Goal: Transaction & Acquisition: Obtain resource

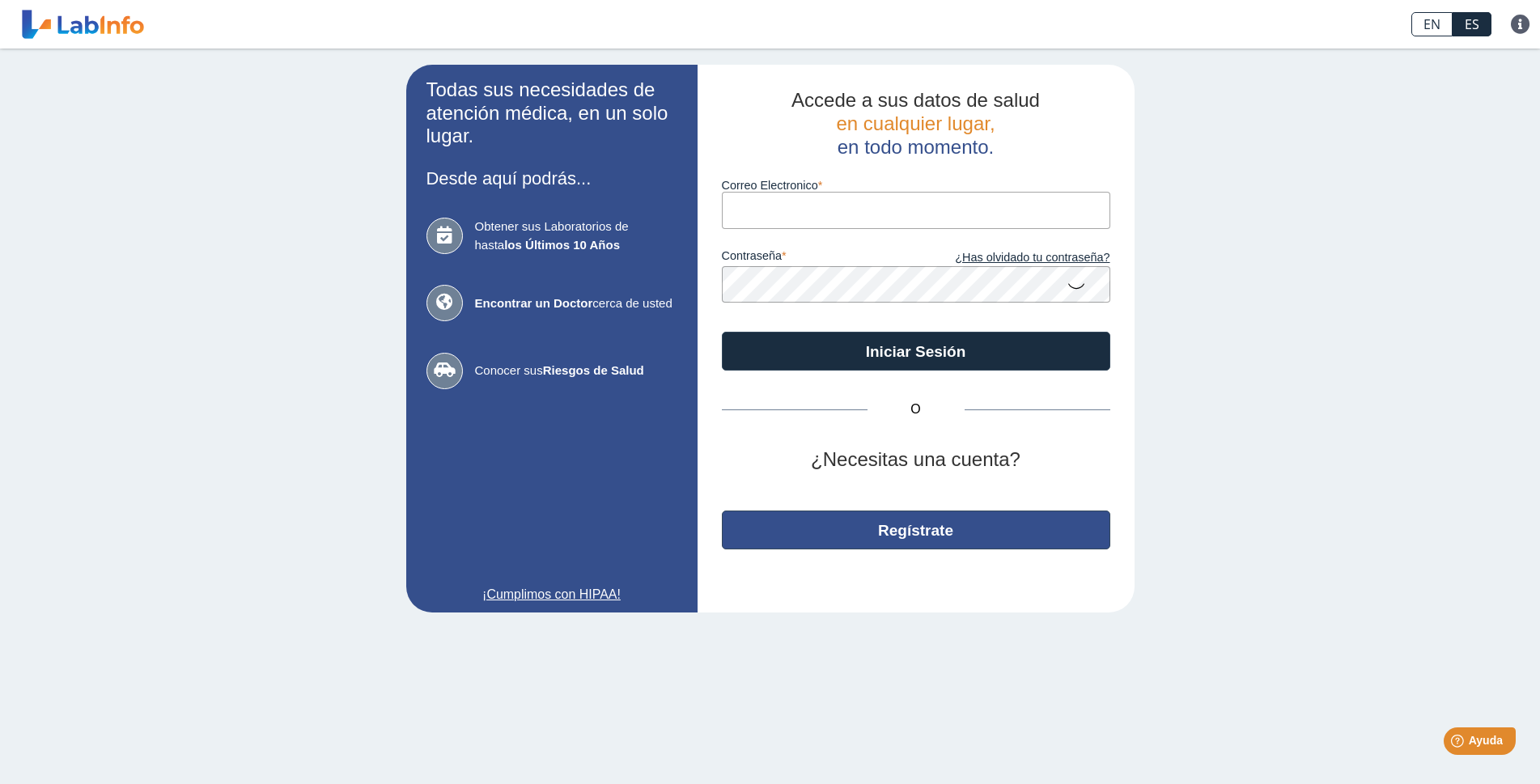
click at [916, 530] on button "Regístrate" at bounding box center [915, 529] width 389 height 39
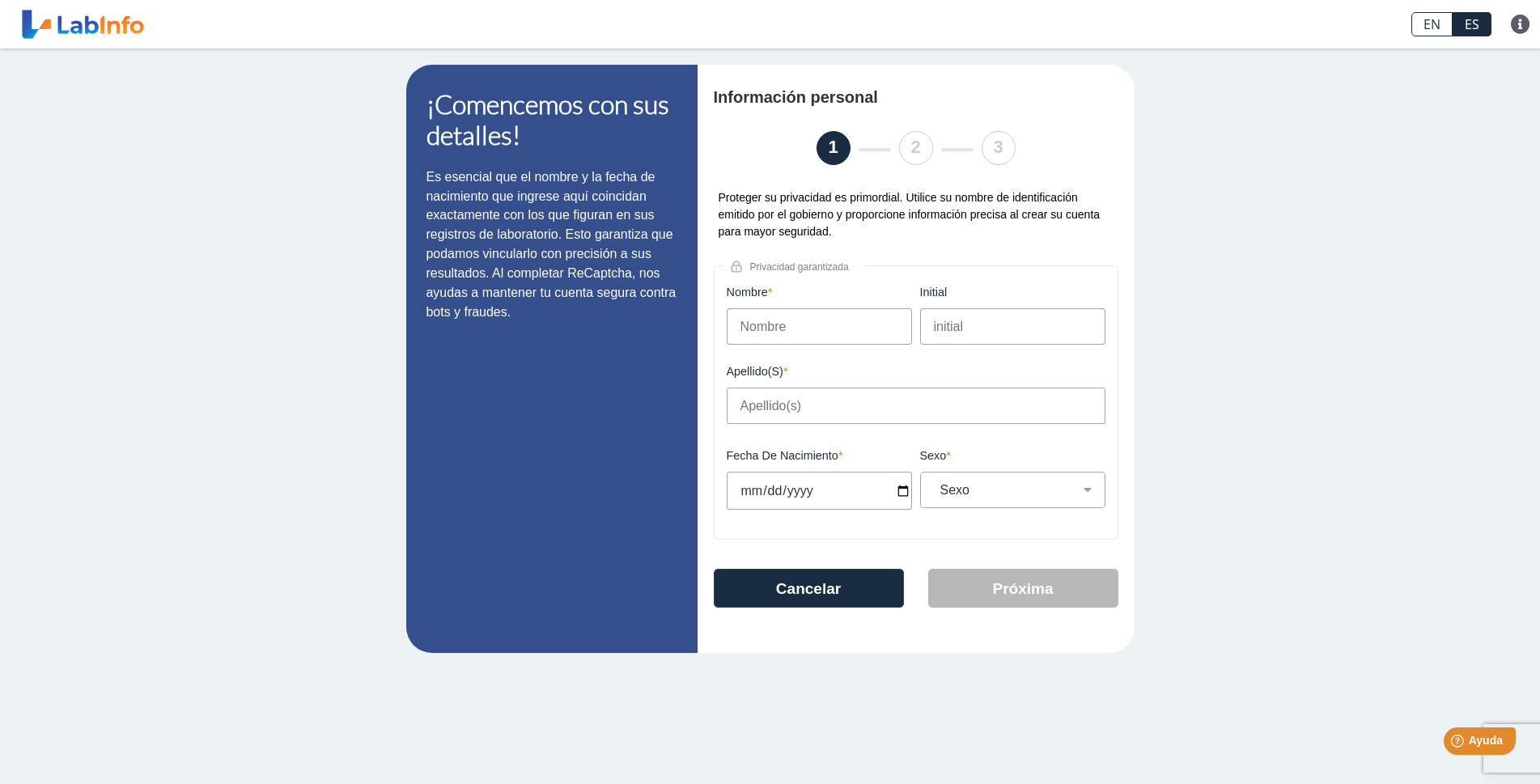
click at [832, 332] on input "Nombre" at bounding box center [818, 326] width 185 height 36
type input "M"
type input "[PERSON_NAME]"
click at [988, 329] on input "initial" at bounding box center [1012, 326] width 185 height 36
type input "L"
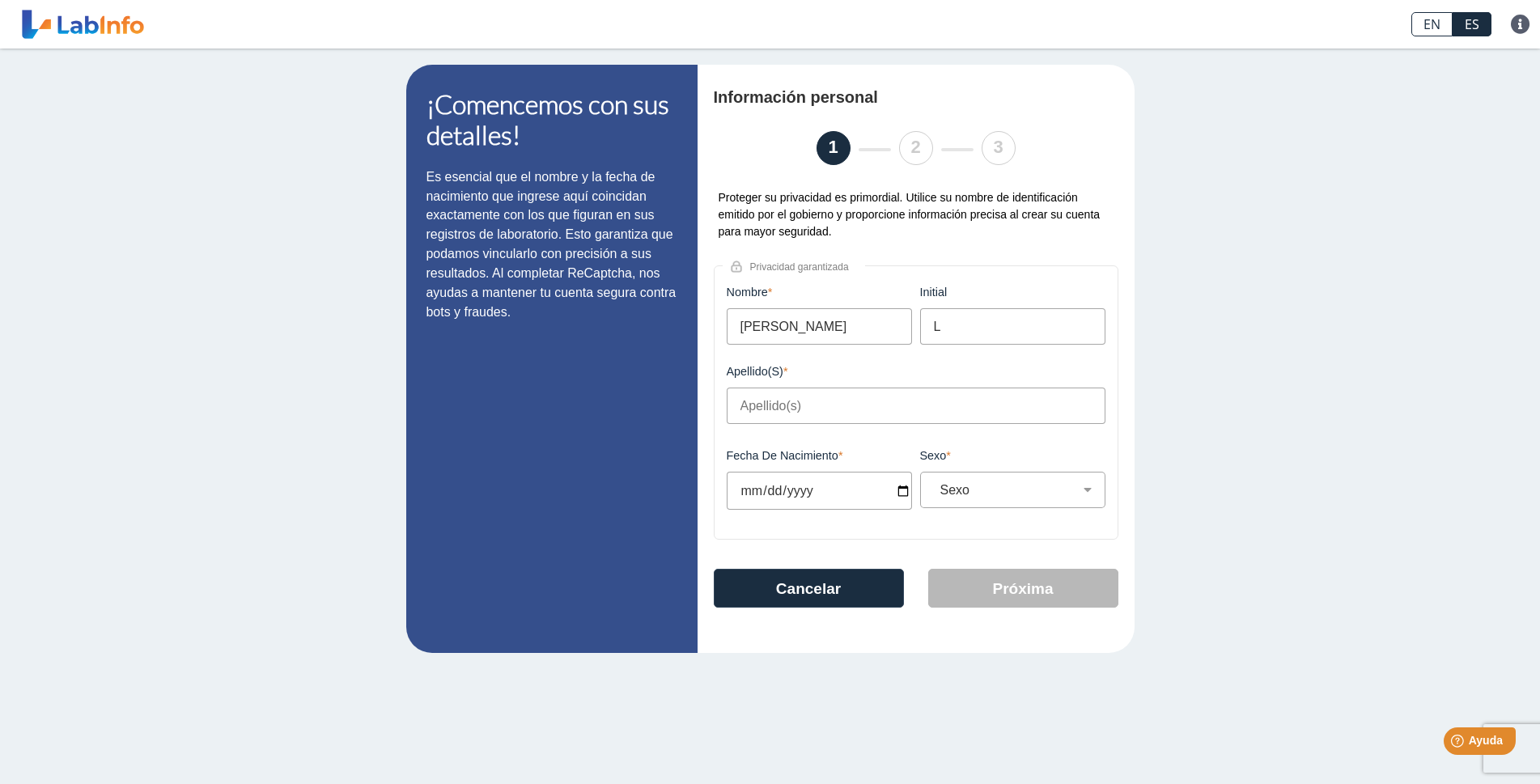
click at [790, 408] on input "Apellido(s)" at bounding box center [915, 406] width 378 height 36
type input "[PERSON_NAME]"
click at [901, 491] on input "Fecha de Nacimiento" at bounding box center [818, 490] width 185 height 38
type input "[DATE]"
select select
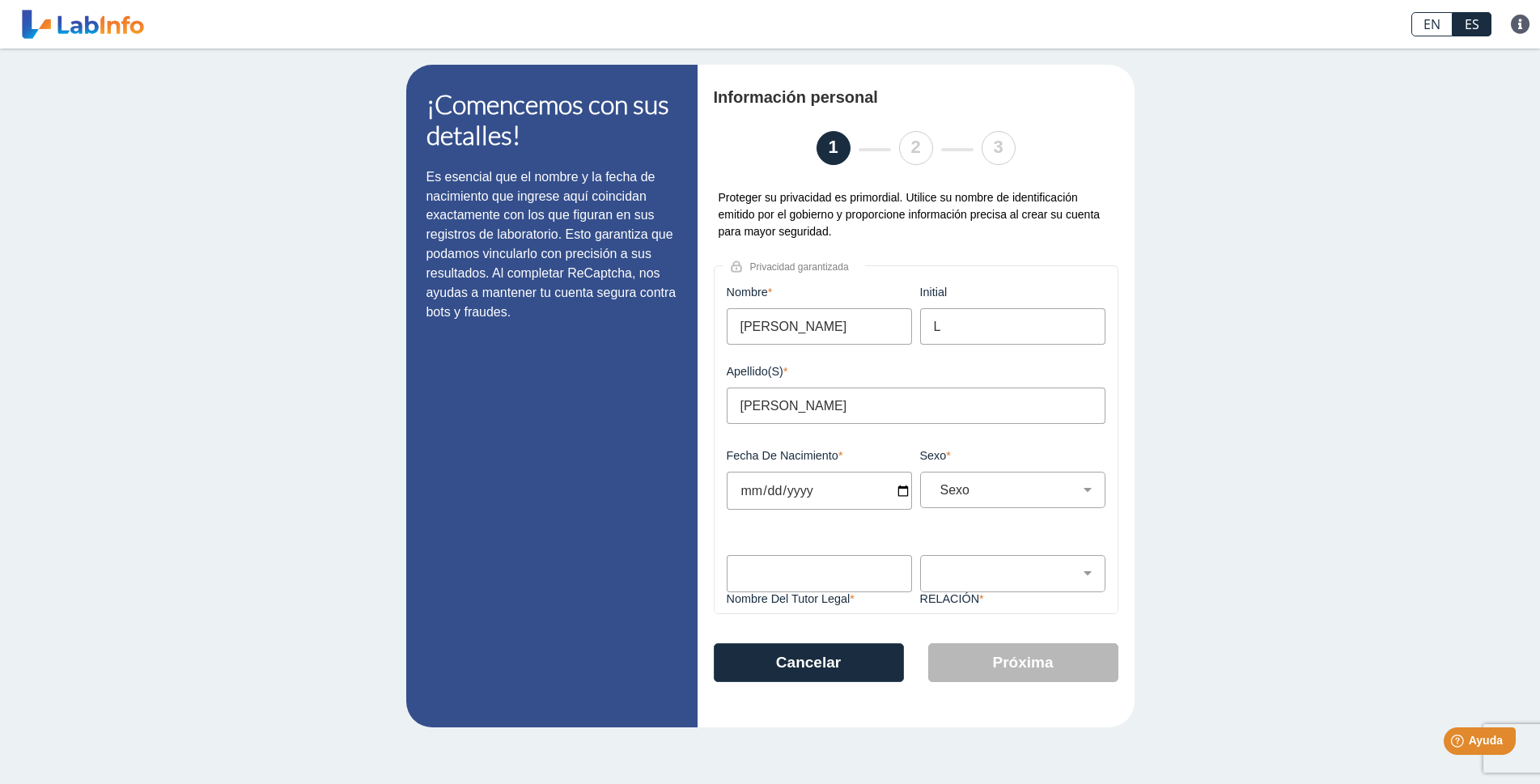
click at [771, 488] on input "[DATE]" at bounding box center [818, 490] width 185 height 38
click at [814, 489] on input "[DATE]" at bounding box center [818, 490] width 185 height 38
click at [811, 488] on input "[DATE]" at bounding box center [818, 490] width 185 height 38
click at [813, 484] on input "[DATE]" at bounding box center [818, 490] width 185 height 38
click at [797, 487] on input "[DATE]" at bounding box center [818, 490] width 185 height 38
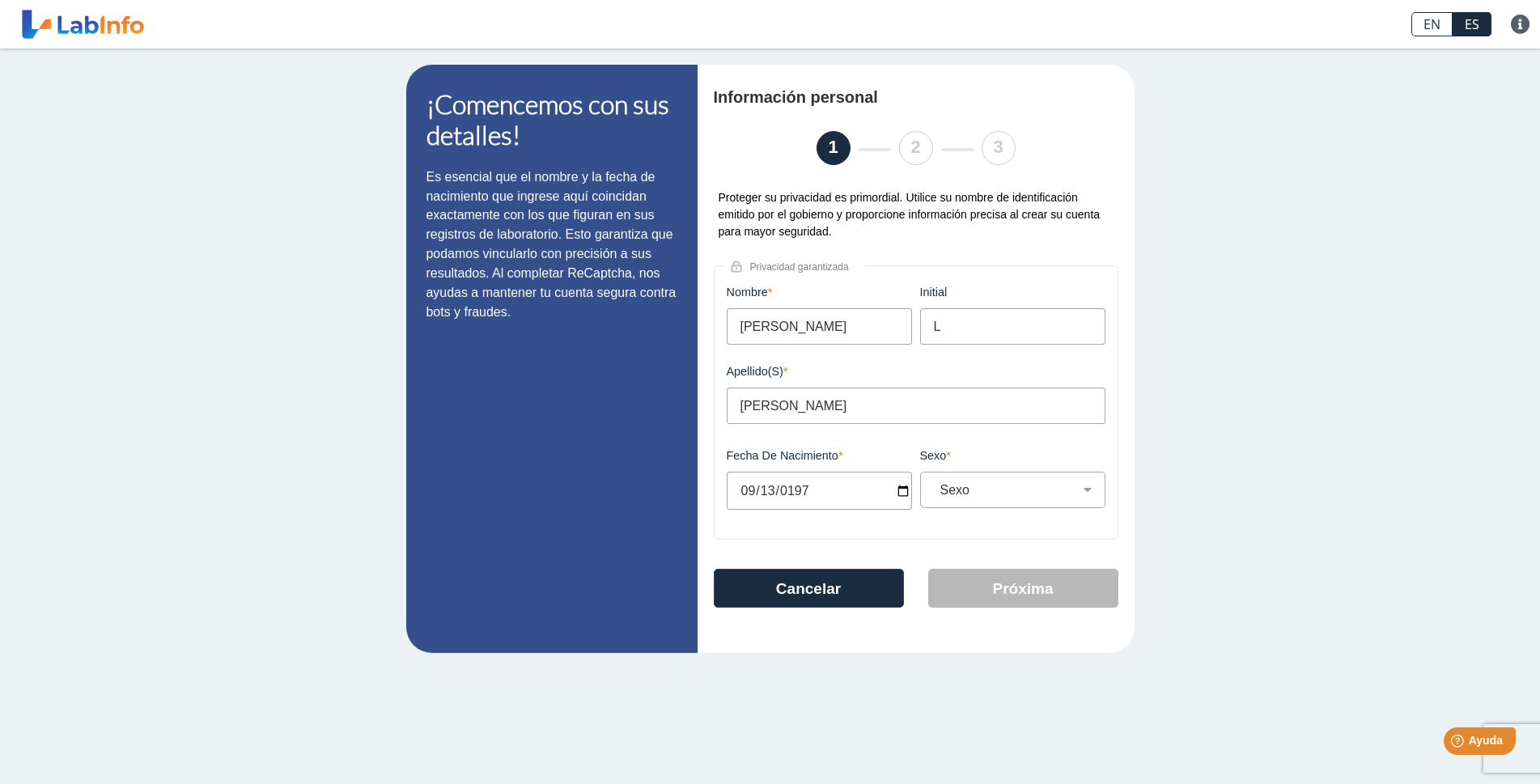
type input "[DATE]"
click at [1093, 492] on select "Sexo Masculino Femenino" at bounding box center [1019, 489] width 171 height 15
select select "M"
click at [934, 482] on select "Sexo Masculino Femenino" at bounding box center [1019, 489] width 171 height 15
click at [1057, 593] on button "Próxima" at bounding box center [1023, 587] width 190 height 39
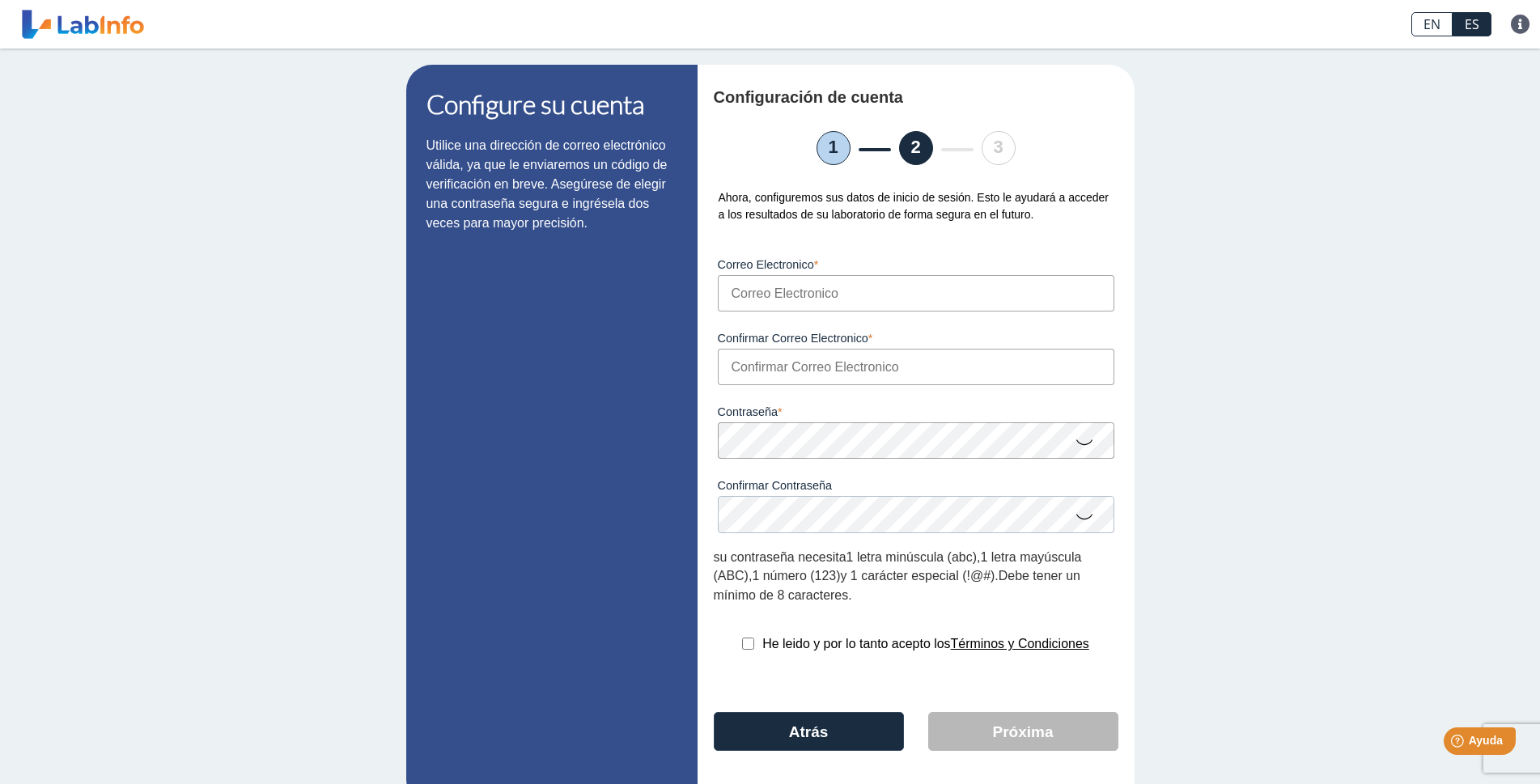
click at [834, 295] on input "Correo Electronico" at bounding box center [915, 293] width 396 height 36
type input "[EMAIL_ADDRESS][DOMAIN_NAME]"
click at [803, 367] on input "Confirmar Correo Electronico" at bounding box center [915, 367] width 396 height 36
type input "[EMAIL_ADDRESS][DOMAIN_NAME]"
click at [1074, 449] on icon at bounding box center [1084, 441] width 19 height 31
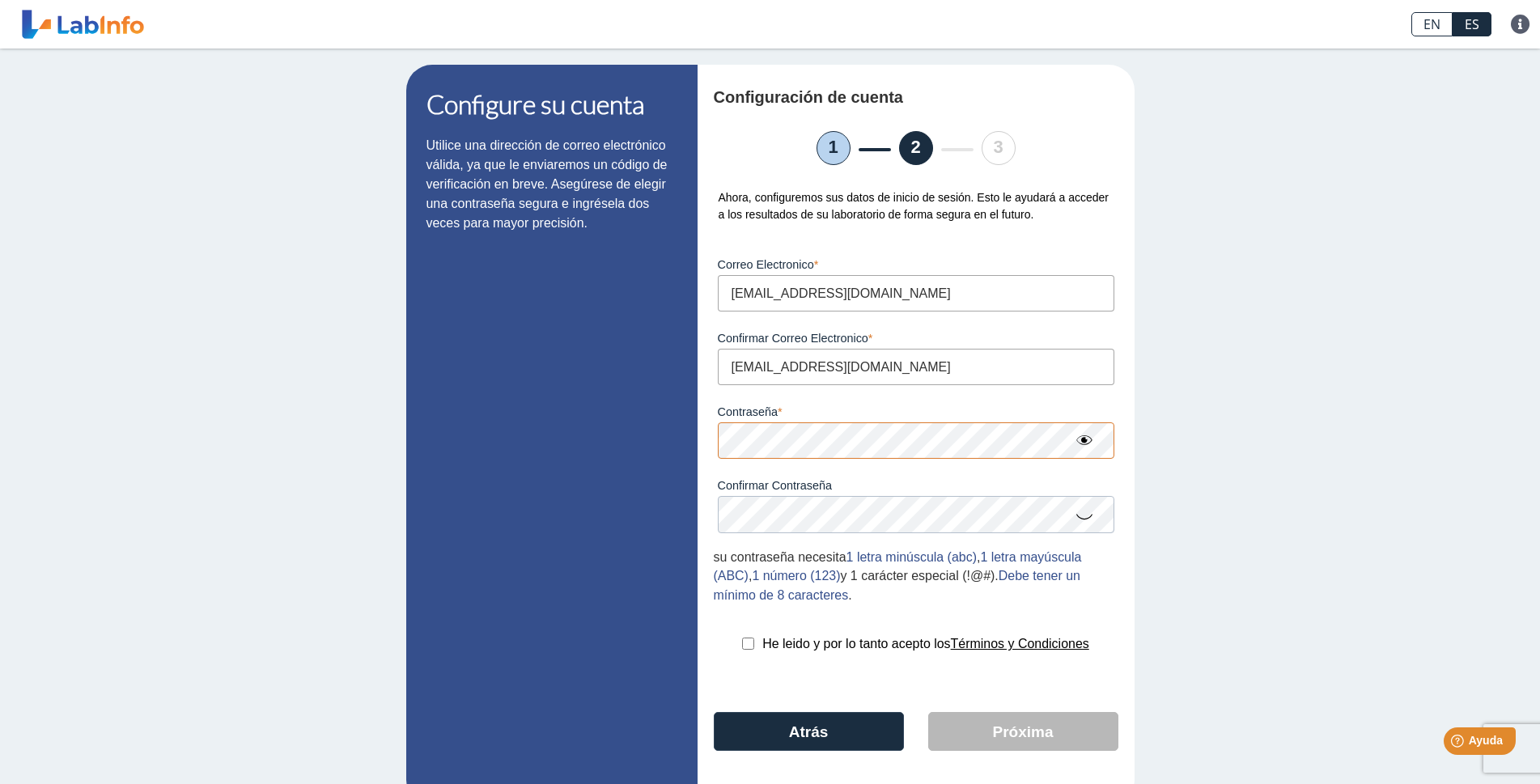
click at [698, 444] on div "Configuración de cuenta 1 2 3 Ahora, configuremos sus datos de inicio de sesión…" at bounding box center [916, 435] width 437 height 741
click at [667, 443] on app-registration "Configure su cuenta Utilice una dirección de correo electrónico válida, ya que …" at bounding box center [770, 435] width 728 height 741
click at [1083, 513] on icon at bounding box center [1084, 515] width 19 height 31
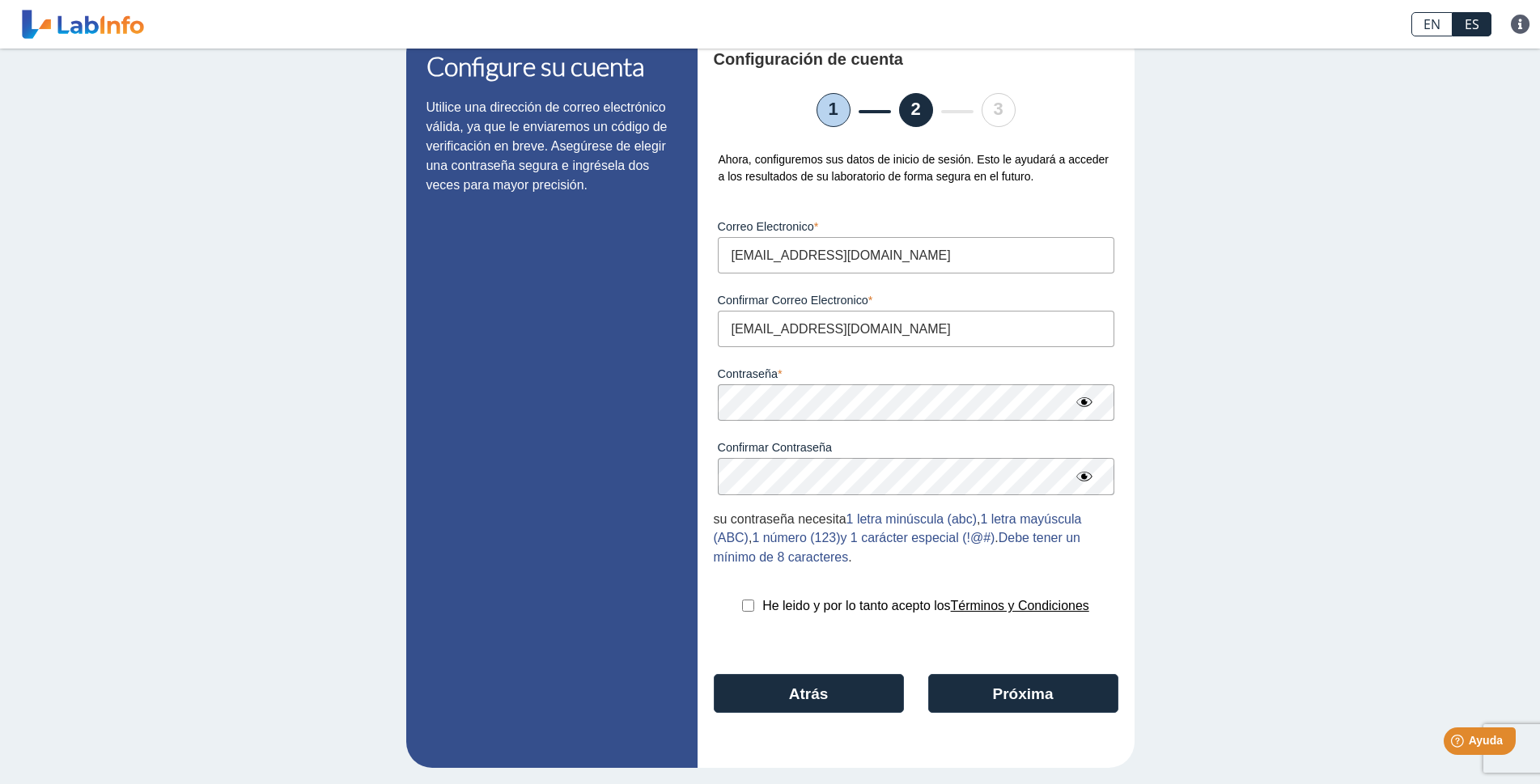
click at [742, 606] on input "checkbox" at bounding box center [748, 605] width 12 height 12
checkbox input "true"
click at [965, 682] on button "Próxima" at bounding box center [1023, 693] width 190 height 39
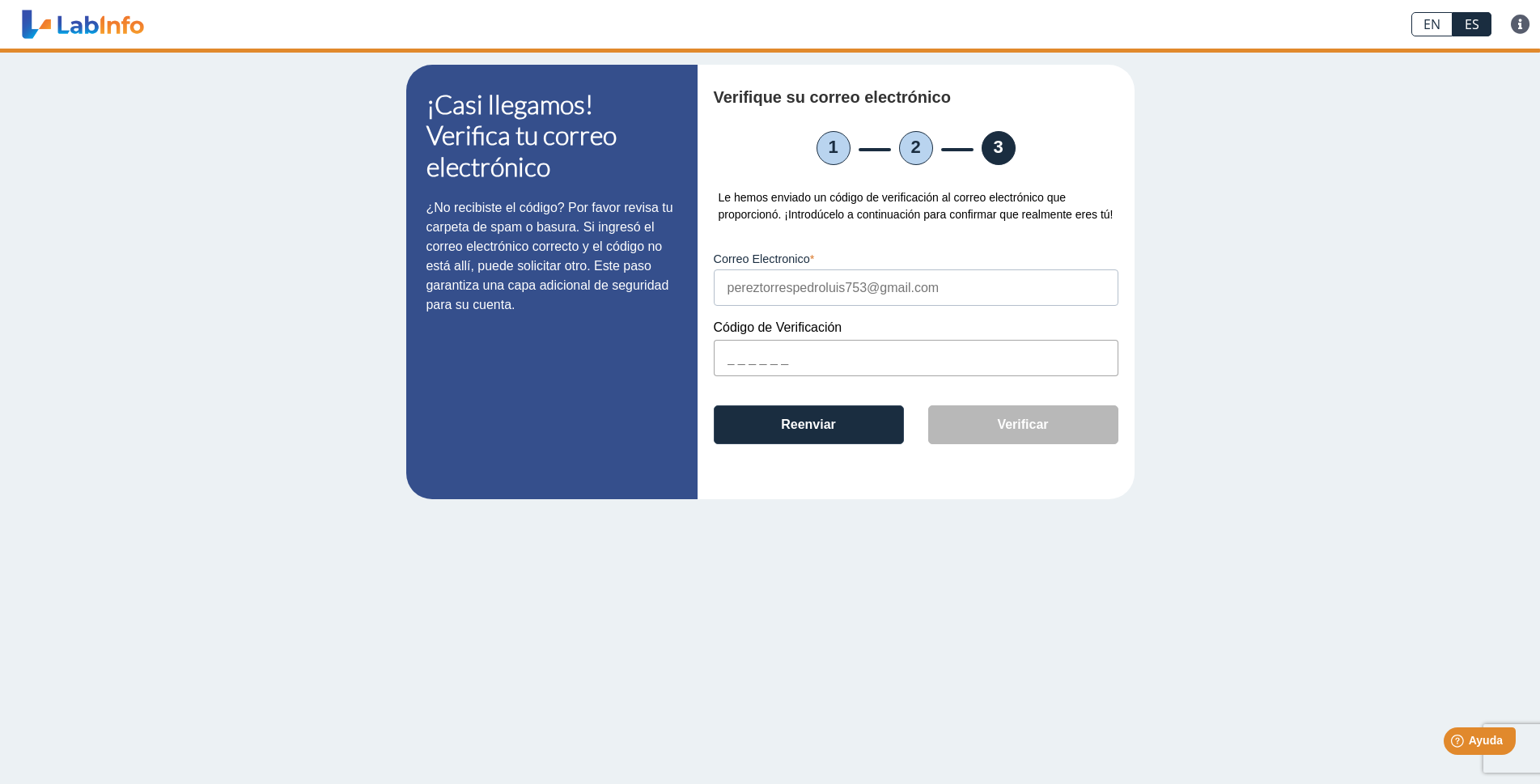
scroll to position [0, 0]
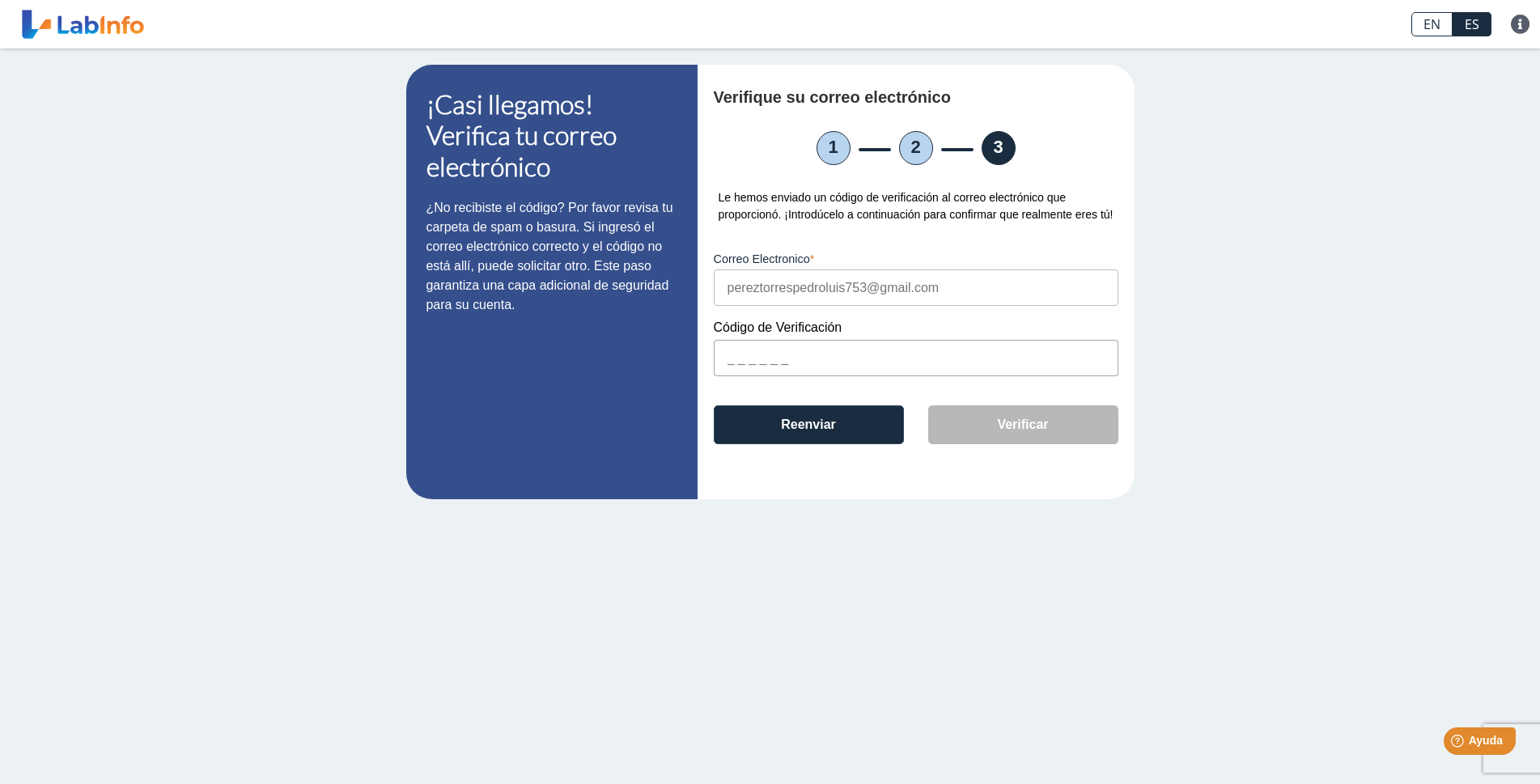
click at [815, 356] on input "text" at bounding box center [916, 357] width 405 height 36
type input "DC3AD1"
click at [985, 434] on button "Verificar" at bounding box center [1023, 424] width 190 height 39
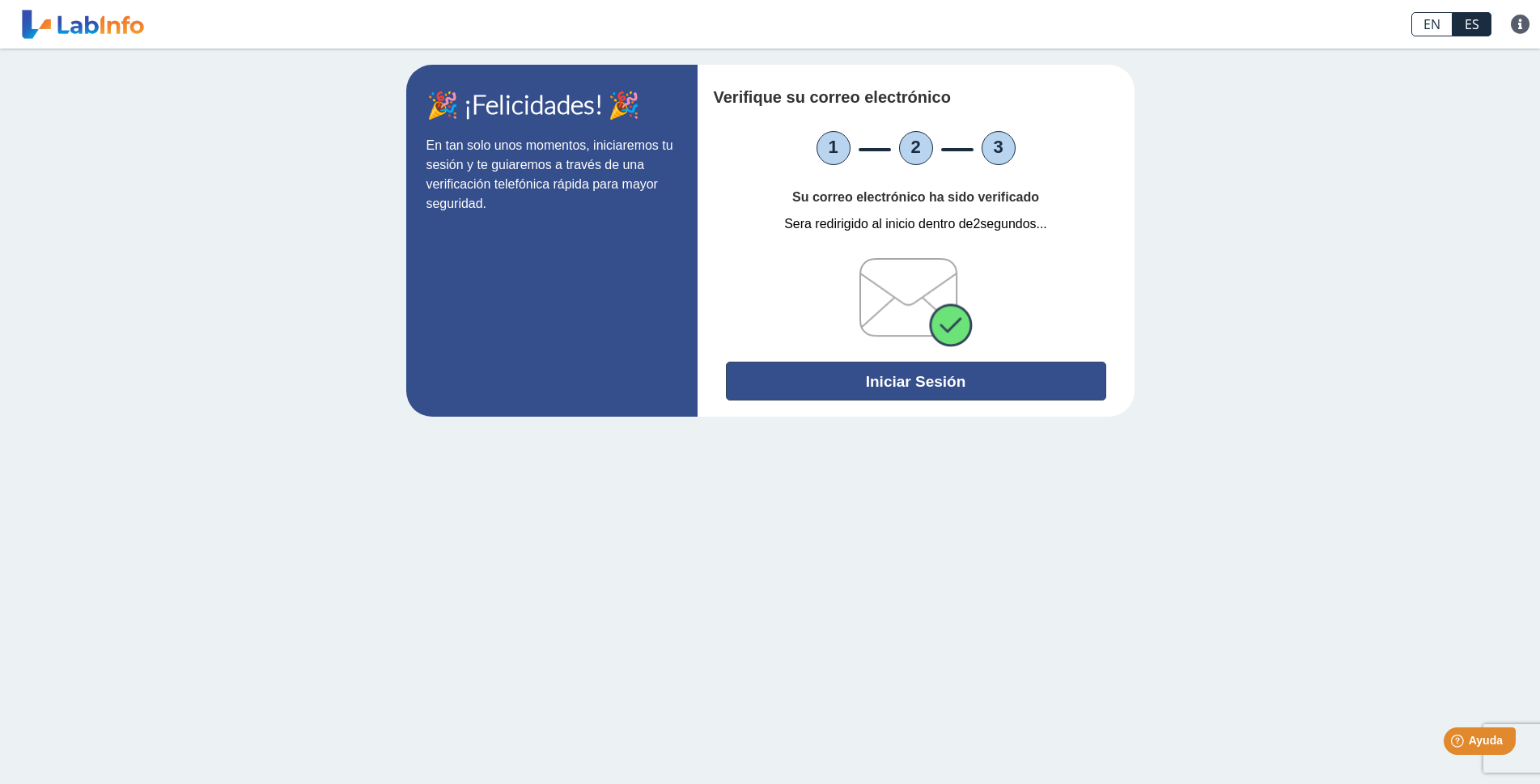
click at [902, 388] on button "Iniciar Sesión" at bounding box center [915, 380] width 380 height 39
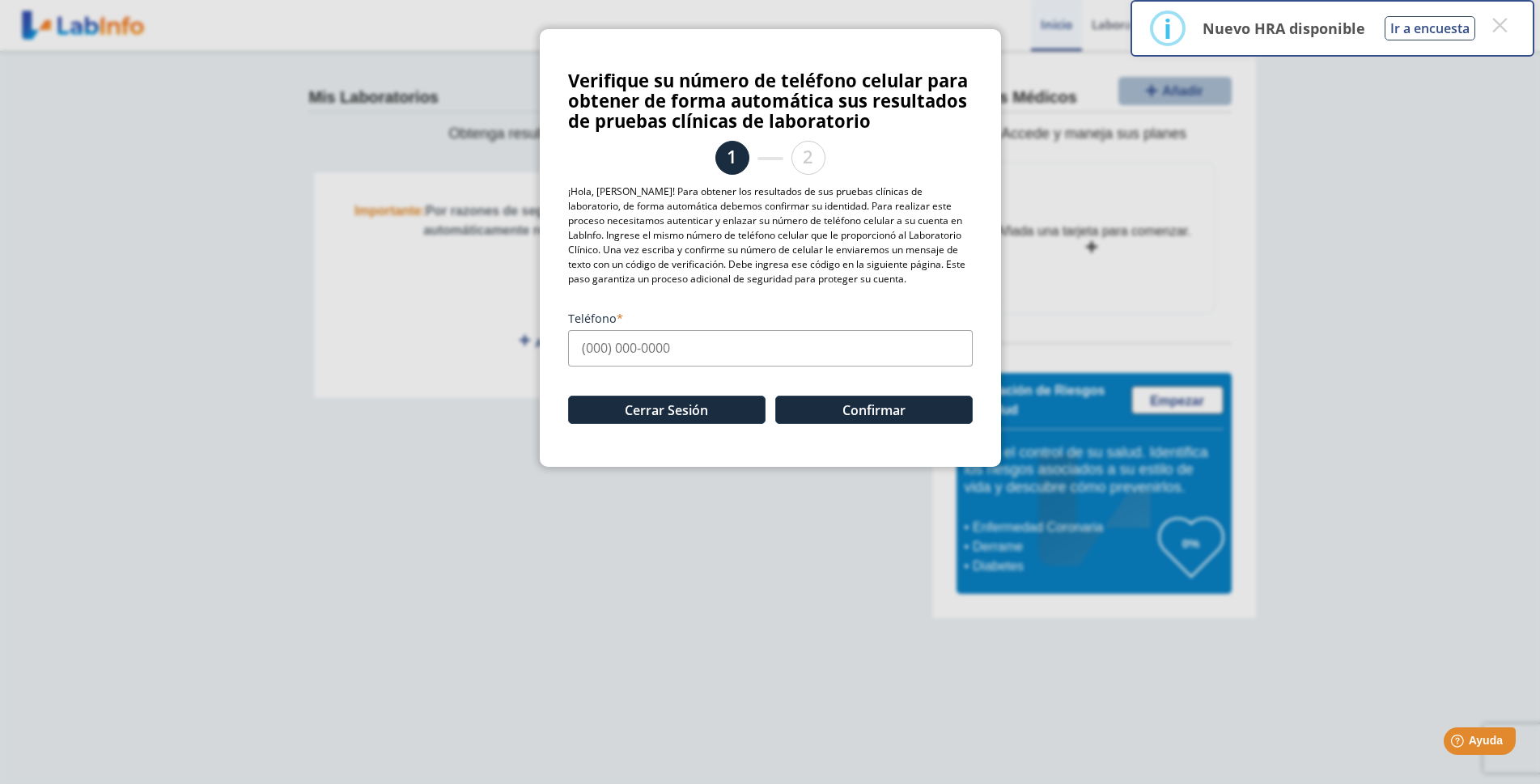
click at [707, 351] on input "Teléfono" at bounding box center [771, 348] width 405 height 36
type input "[PHONE_NUMBER]"
click at [846, 413] on button "Confirmar" at bounding box center [874, 410] width 198 height 29
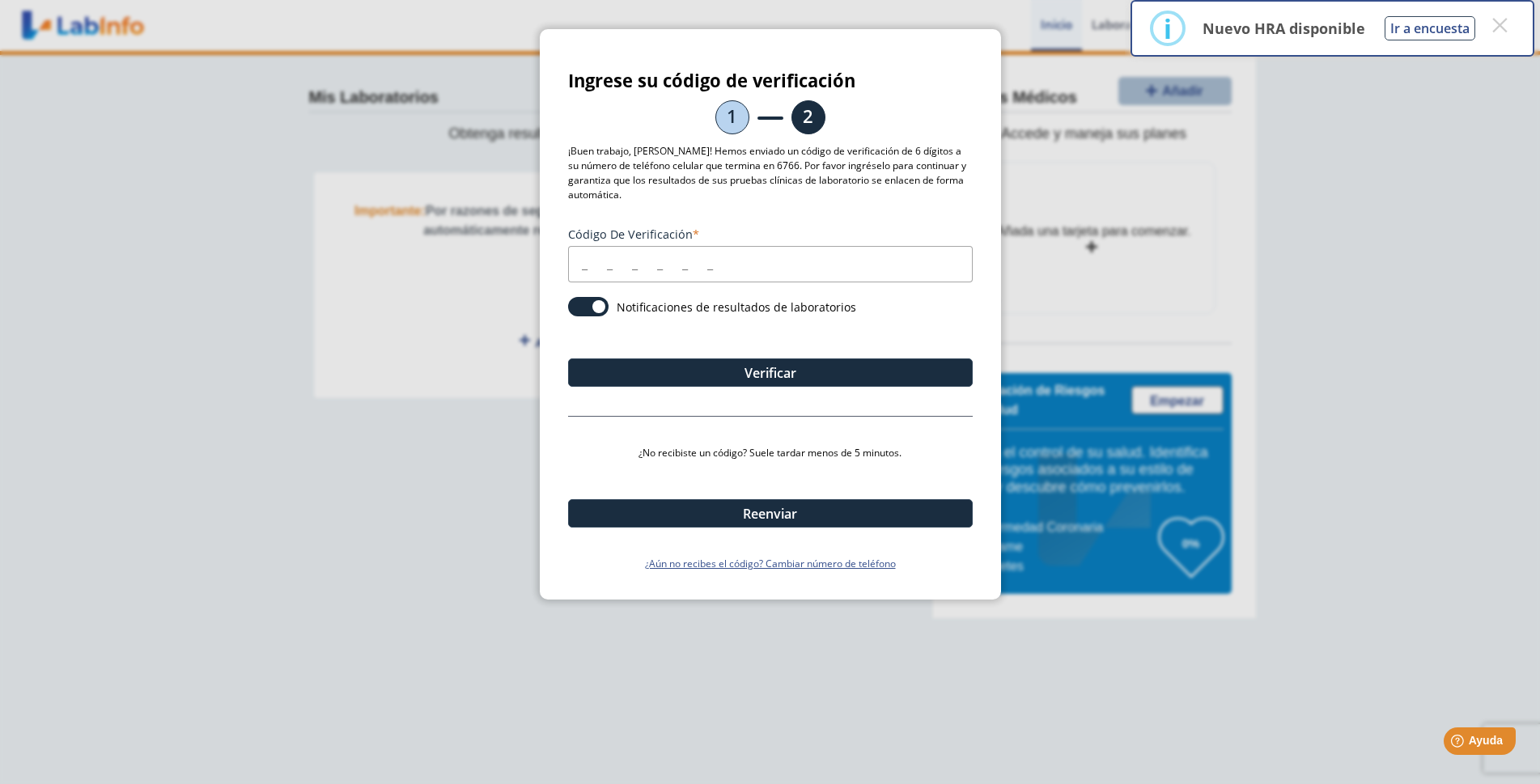
click at [672, 271] on input "Código de verificación" at bounding box center [771, 264] width 405 height 36
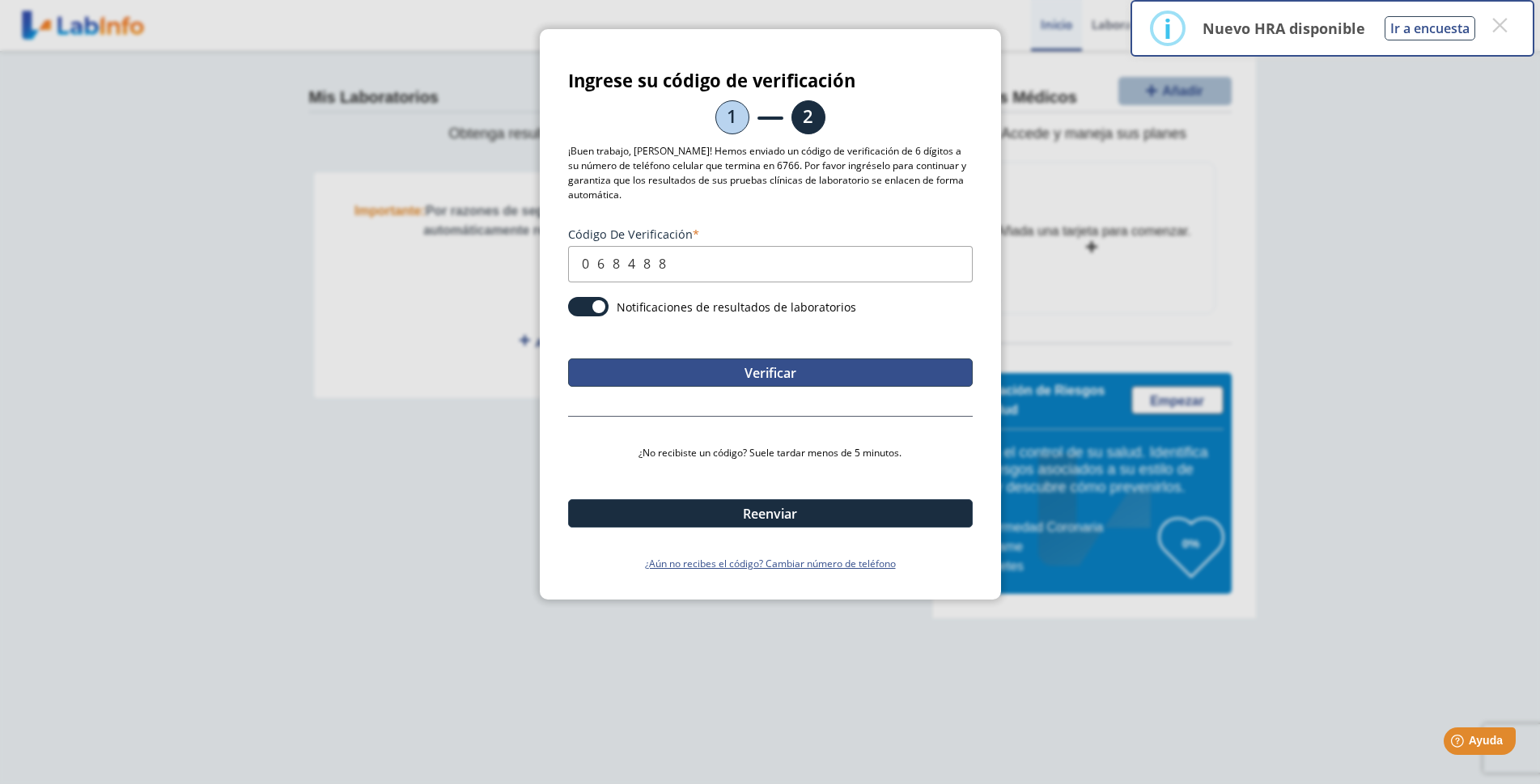
type input "068488"
click at [786, 373] on button "Verificar" at bounding box center [771, 373] width 405 height 29
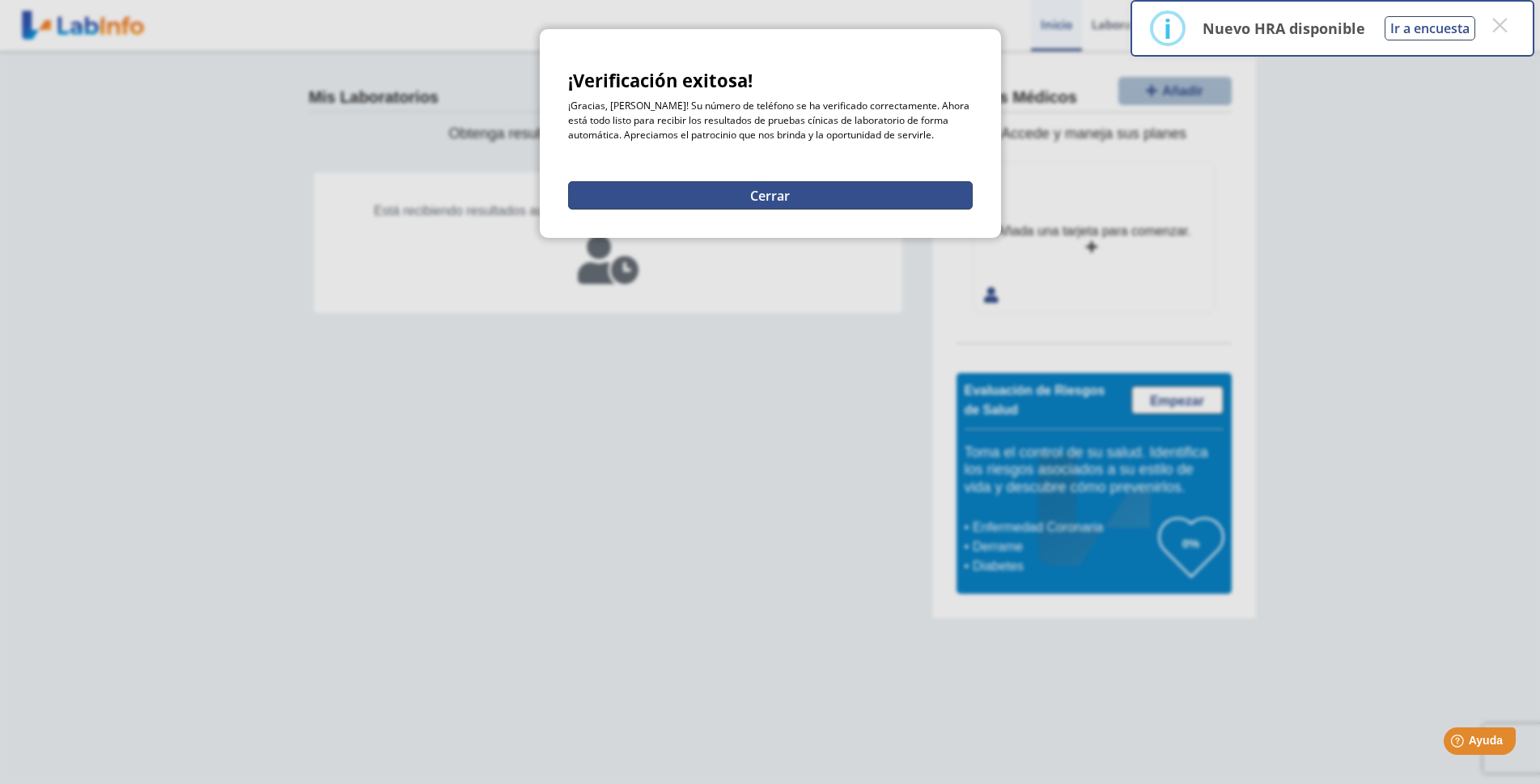
click at [740, 191] on button "Cerrar" at bounding box center [771, 196] width 405 height 29
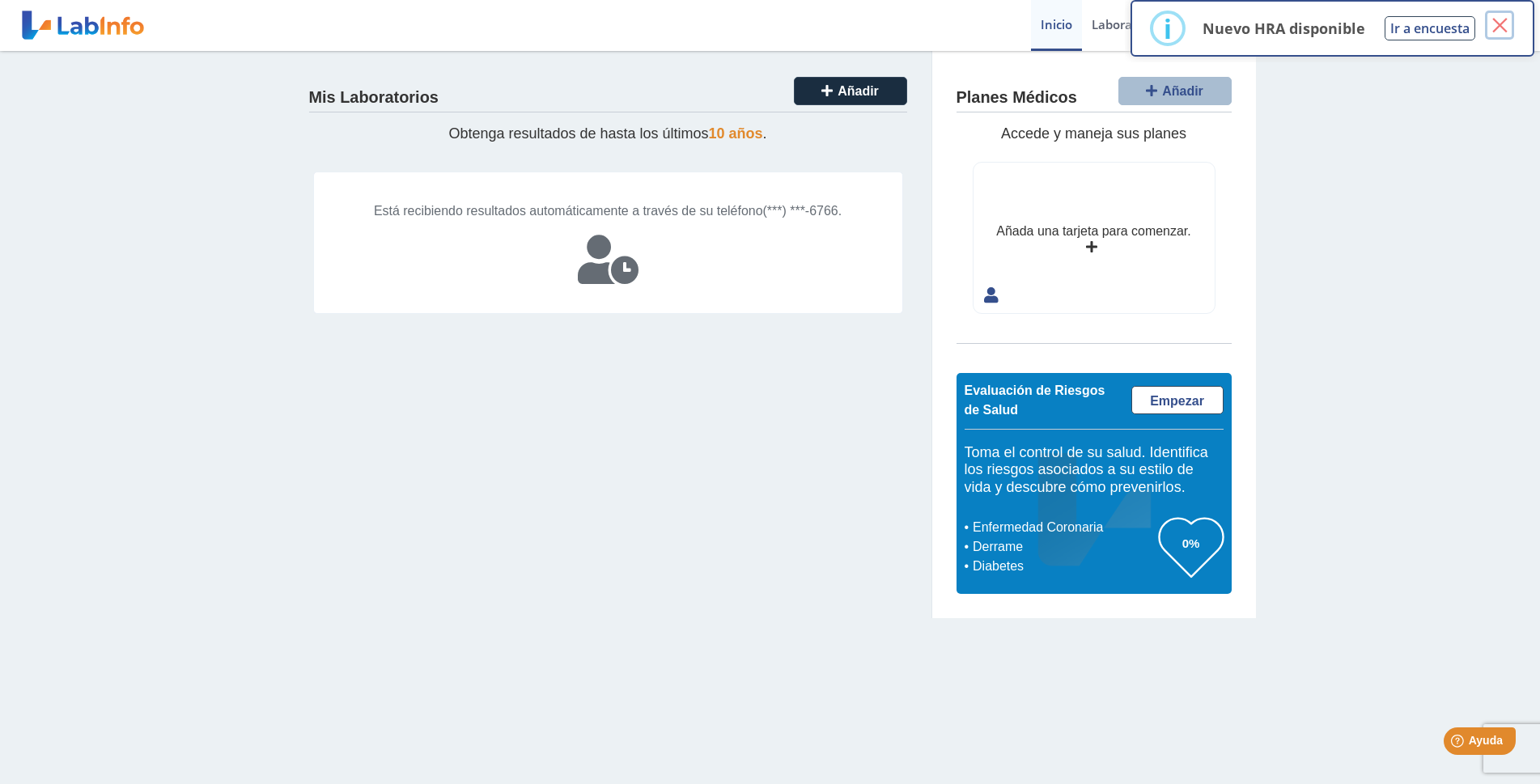
click at [1495, 19] on button "×" at bounding box center [1499, 25] width 29 height 29
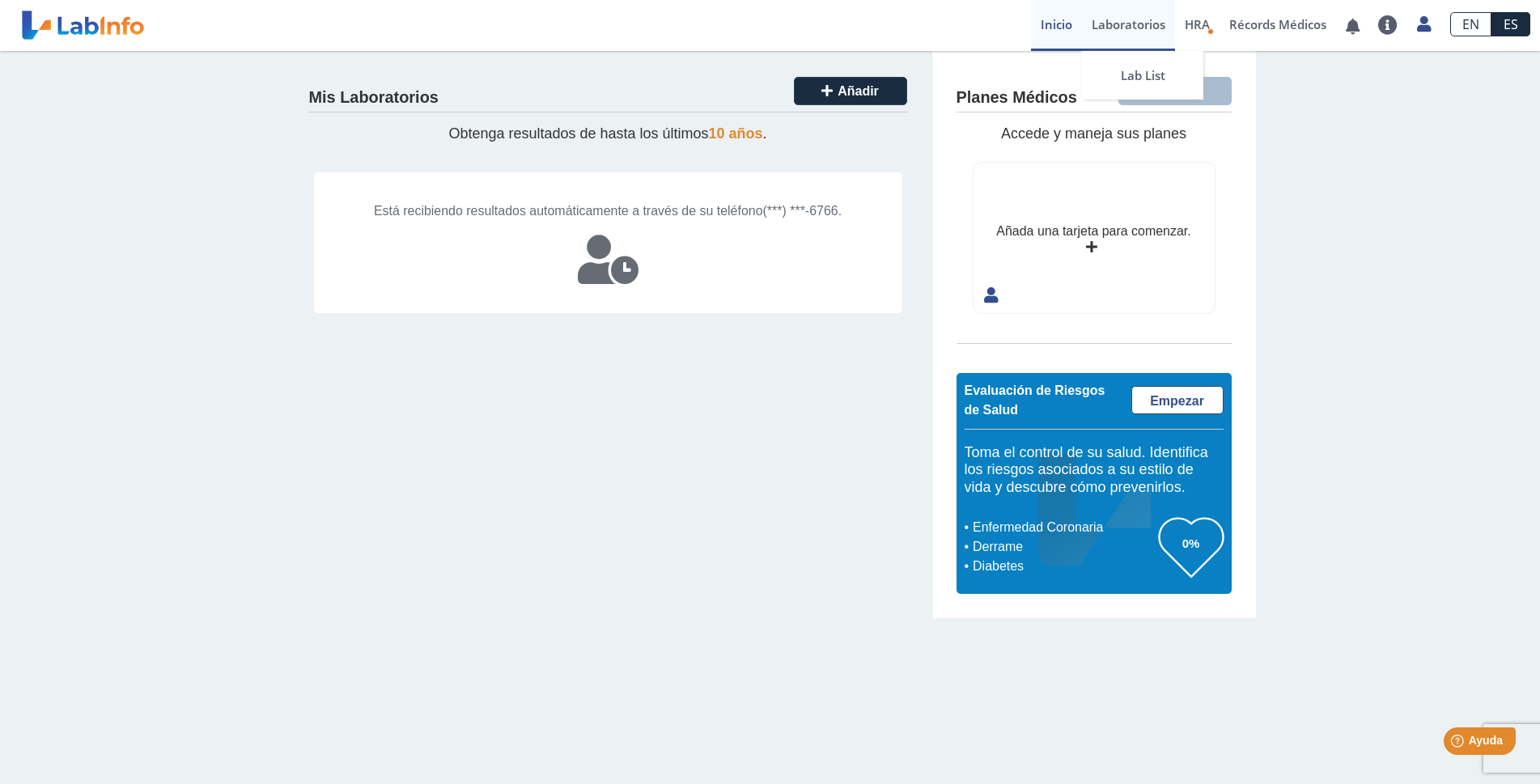
click at [1123, 29] on link "Laboratorios" at bounding box center [1128, 26] width 93 height 51
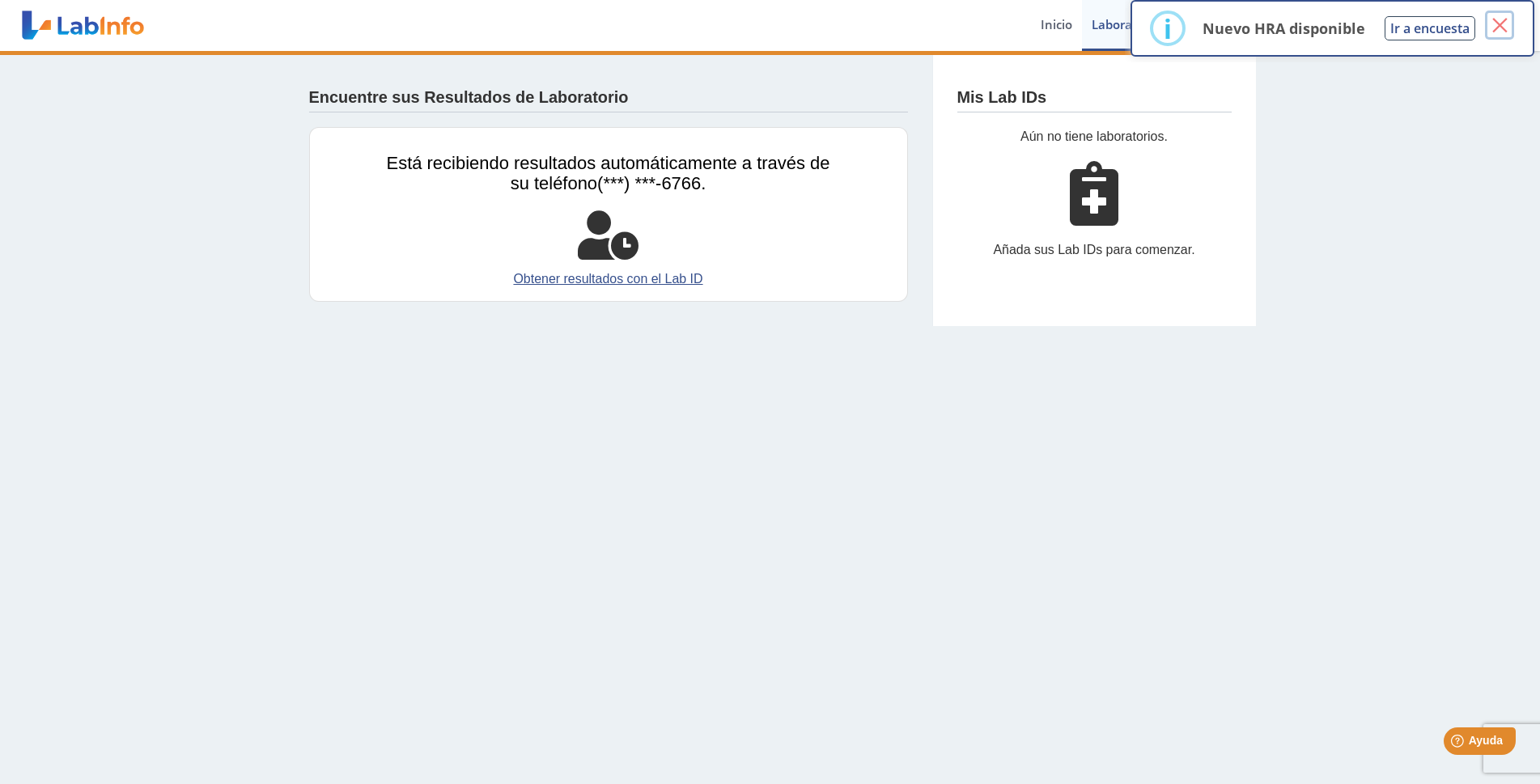
click at [1496, 35] on button "×" at bounding box center [1499, 25] width 29 height 29
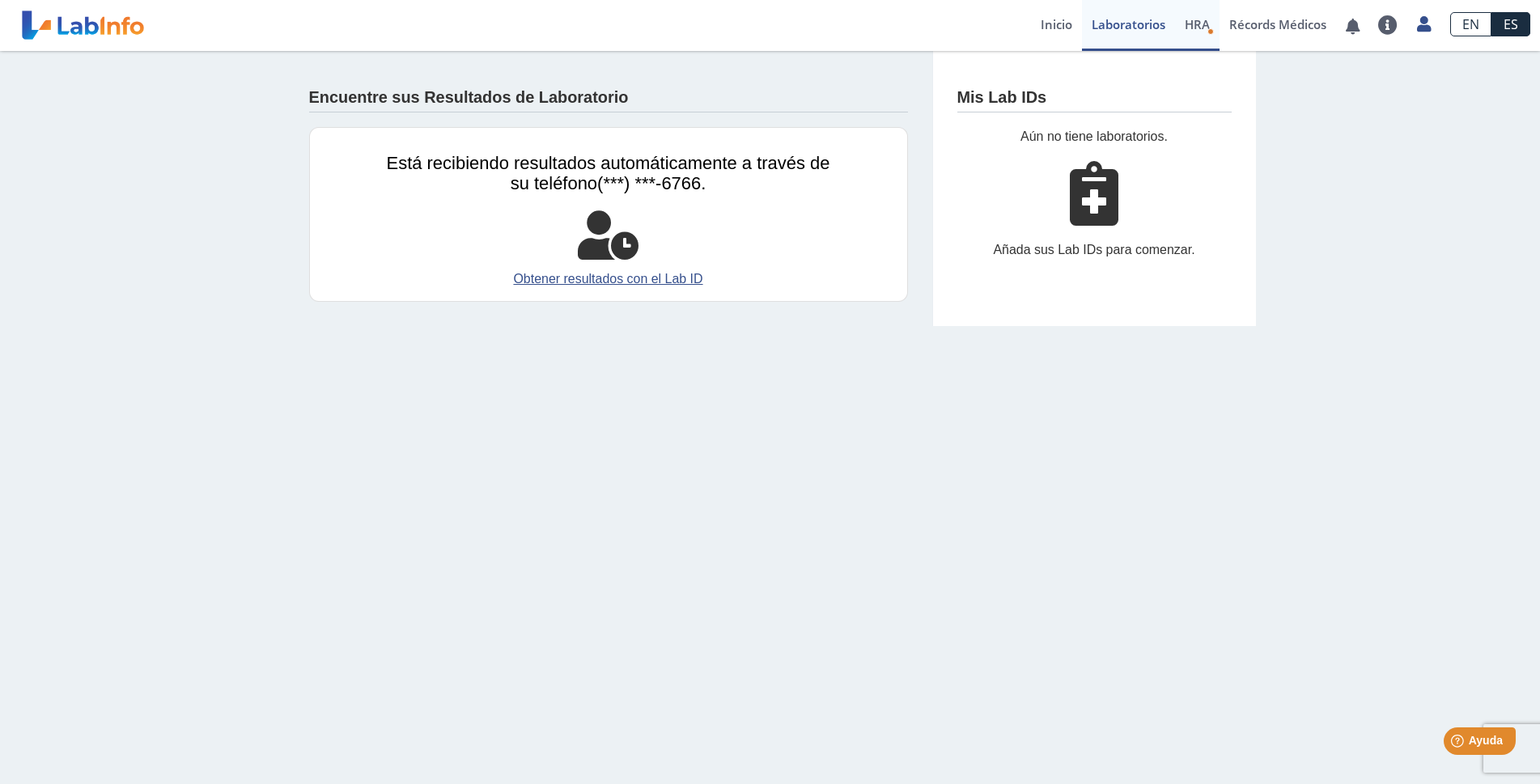
click at [1199, 28] on span "HRA" at bounding box center [1197, 24] width 25 height 16
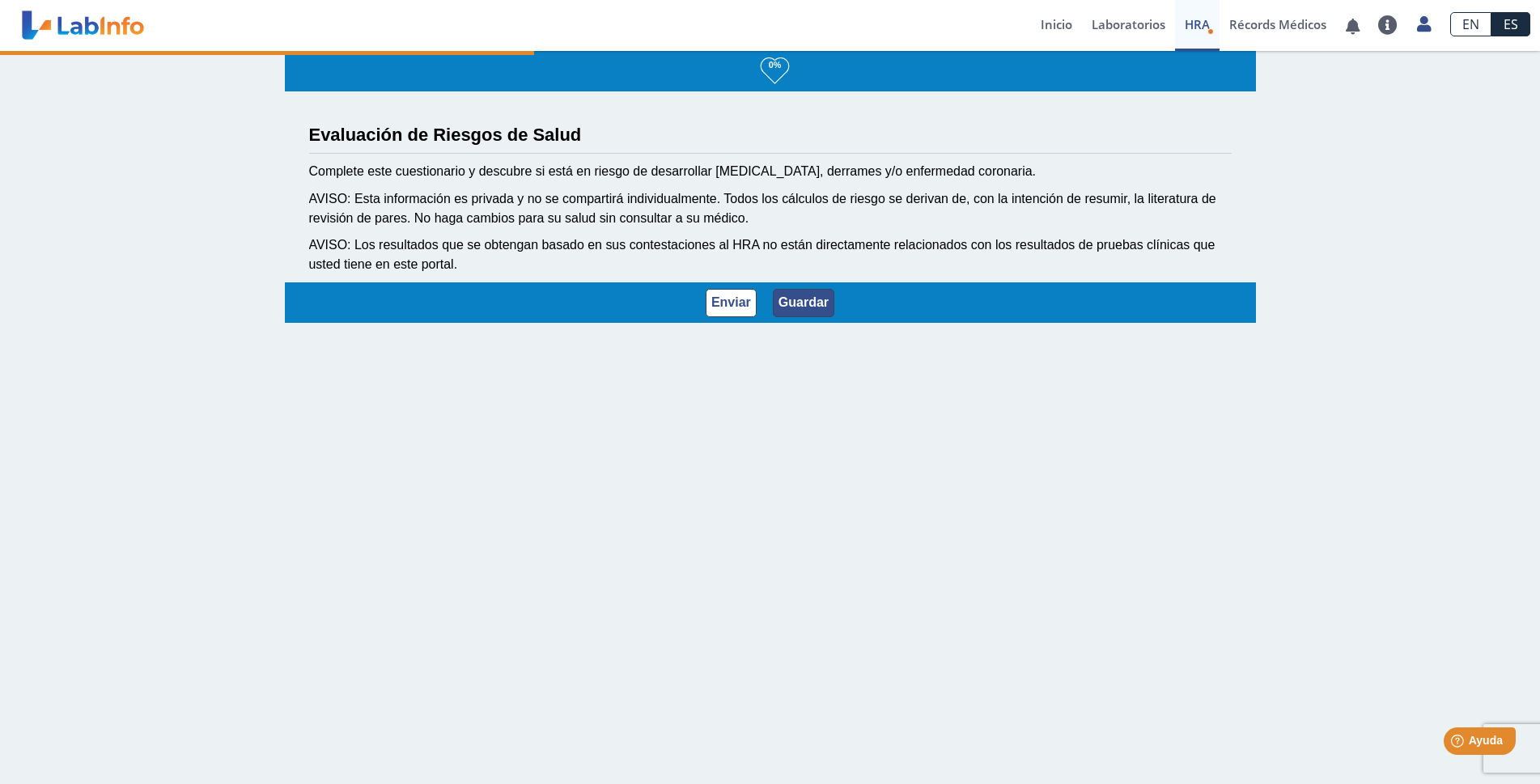
click at [784, 308] on button "Guardar" at bounding box center [803, 303] width 62 height 29
click at [792, 302] on button "Guardar" at bounding box center [803, 303] width 62 height 29
click at [1252, 29] on link "Récords Médicos" at bounding box center [1278, 26] width 117 height 51
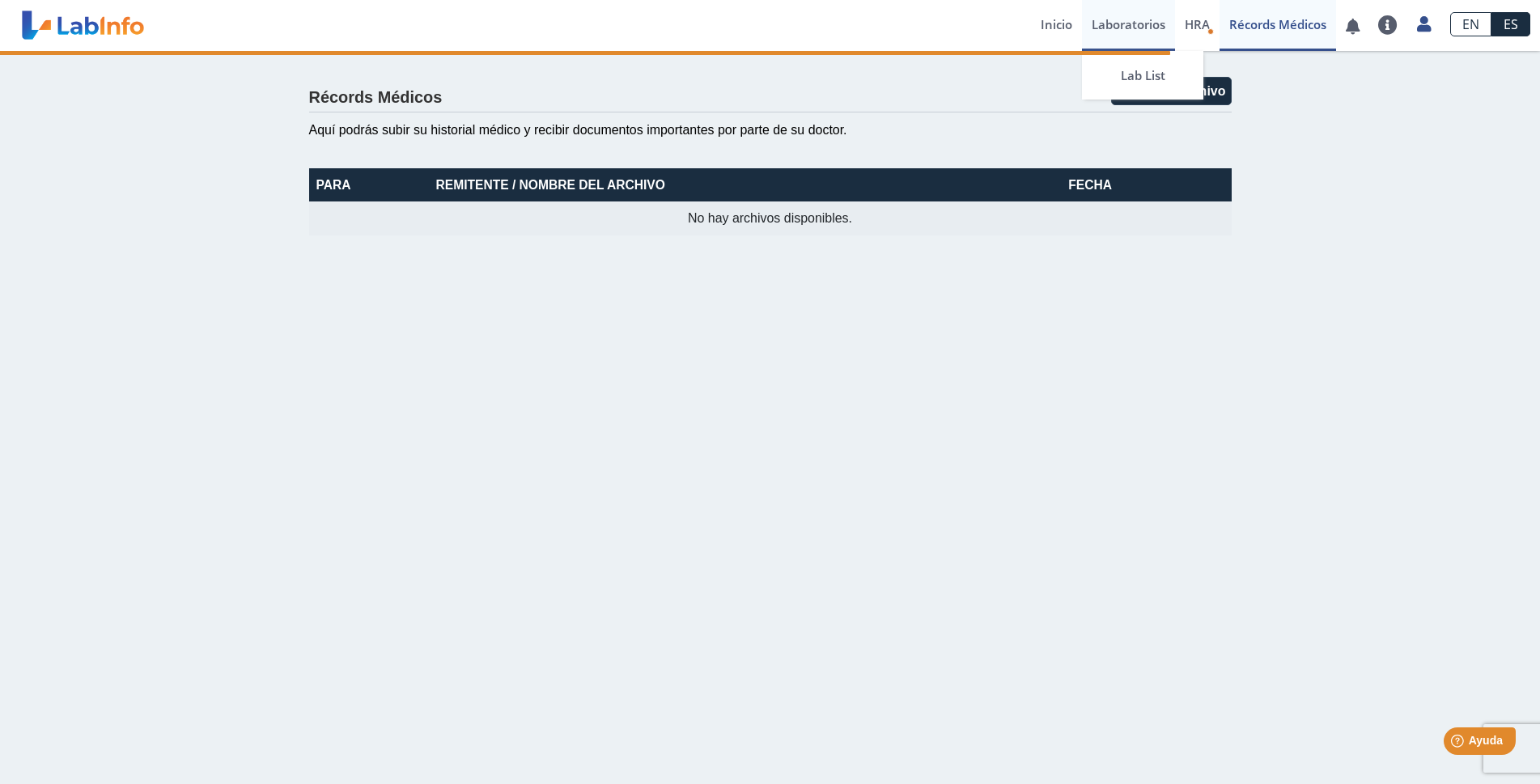
click at [1120, 25] on link "Laboratorios" at bounding box center [1128, 26] width 93 height 51
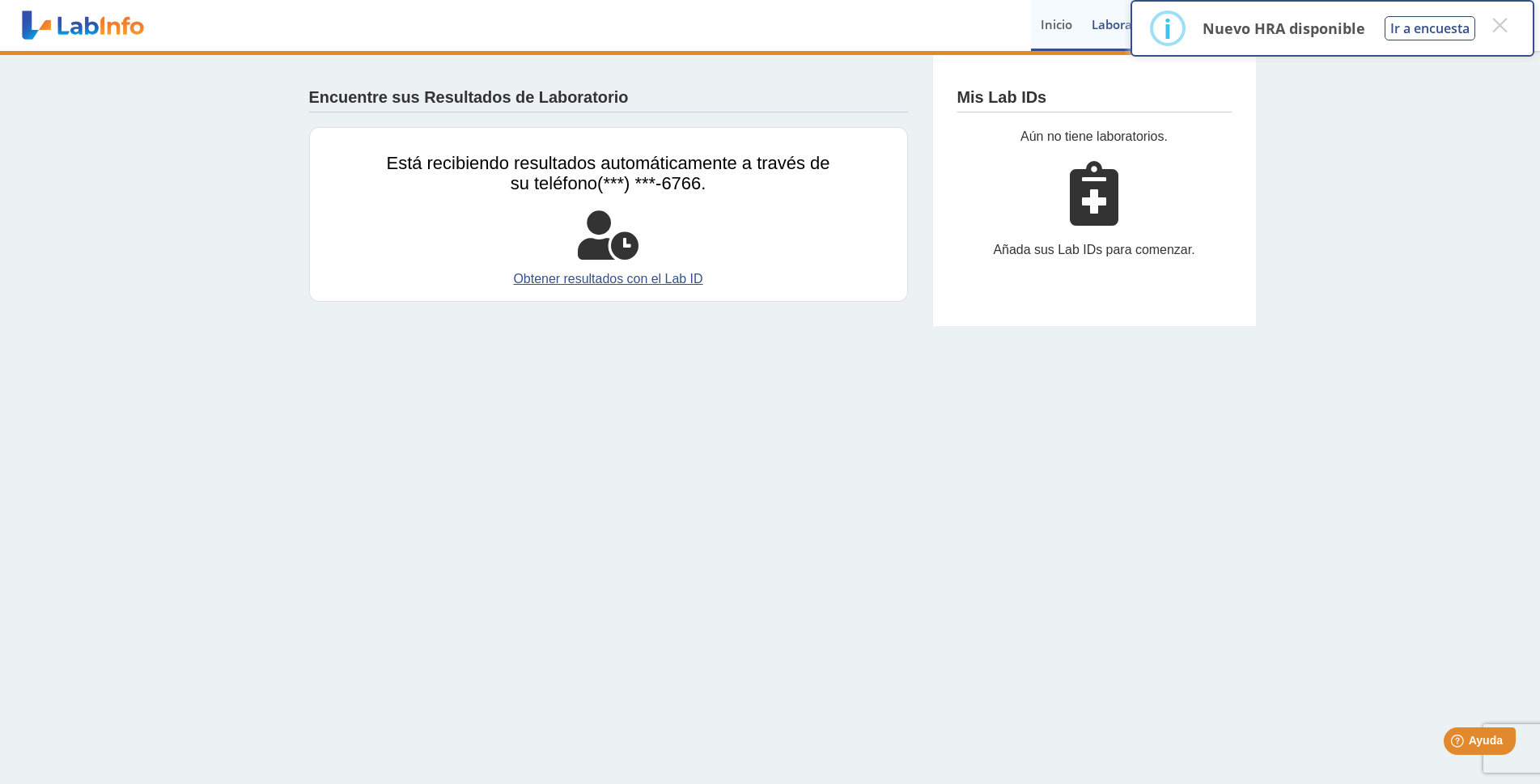
click at [1044, 19] on link "Inicio" at bounding box center [1056, 26] width 51 height 51
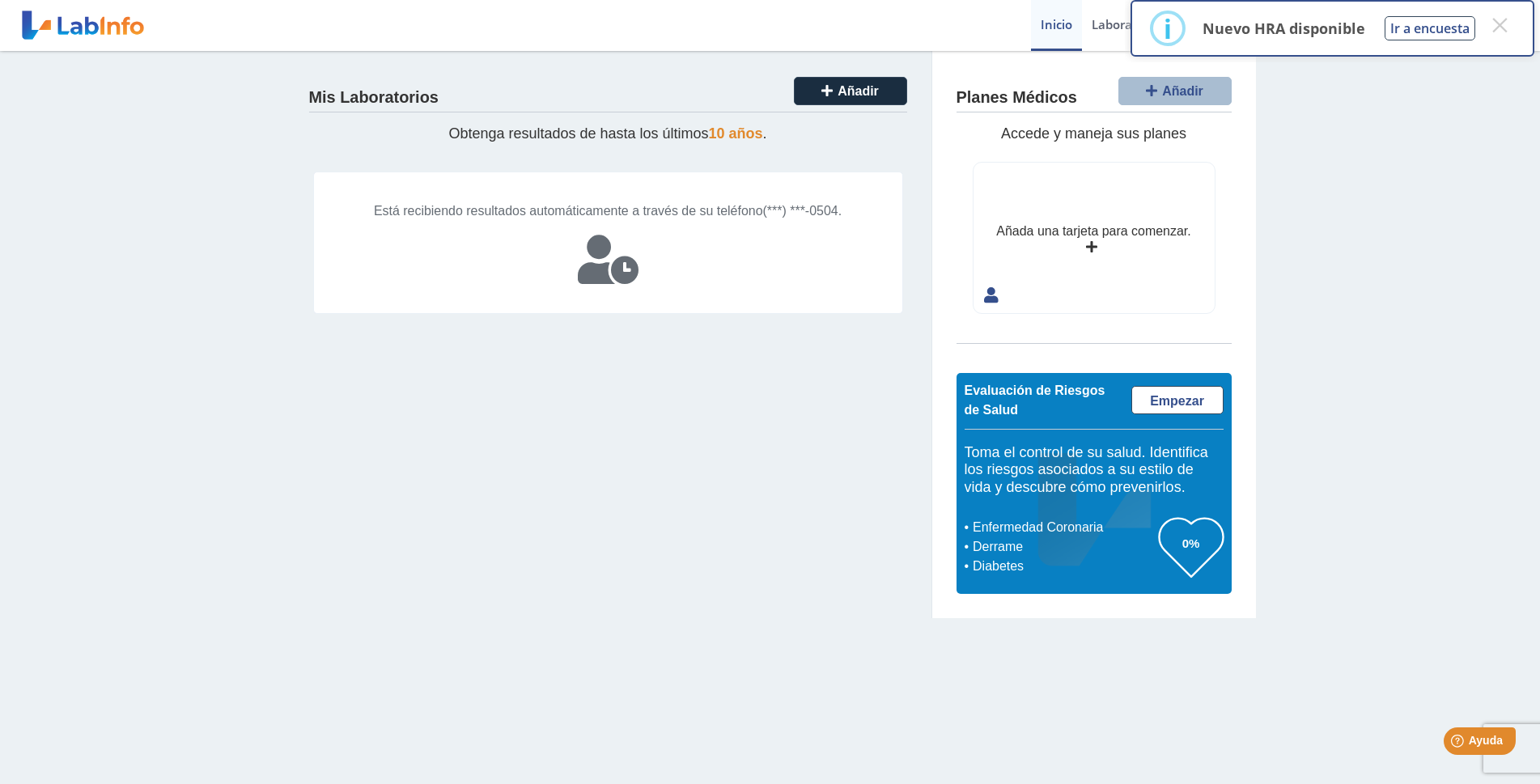
click at [1090, 246] on icon at bounding box center [1091, 248] width 11 height 13
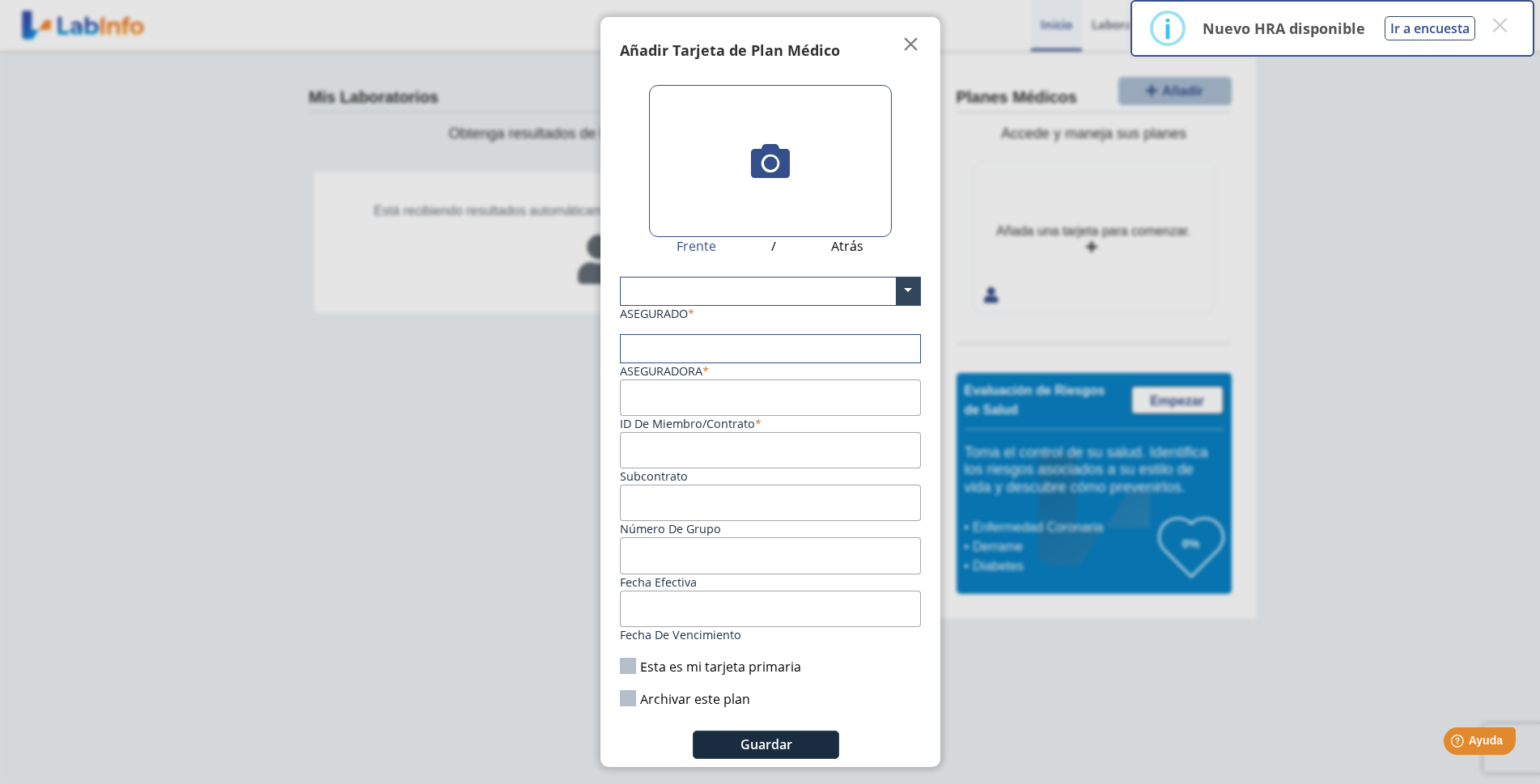
click at [726, 293] on input "text" at bounding box center [770, 291] width 299 height 28
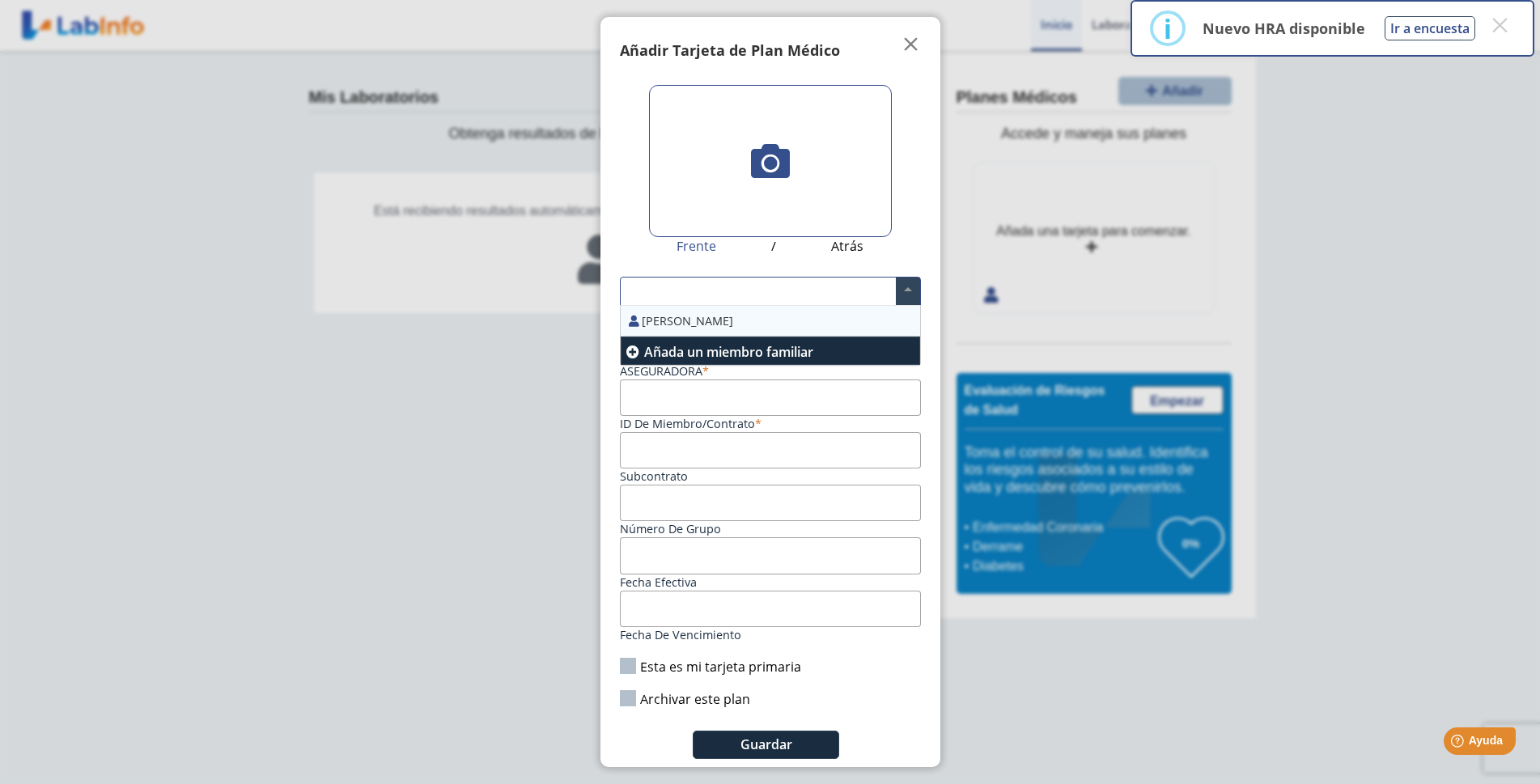
click at [414, 435] on ngb-modal-window "Tarjetas Añadir Tarjeta de Plan Médico  My Cards Frente / Atrás [PERSON_NAME] …" at bounding box center [770, 392] width 1540 height 784
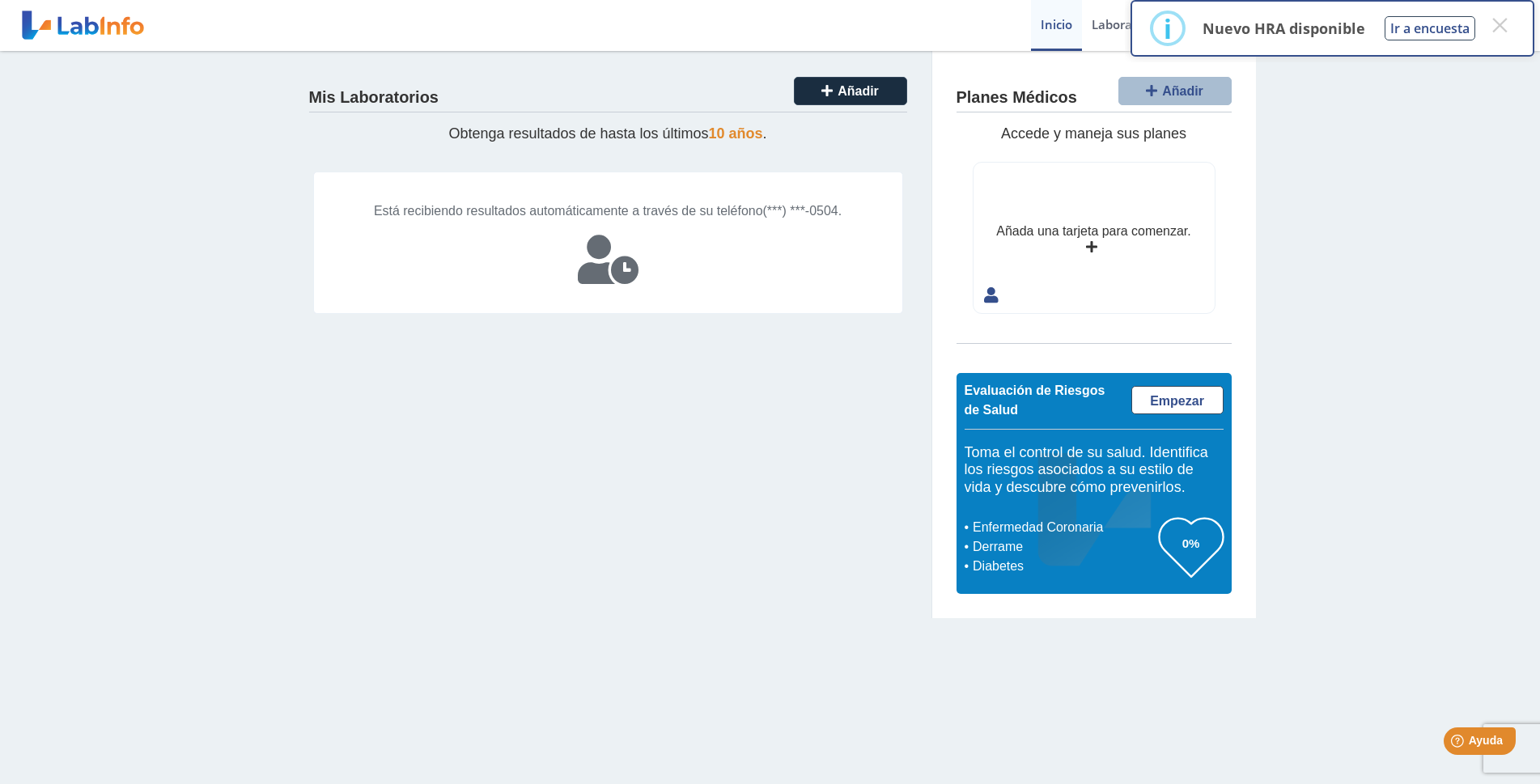
click at [611, 269] on icon at bounding box center [608, 259] width 61 height 48
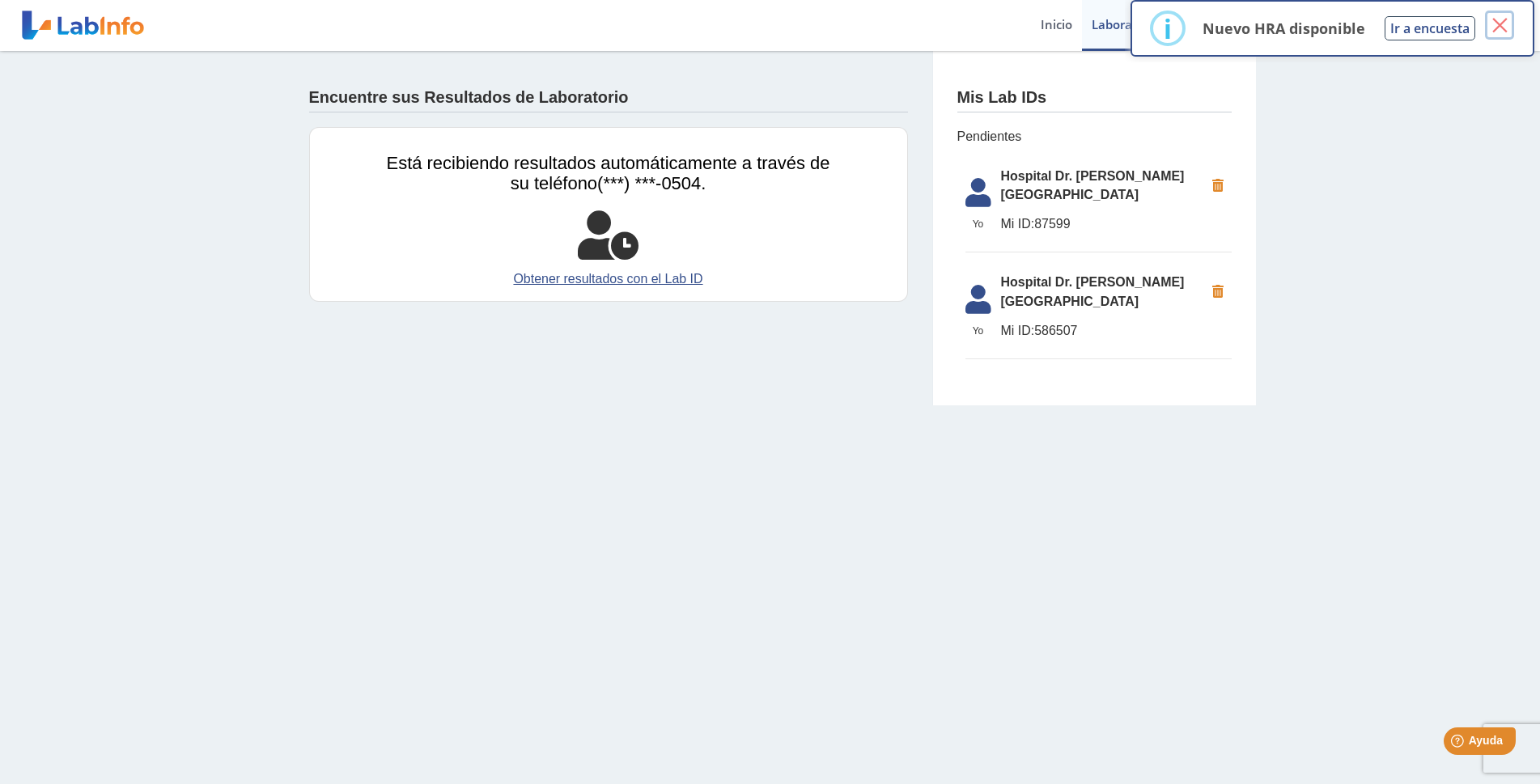
click at [1499, 23] on button "×" at bounding box center [1499, 25] width 29 height 29
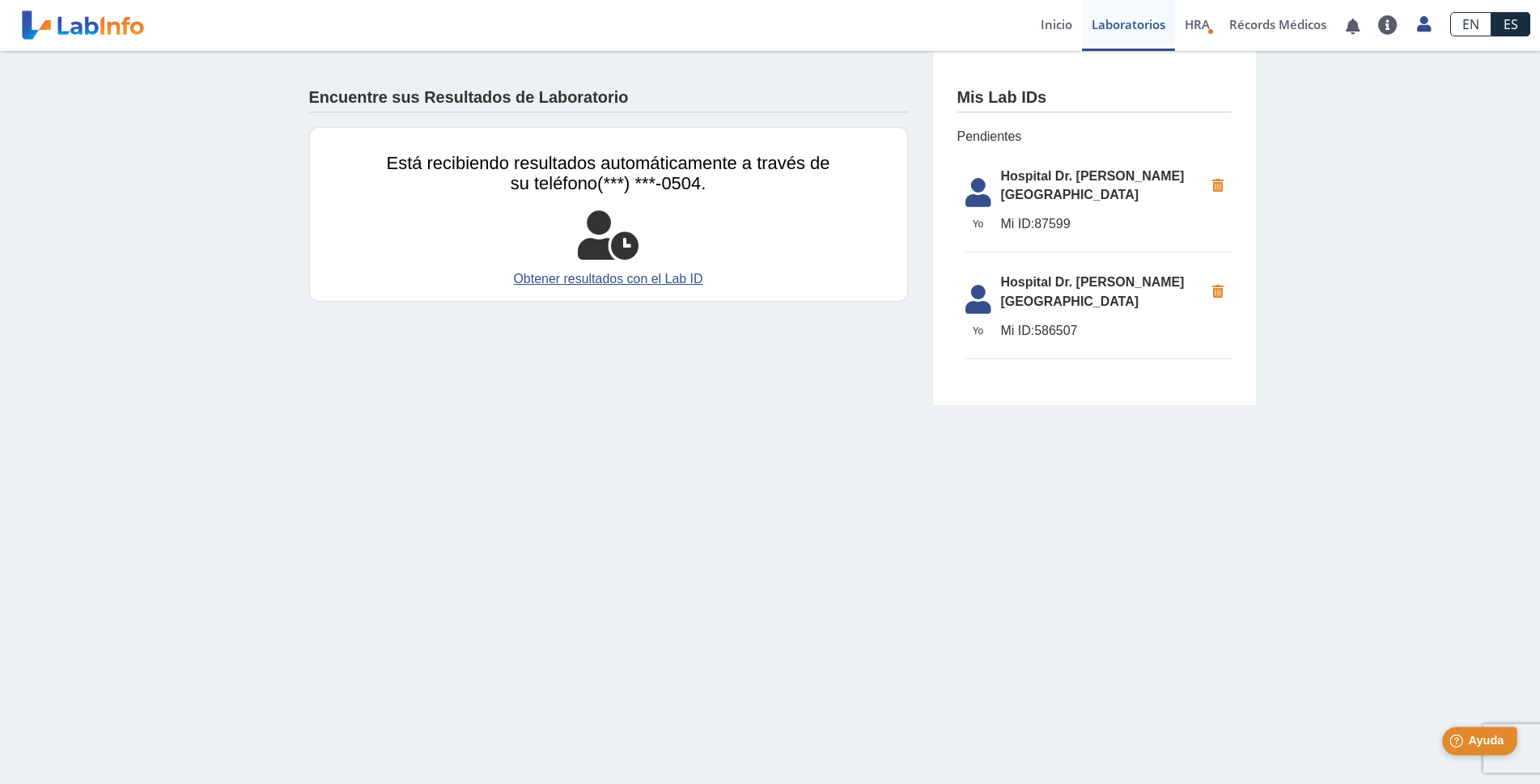
click at [1489, 744] on span "Ayuda" at bounding box center [1485, 740] width 35 height 13
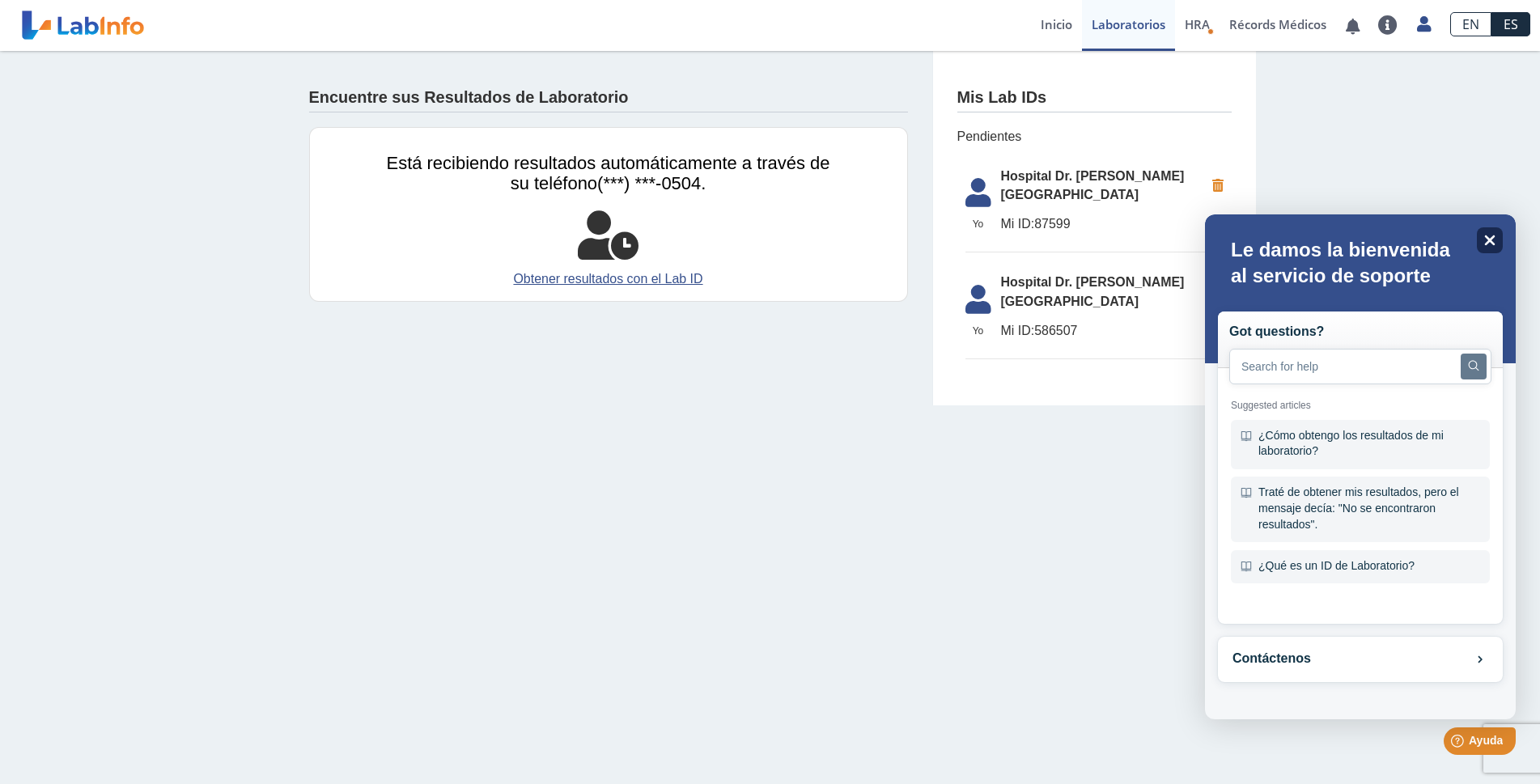
click at [1495, 231] on div "Close" at bounding box center [1489, 239] width 26 height 26
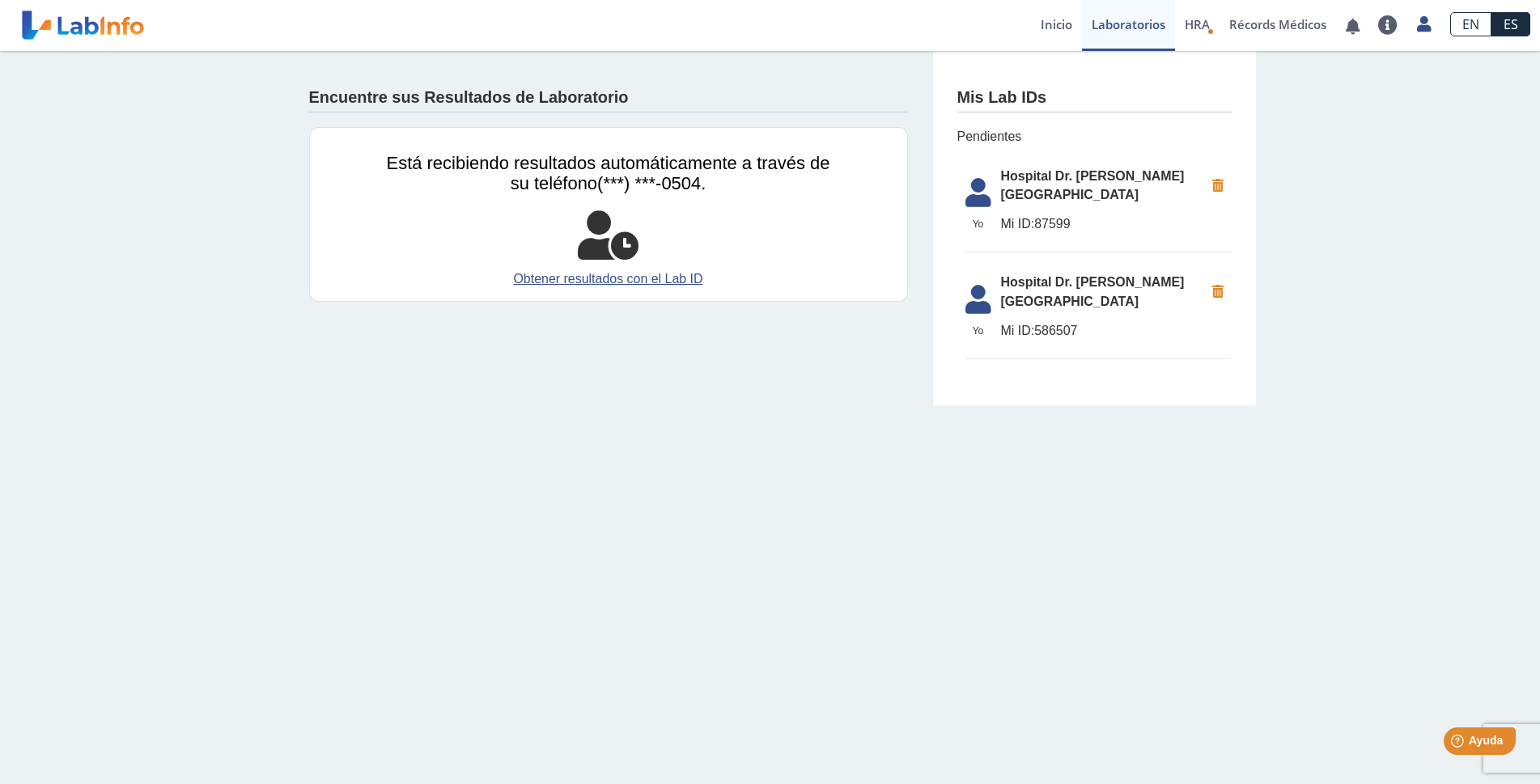
click at [1121, 215] on span "Mi ID: 87599" at bounding box center [1103, 224] width 203 height 19
click at [1113, 182] on span "Hospital Dr. [PERSON_NAME][GEOGRAPHIC_DATA]" at bounding box center [1103, 185] width 203 height 39
click at [976, 192] on icon at bounding box center [978, 197] width 46 height 39
click at [985, 161] on li "[GEOGRAPHIC_DATA] Dr. Pila, Ponce Mi ID: 87599" at bounding box center [1098, 206] width 266 height 95
click at [978, 130] on span "Pendientes" at bounding box center [1094, 137] width 275 height 19
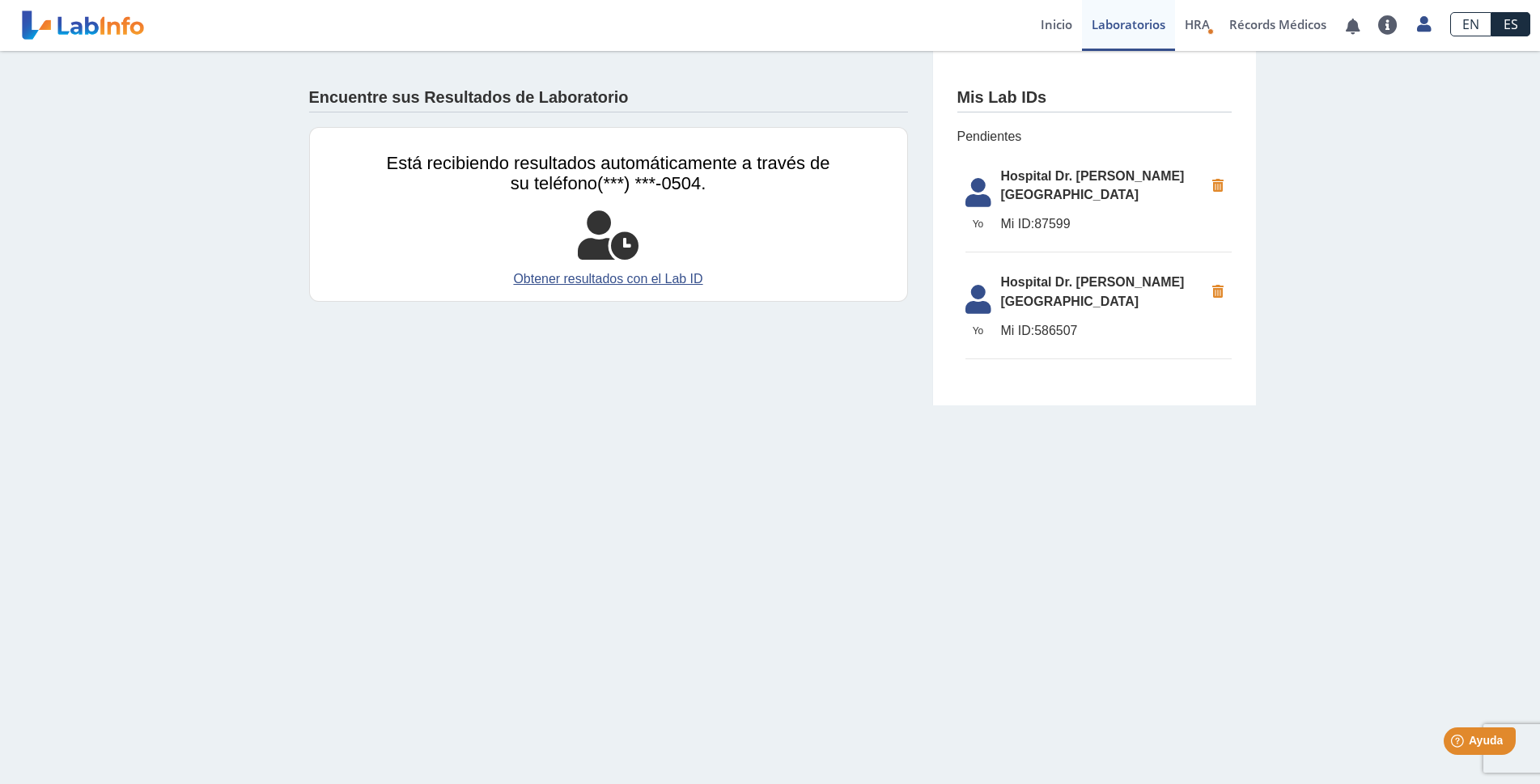
click at [992, 91] on h4 "Mis Lab IDs" at bounding box center [1002, 98] width 89 height 19
click at [1000, 96] on h4 "Mis Lab IDs" at bounding box center [1002, 98] width 89 height 19
click at [1031, 273] on span "Hospital Dr. [PERSON_NAME][GEOGRAPHIC_DATA]" at bounding box center [1103, 292] width 203 height 39
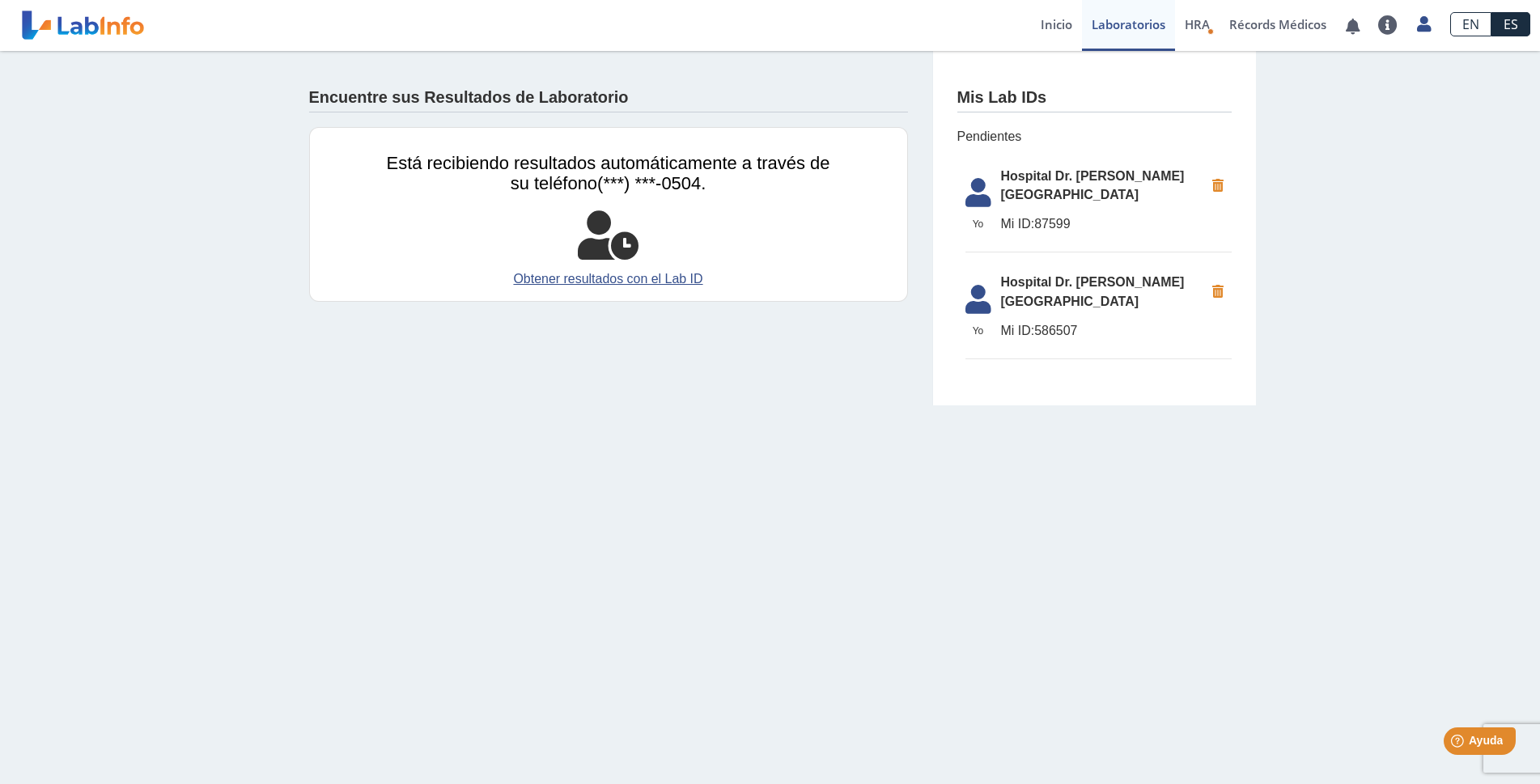
click at [1031, 273] on span "Hospital Dr. [PERSON_NAME][GEOGRAPHIC_DATA]" at bounding box center [1103, 292] width 203 height 39
click at [1036, 321] on span "Mi ID: 586507" at bounding box center [1103, 331] width 203 height 19
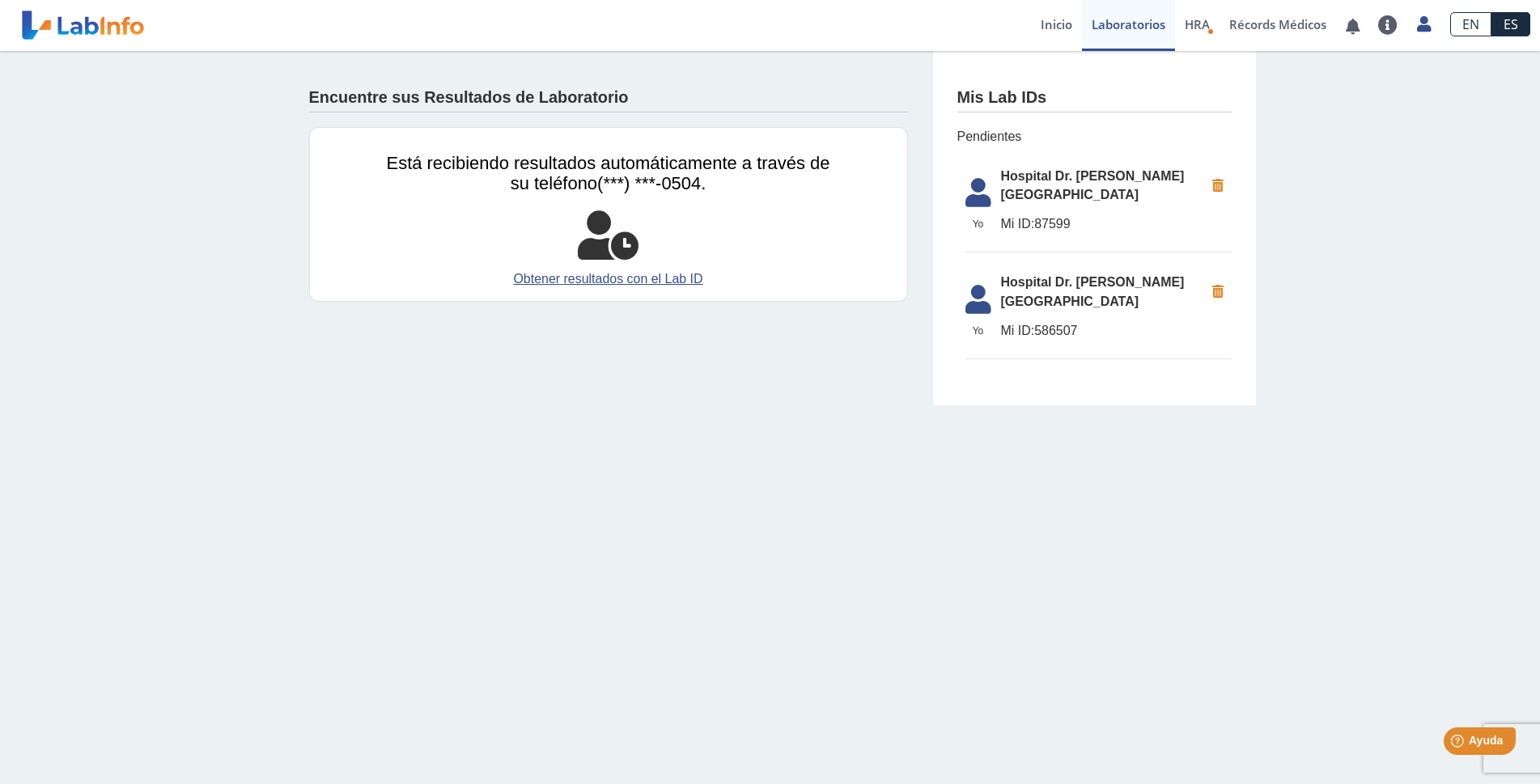
click at [1036, 321] on span "Mi ID: 586507" at bounding box center [1103, 331] width 203 height 19
drag, startPoint x: 1036, startPoint y: 286, endPoint x: 991, endPoint y: 328, distance: 61.6
click at [991, 328] on div "Mis Lab IDs Pendientes [GEOGRAPHIC_DATA] Dr. [PERSON_NAME] Mi ID: [STREET_ADDRE…" at bounding box center [1094, 228] width 323 height 354
click at [608, 279] on link "Obtener resultados con el Lab ID" at bounding box center [608, 278] width 443 height 19
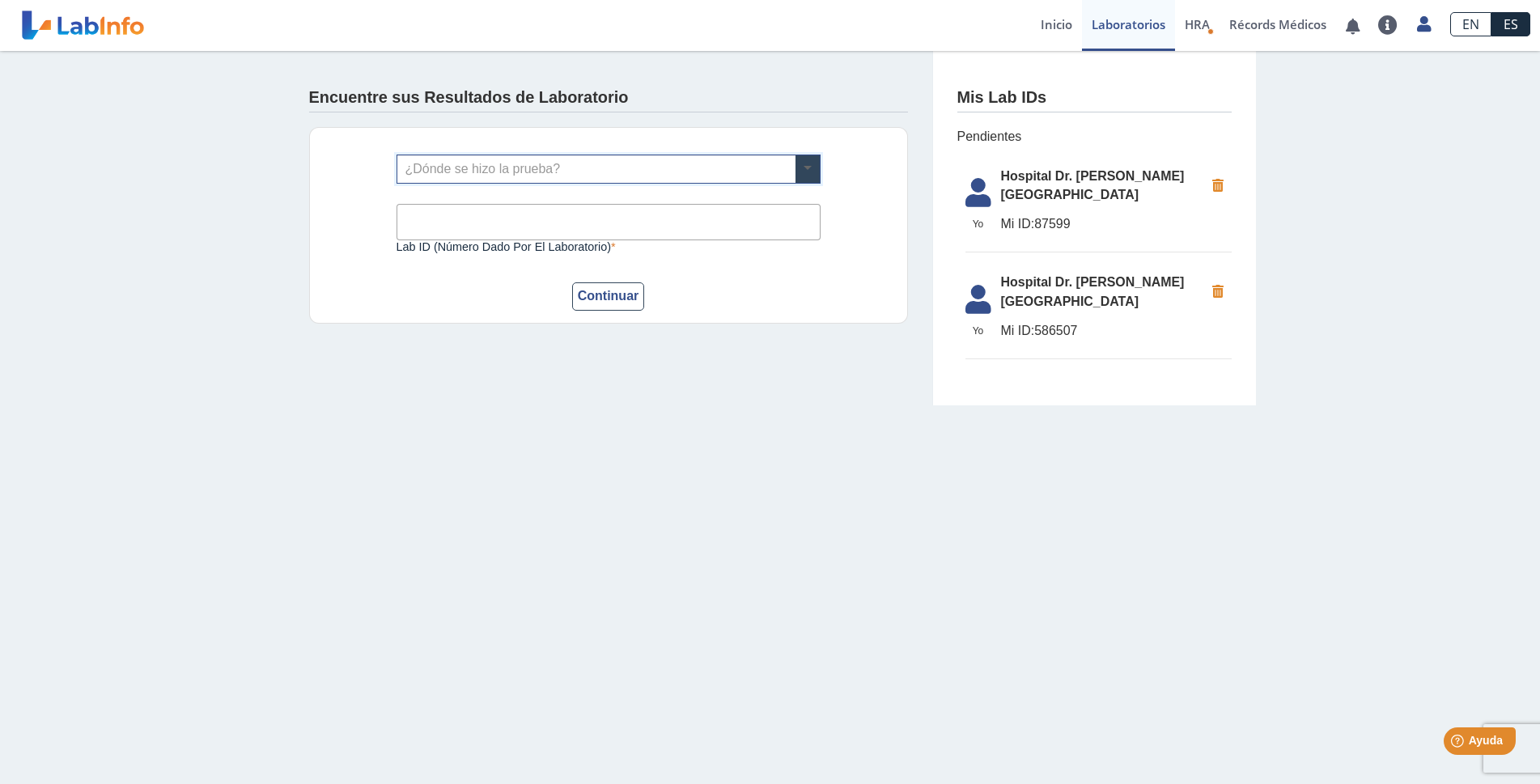
click at [802, 174] on span at bounding box center [808, 168] width 25 height 28
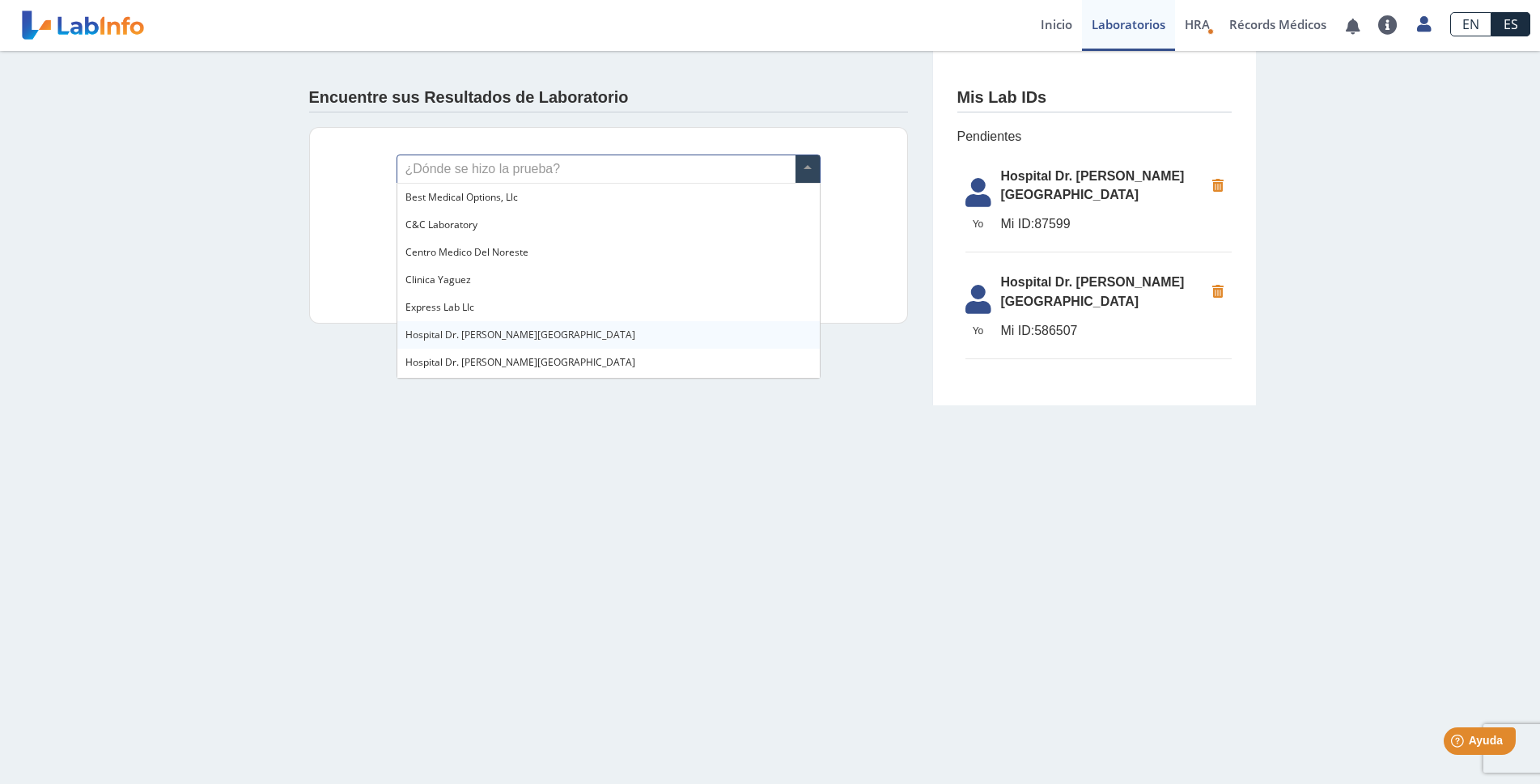
click at [491, 335] on span "Hospital Dr. [PERSON_NAME][GEOGRAPHIC_DATA]" at bounding box center [520, 335] width 230 height 13
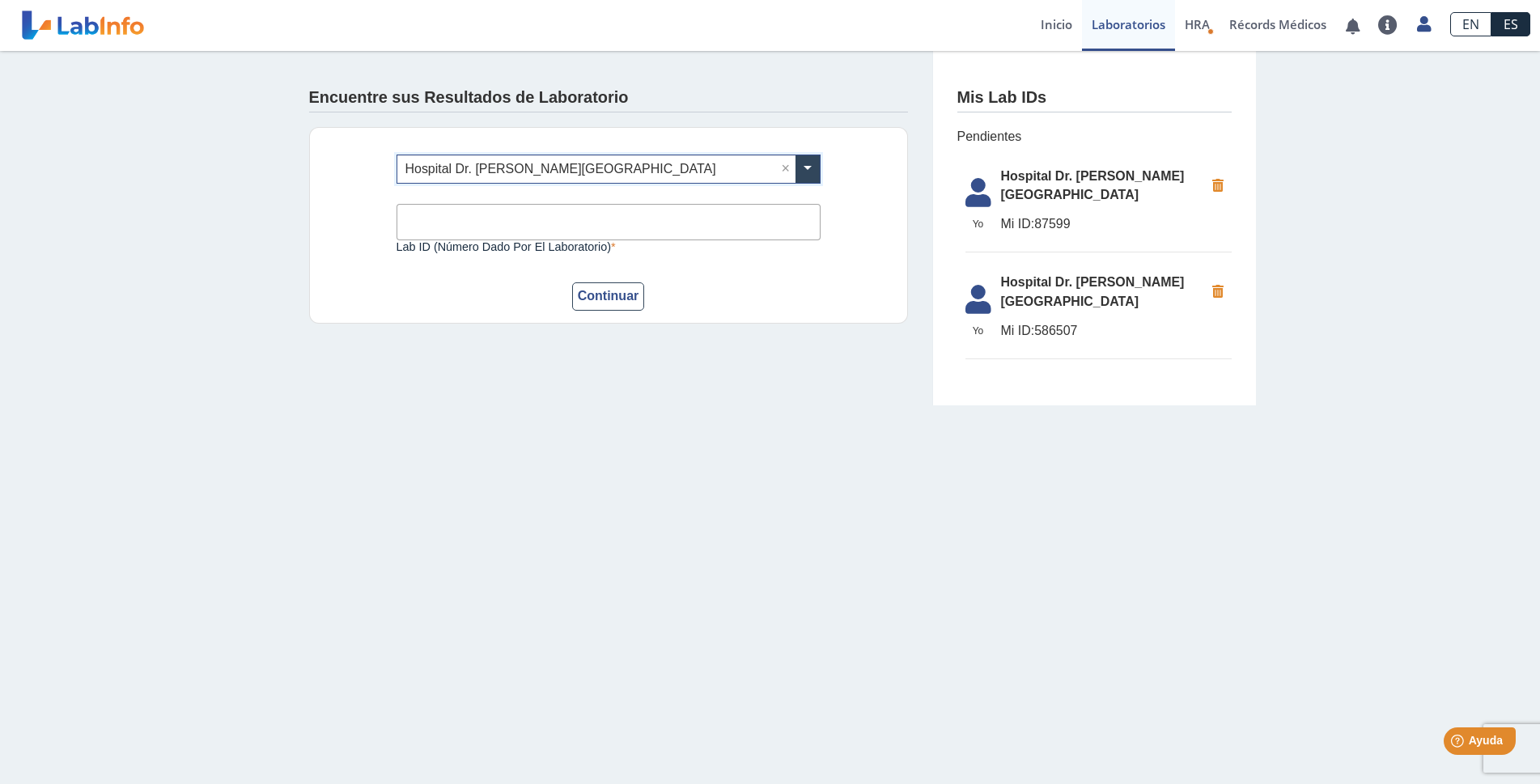
click at [795, 231] on input "Lab ID (número dado por el laboratorio)" at bounding box center [608, 221] width 424 height 36
type input "[EMAIL_ADDRESS][DOMAIN_NAME]"
click at [623, 285] on button "Continuar" at bounding box center [608, 296] width 73 height 29
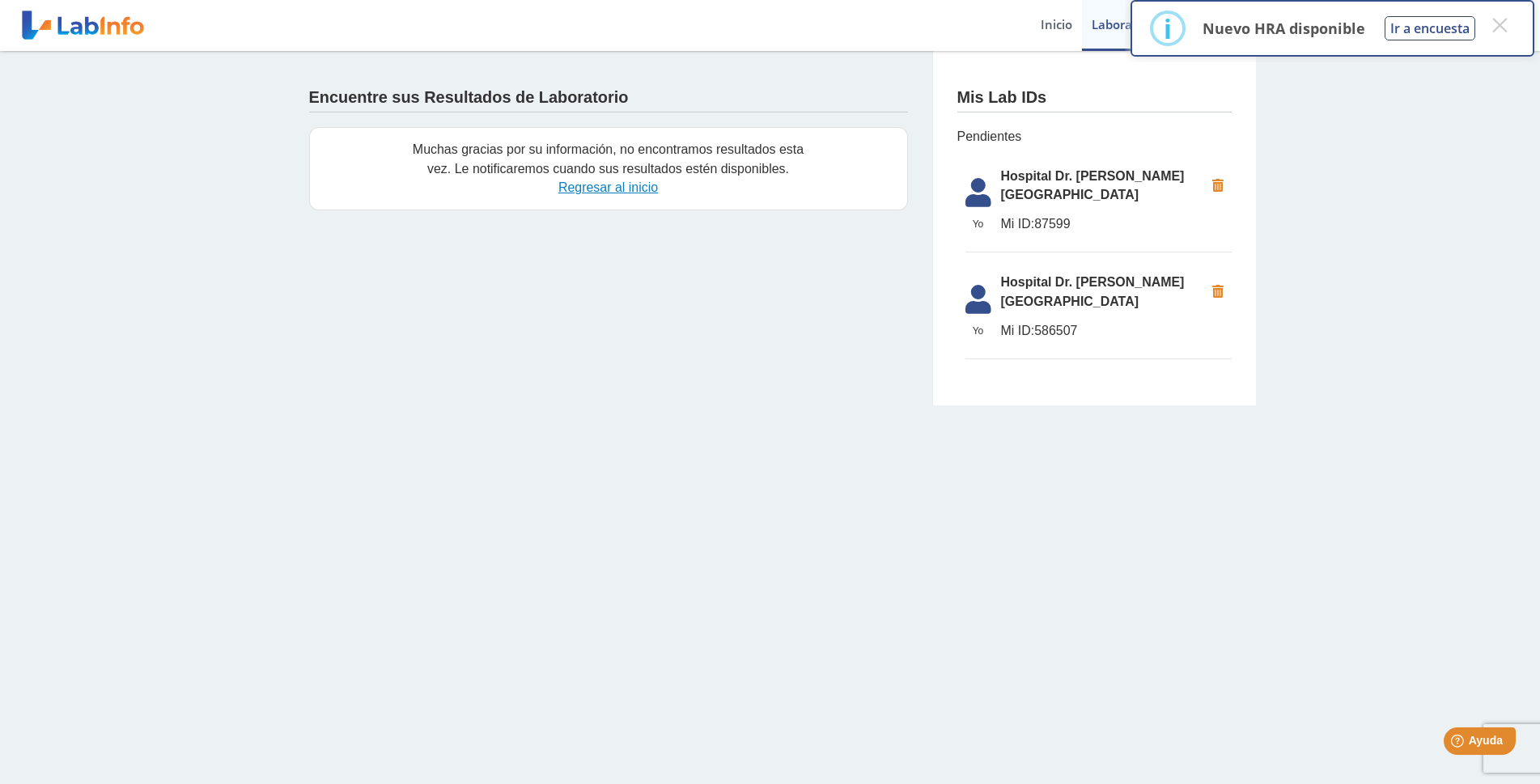
click at [605, 193] on link "Regresar al inicio" at bounding box center [607, 187] width 100 height 13
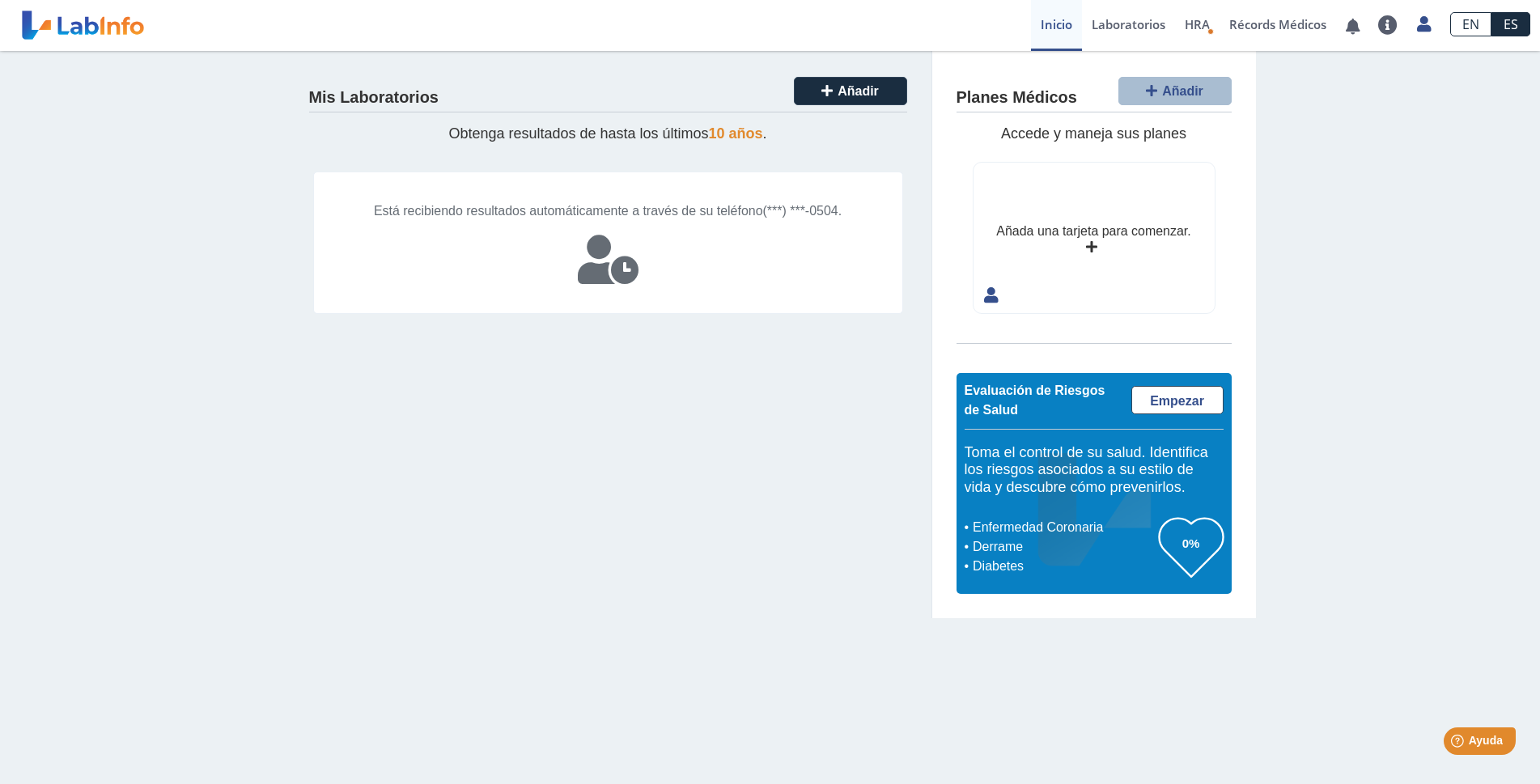
click at [704, 205] on span "Está recibiendo resultados automáticamente a través de su teléfono" at bounding box center [568, 210] width 389 height 13
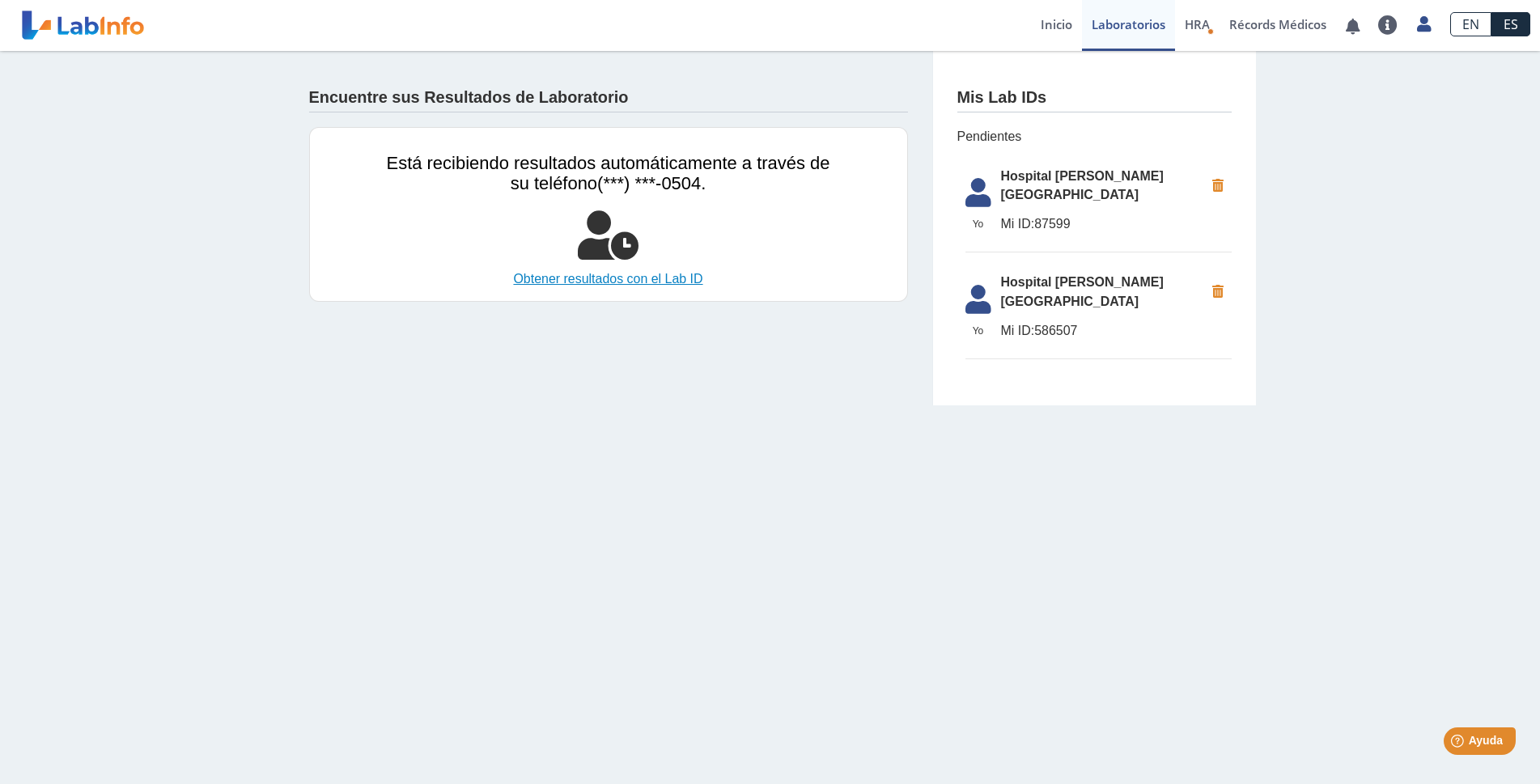
click at [582, 277] on link "Obtener resultados con el Lab ID" at bounding box center [608, 278] width 443 height 19
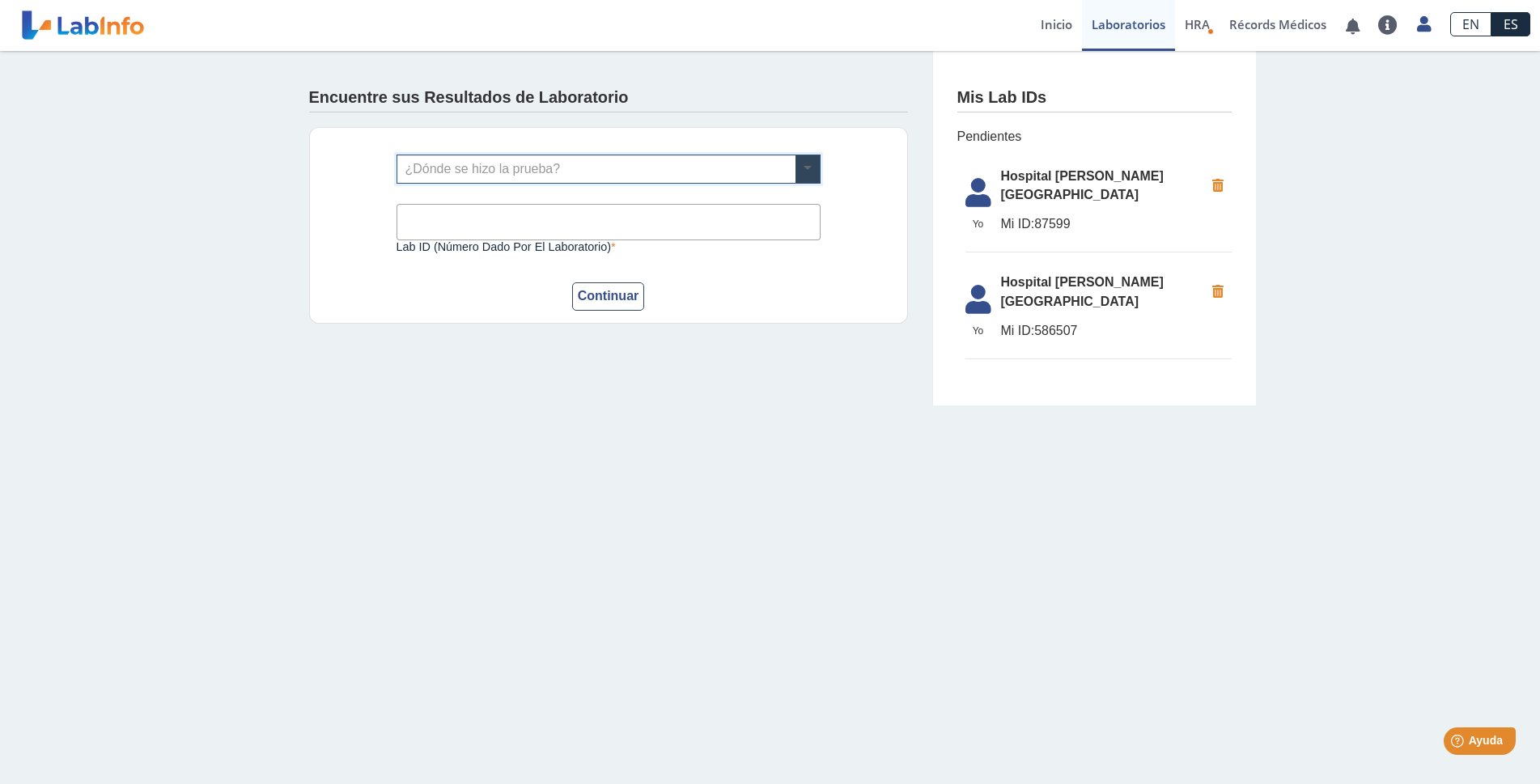
click at [799, 167] on span at bounding box center [808, 168] width 25 height 28
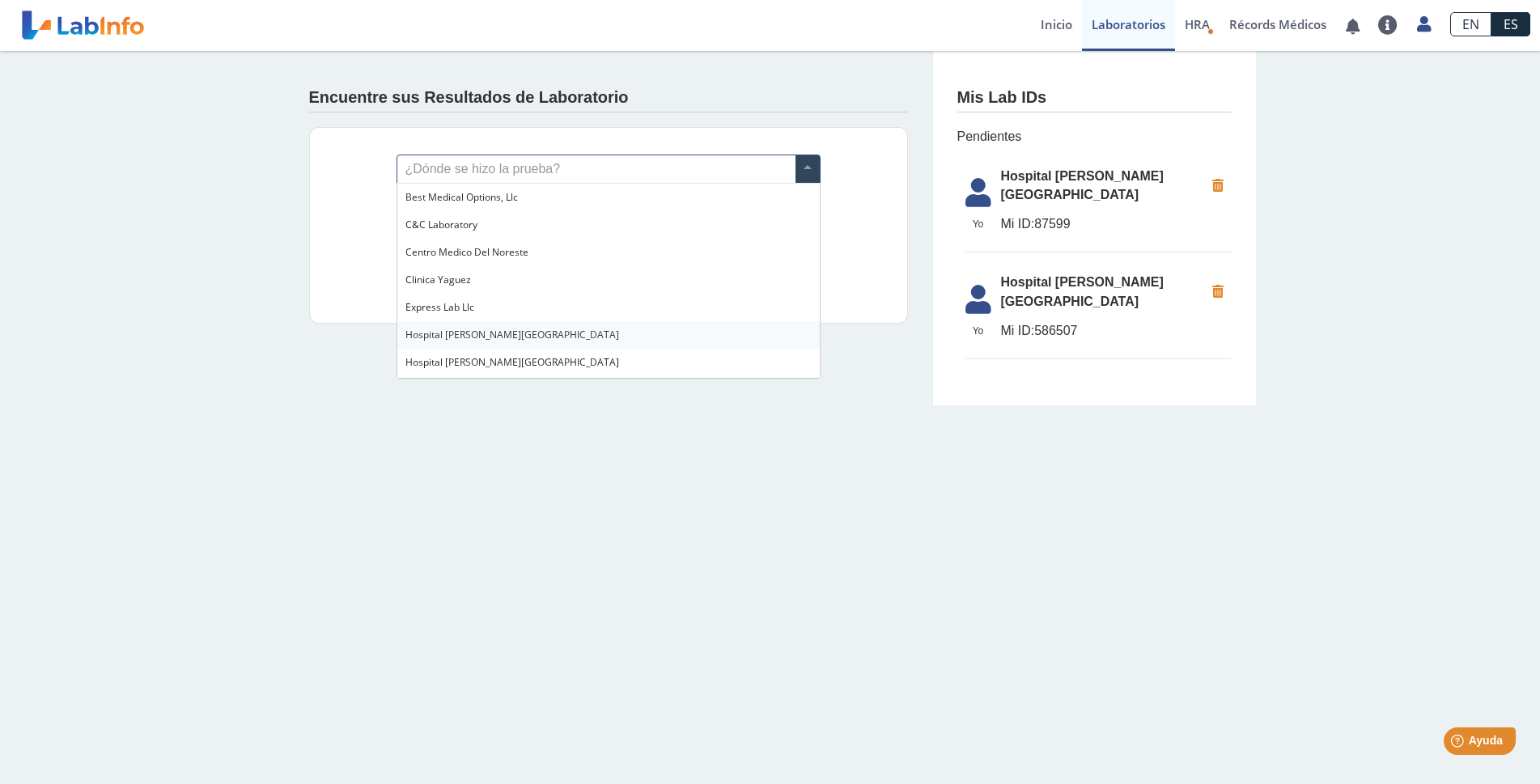
click at [458, 335] on span "Hospital Dr. [PERSON_NAME][GEOGRAPHIC_DATA]" at bounding box center [511, 335] width 214 height 13
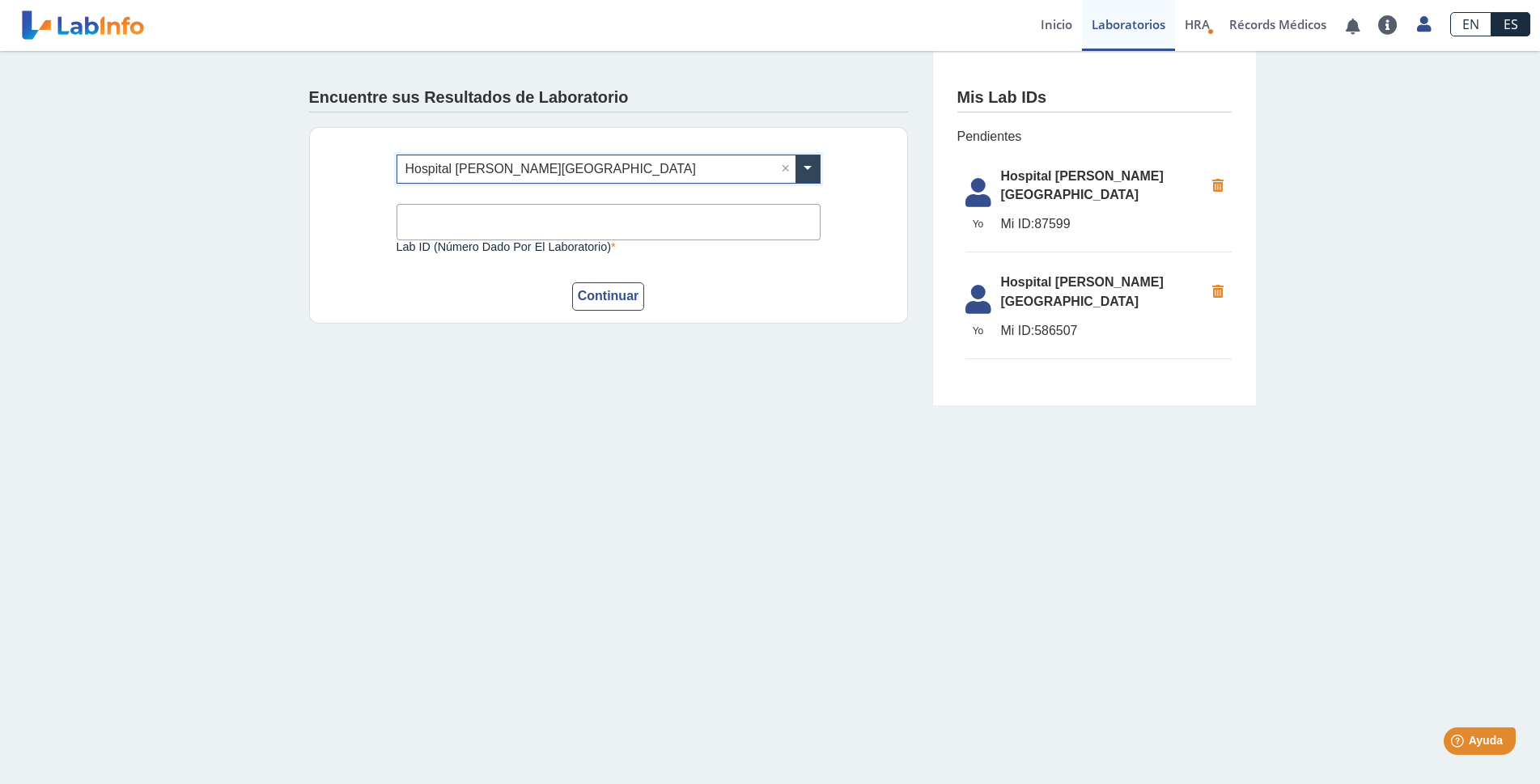
click at [468, 225] on input "Lab ID (número dado por el laboratorio)" at bounding box center [608, 221] width 424 height 36
type input "[EMAIL_ADDRESS][DOMAIN_NAME]"
click at [1034, 187] on span "Hospital Dr. [PERSON_NAME][GEOGRAPHIC_DATA]" at bounding box center [1103, 185] width 203 height 39
click at [977, 138] on span "Pendientes" at bounding box center [1094, 137] width 275 height 19
click at [1045, 273] on span "Hospital Dr. [PERSON_NAME][GEOGRAPHIC_DATA]" at bounding box center [1103, 292] width 203 height 39
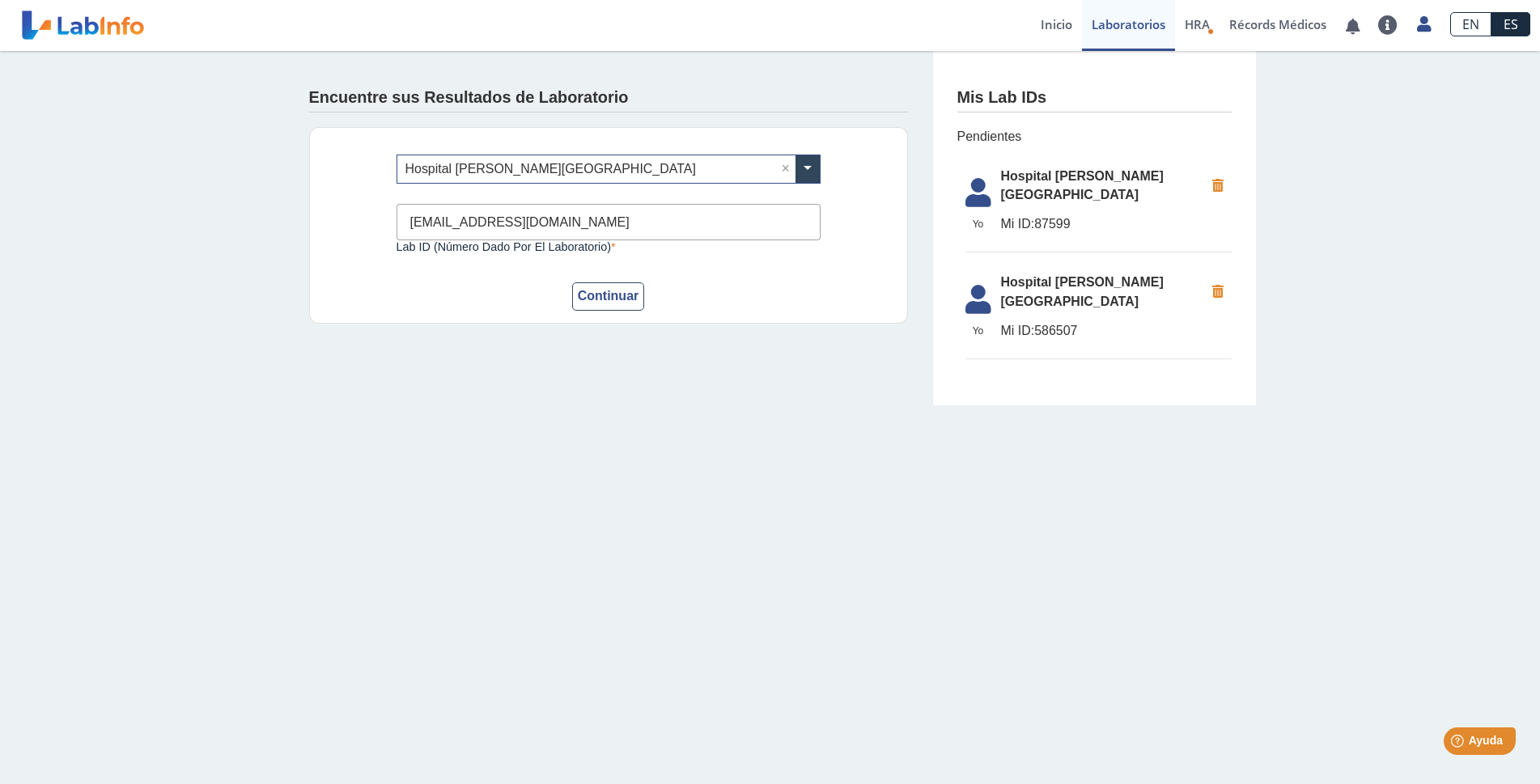
click at [1046, 321] on span "Mi ID: 586507" at bounding box center [1103, 331] width 203 height 19
click at [1019, 321] on span "Mi ID: 586507" at bounding box center [1103, 331] width 203 height 19
click at [1293, 29] on link "Récords Médicos" at bounding box center [1278, 26] width 117 height 51
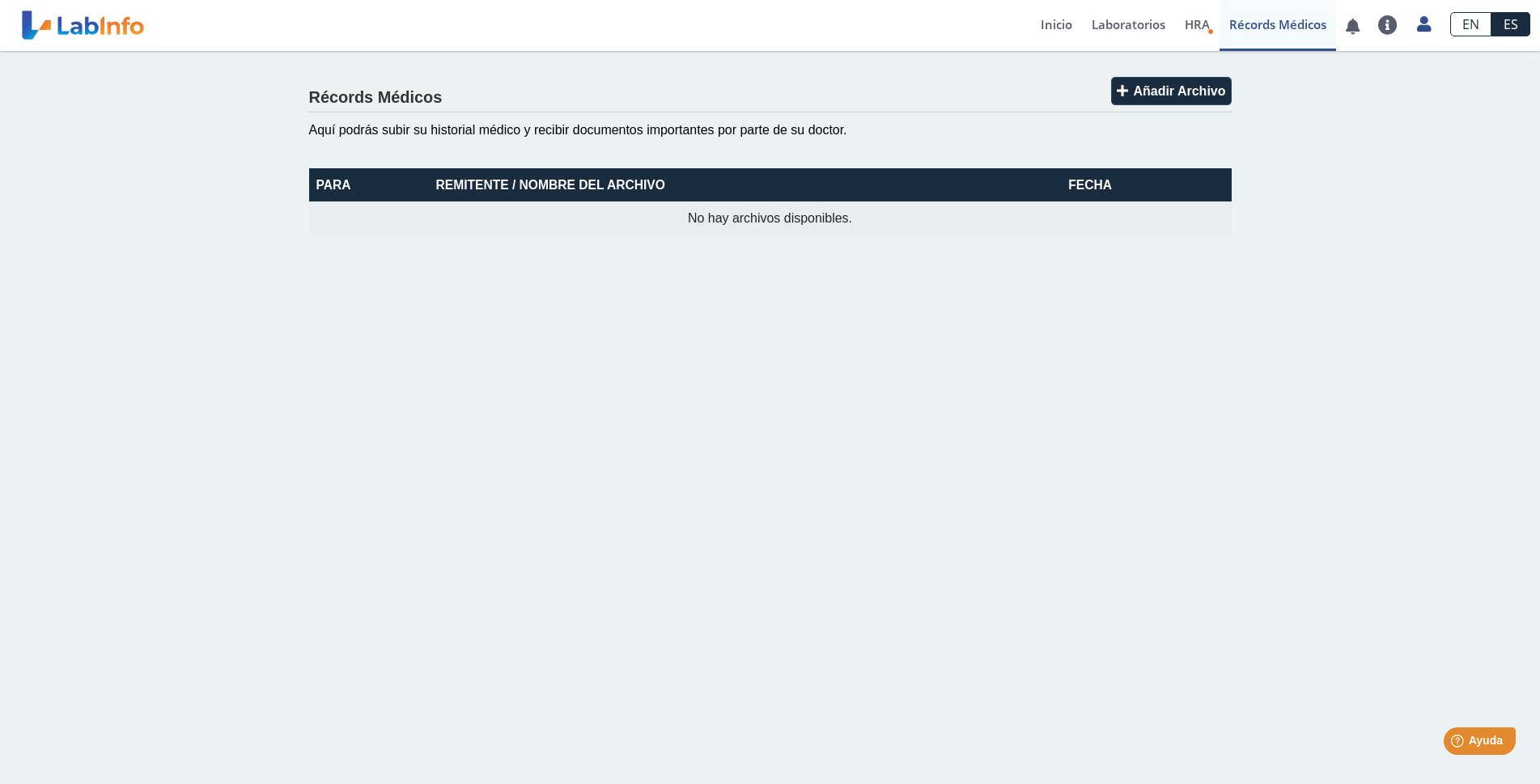
click at [1290, 19] on link "Récords Médicos" at bounding box center [1278, 26] width 117 height 51
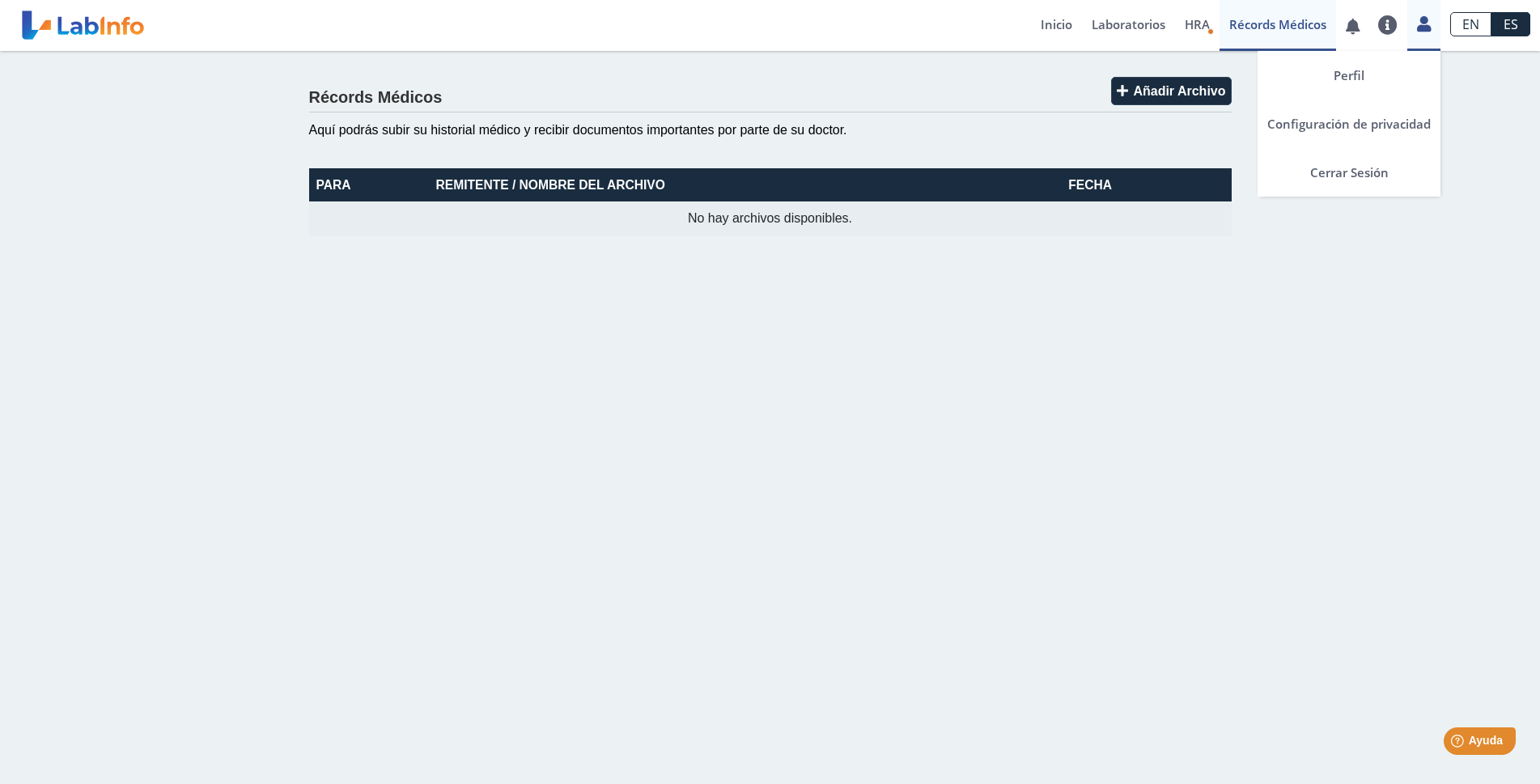
click at [1426, 29] on icon at bounding box center [1423, 24] width 13 height 12
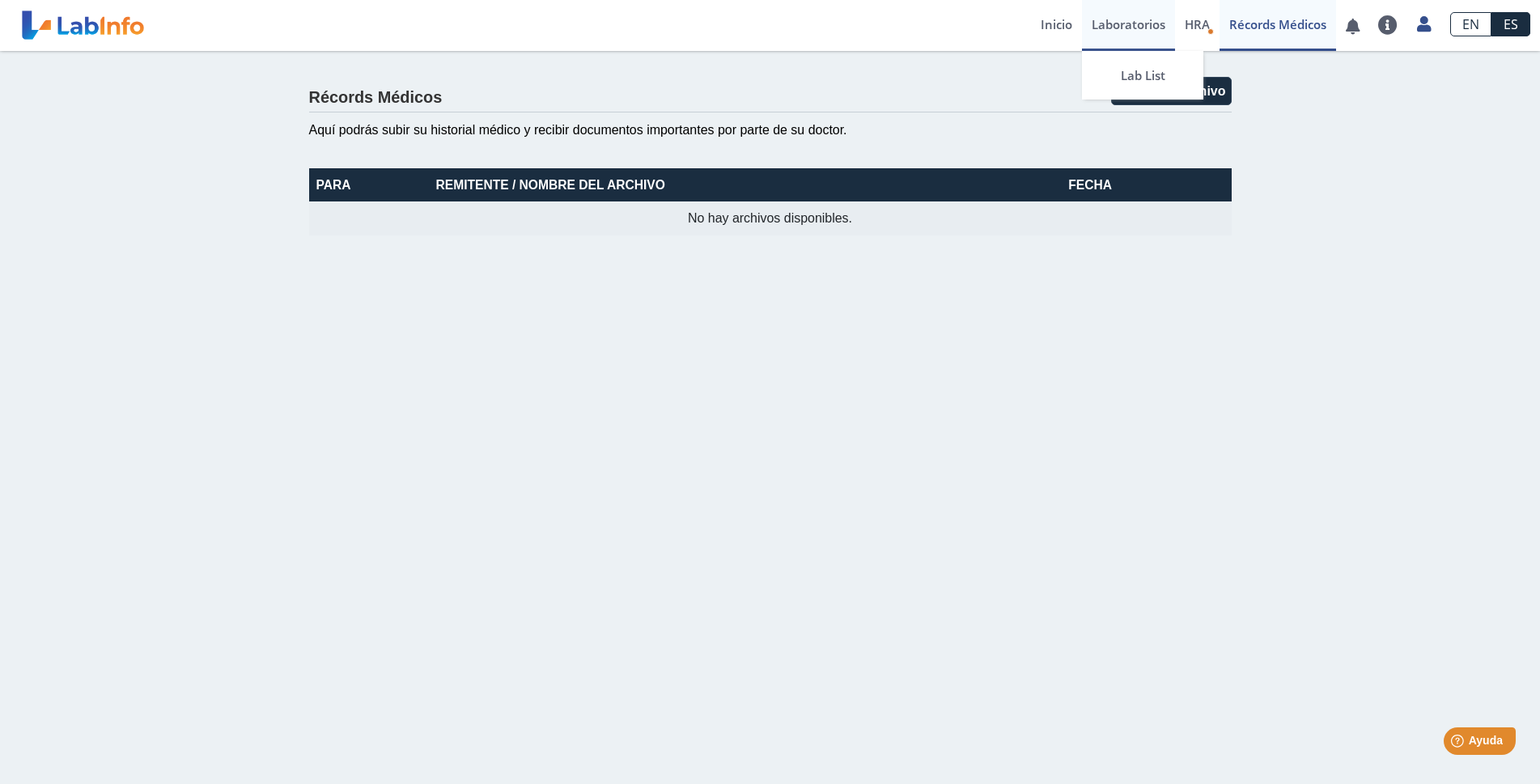
click at [1137, 17] on link "Laboratorios" at bounding box center [1128, 26] width 93 height 51
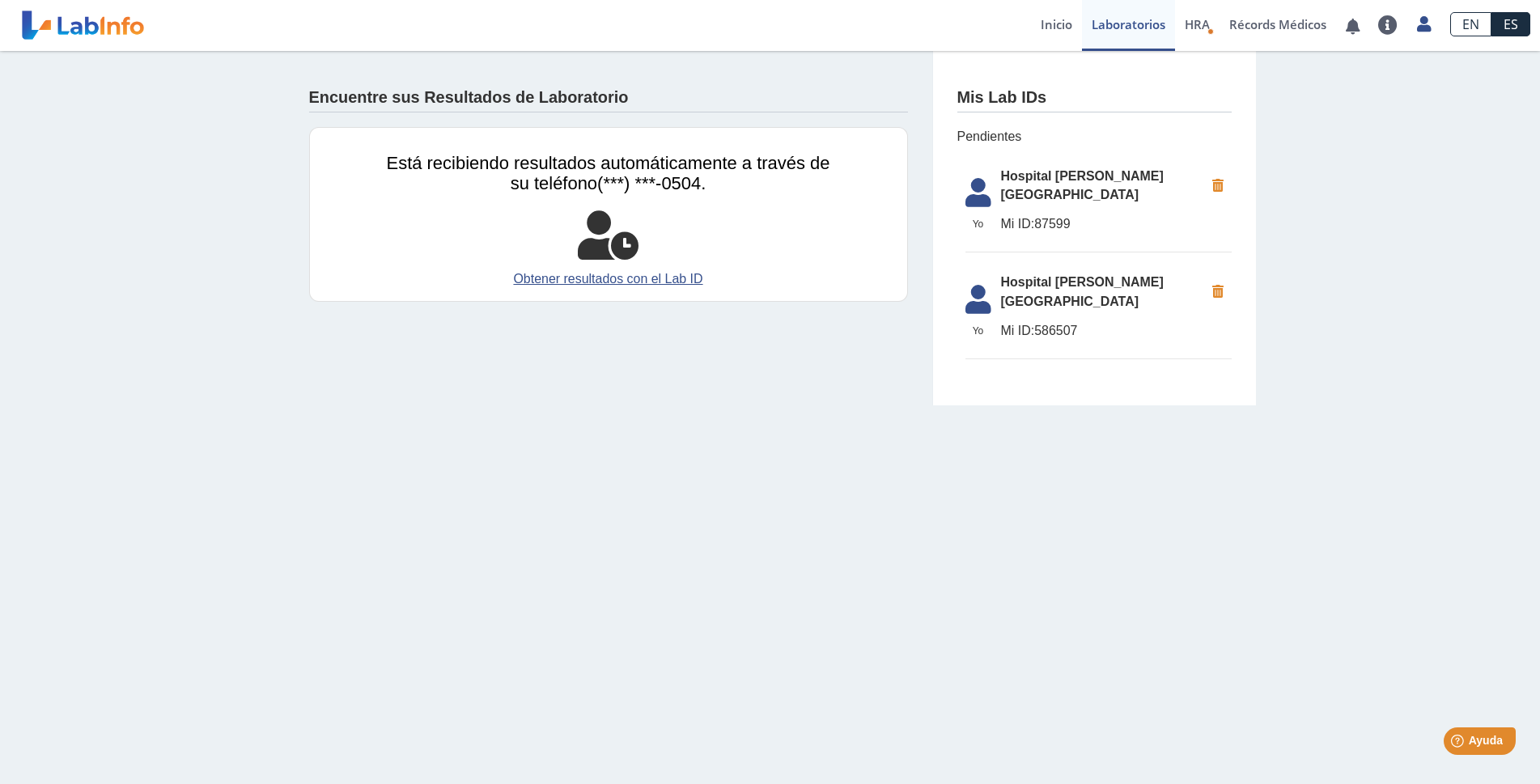
click at [1085, 177] on span "Hospital Dr. [PERSON_NAME][GEOGRAPHIC_DATA]" at bounding box center [1103, 185] width 203 height 39
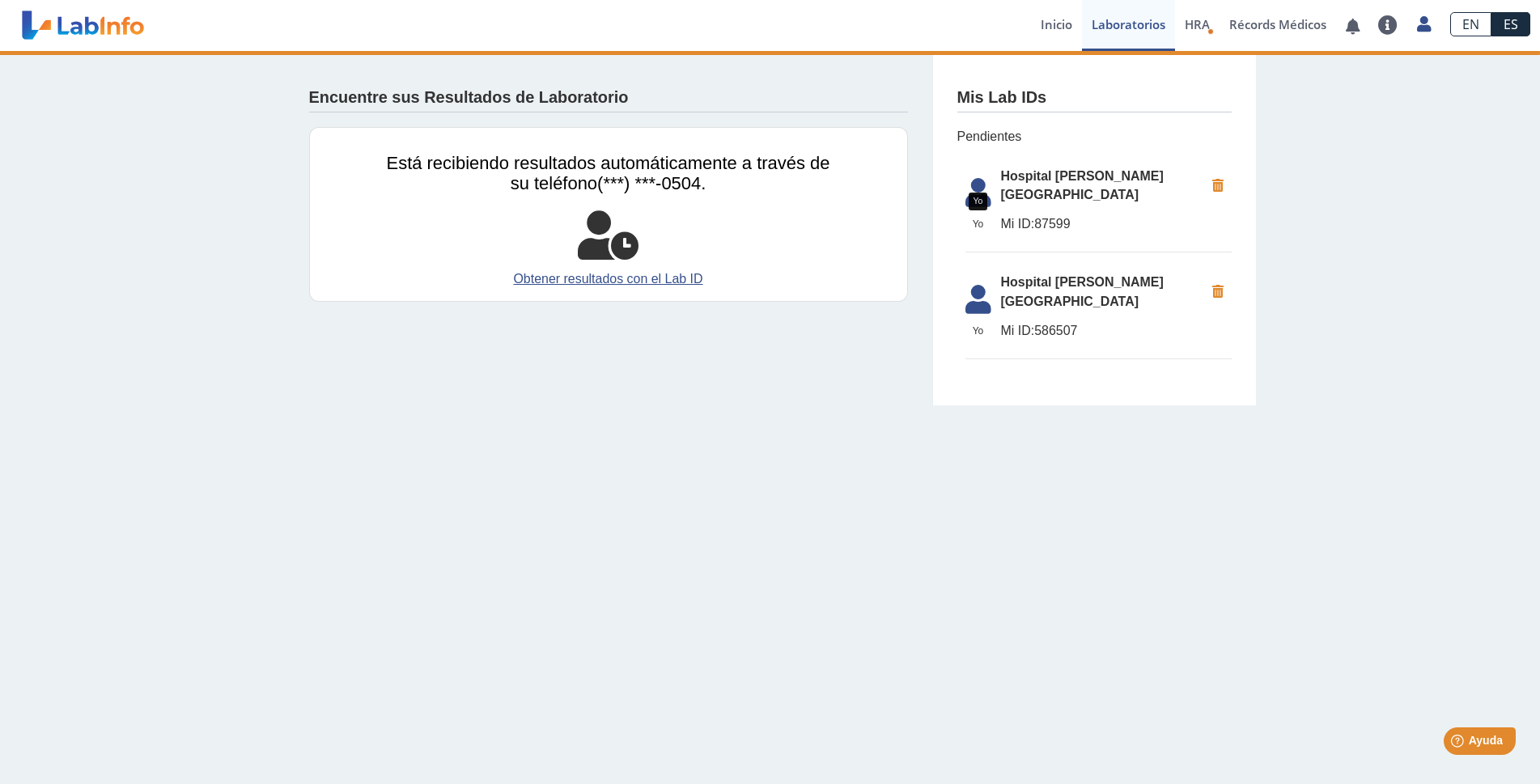
click at [989, 217] on span "Yo" at bounding box center [978, 223] width 46 height 14
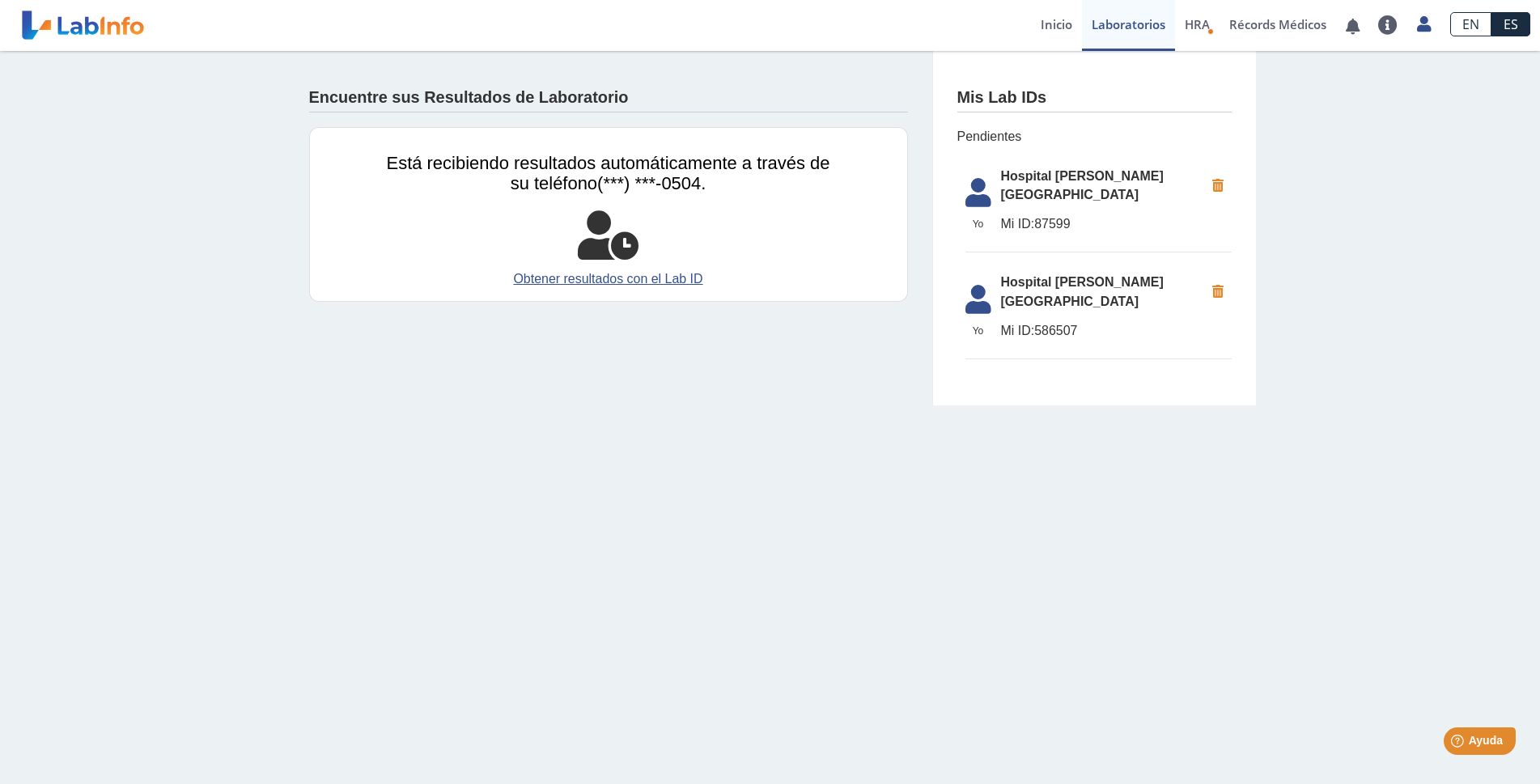
click at [996, 217] on span "Yo" at bounding box center [978, 223] width 46 height 14
click at [1033, 215] on span "Mi ID: 87599" at bounding box center [1103, 224] width 203 height 19
click at [681, 183] on span "(***) ***-0504." at bounding box center [651, 182] width 108 height 20
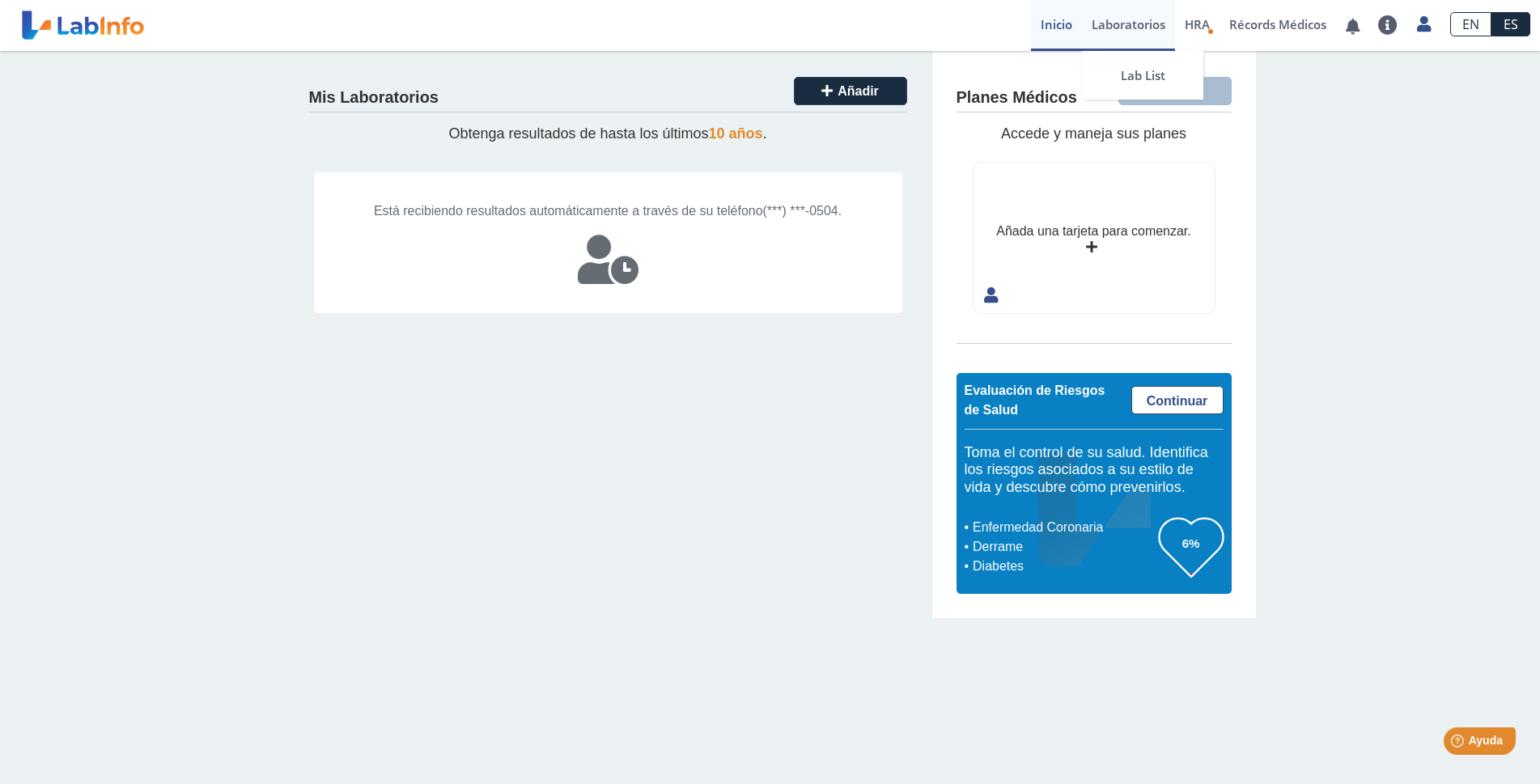
click at [1110, 27] on link "Laboratorios" at bounding box center [1128, 26] width 93 height 51
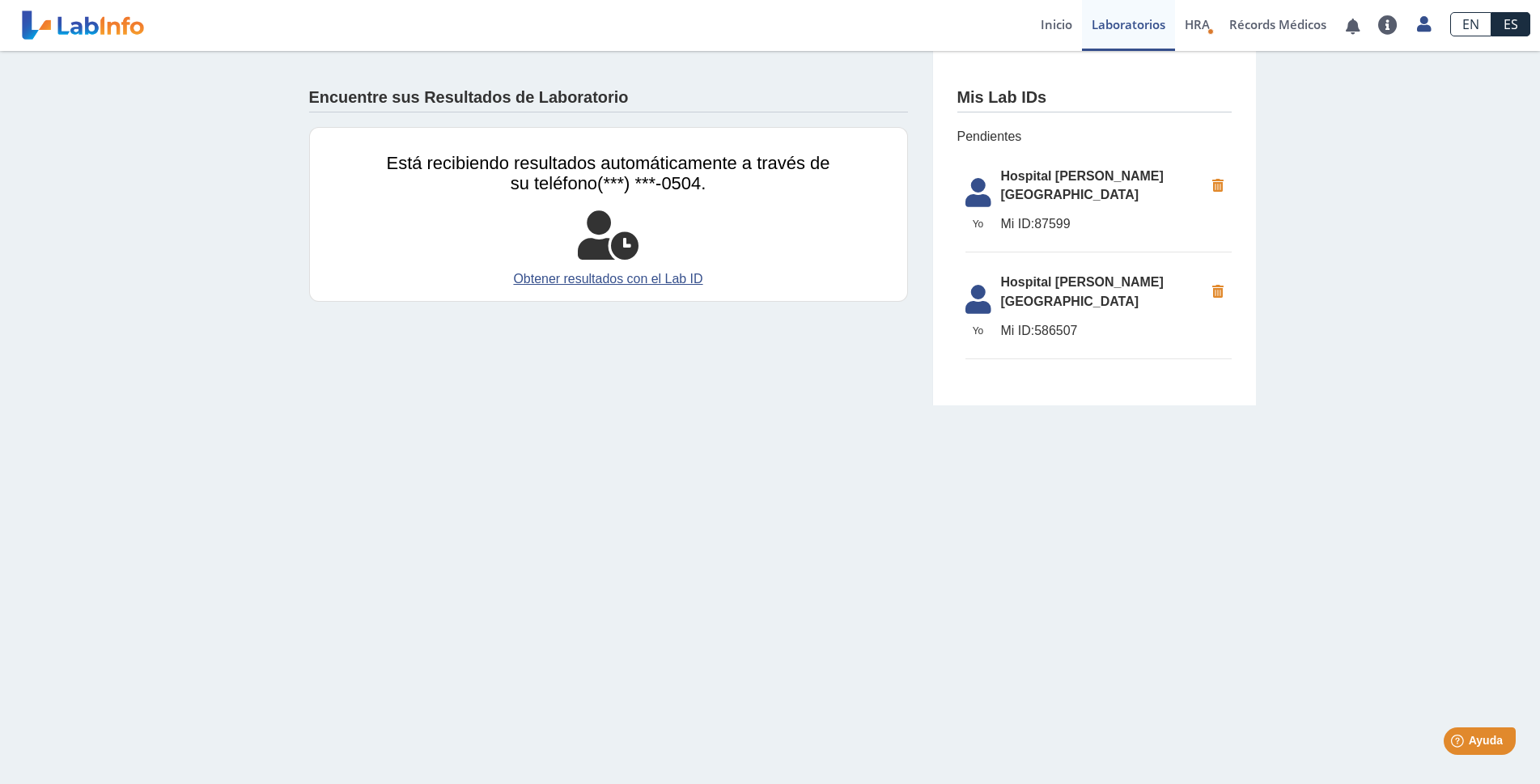
click at [1068, 184] on span "Hospital Dr. [PERSON_NAME][GEOGRAPHIC_DATA]" at bounding box center [1103, 185] width 203 height 39
click at [1001, 184] on span "Hospital Dr. [PERSON_NAME][GEOGRAPHIC_DATA]" at bounding box center [1103, 185] width 203 height 39
drag, startPoint x: 1001, startPoint y: 183, endPoint x: 1149, endPoint y: 290, distance: 182.6
click at [1149, 290] on ul "Yo Yo Hospital Dr. Pila, Ponce Mi ID: 87599 Yo Yo Hospital Dr. Pila, Ponce Mi I…" at bounding box center [1094, 258] width 275 height 225
click at [1024, 323] on span "Mi ID:" at bounding box center [1018, 330] width 34 height 13
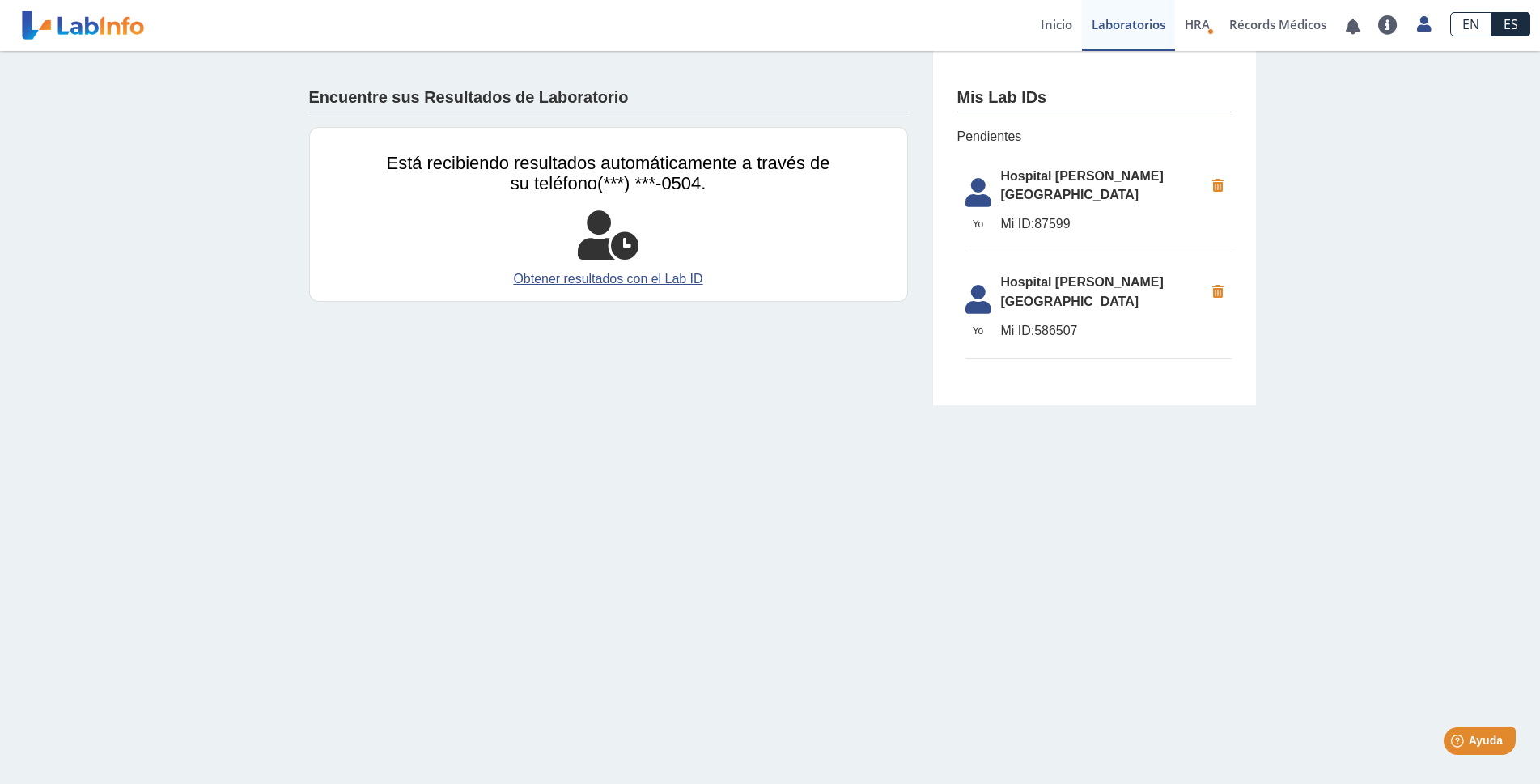
click at [1038, 215] on span "Mi ID: 87599" at bounding box center [1103, 224] width 203 height 19
click at [1038, 187] on span "Hospital Dr. [PERSON_NAME][GEOGRAPHIC_DATA]" at bounding box center [1103, 185] width 203 height 39
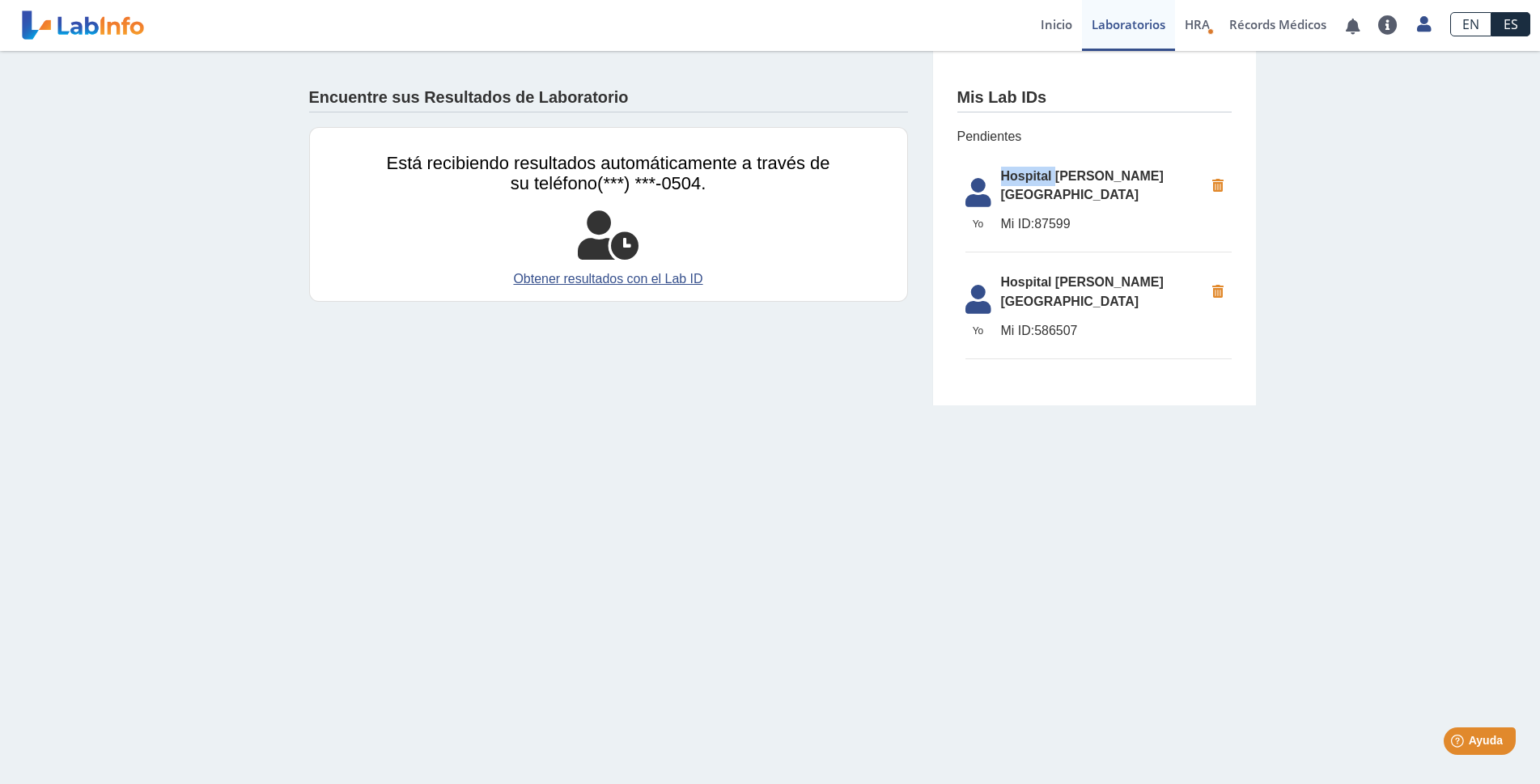
click at [1004, 182] on span "Hospital Dr. [PERSON_NAME][GEOGRAPHIC_DATA]" at bounding box center [1103, 185] width 203 height 39
drag, startPoint x: 1003, startPoint y: 182, endPoint x: 1128, endPoint y: 217, distance: 129.8
click at [1128, 217] on li "[GEOGRAPHIC_DATA] Dr. Pila, Ponce Mi ID: 87599" at bounding box center [1098, 206] width 266 height 95
click at [1322, 283] on div "Encuentre sus Resultados de Laboratorio Está recibiendo resultados automáticame…" at bounding box center [770, 228] width 1540 height 354
click at [582, 277] on link "Obtener resultados con el Lab ID" at bounding box center [608, 278] width 443 height 19
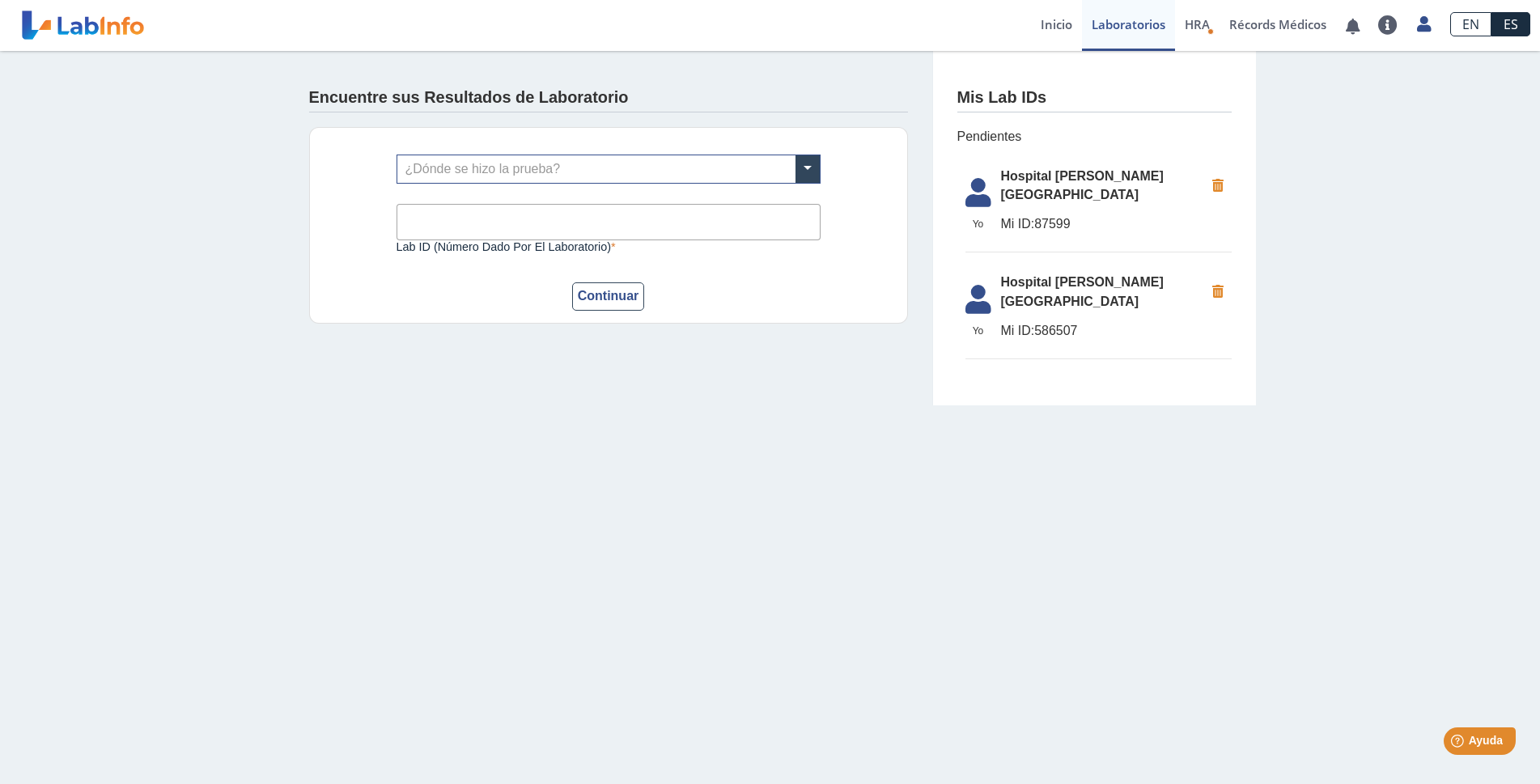
click at [424, 221] on input "Lab ID (número dado por el laboratorio)" at bounding box center [608, 221] width 424 height 36
click at [780, 508] on main "Encuentre sus Resultados de Laboratorio ¿Dónde se hizo la prueba? Lab ID (númer…" at bounding box center [770, 417] width 1540 height 733
click at [813, 166] on span at bounding box center [808, 168] width 25 height 28
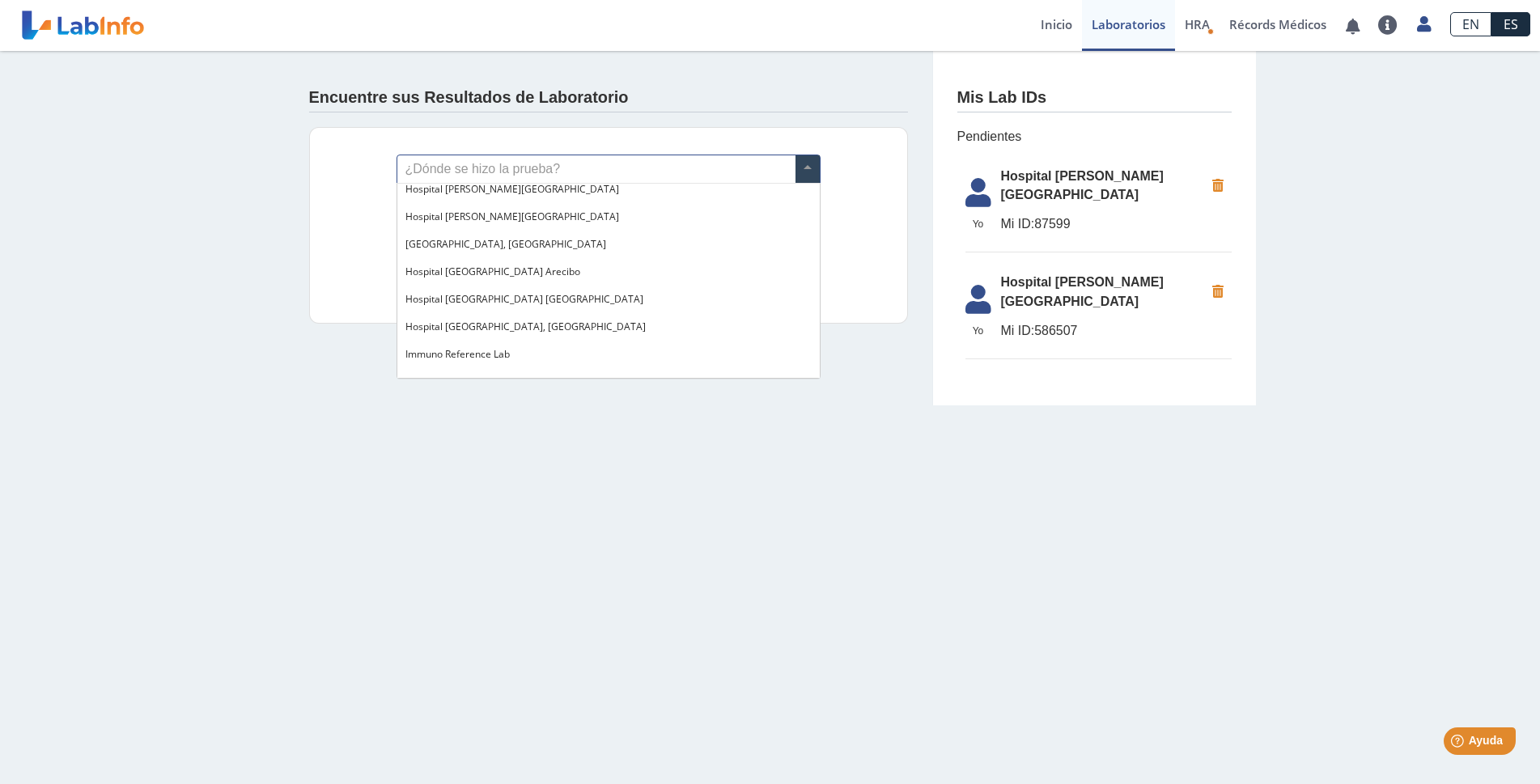
scroll to position [81, 0]
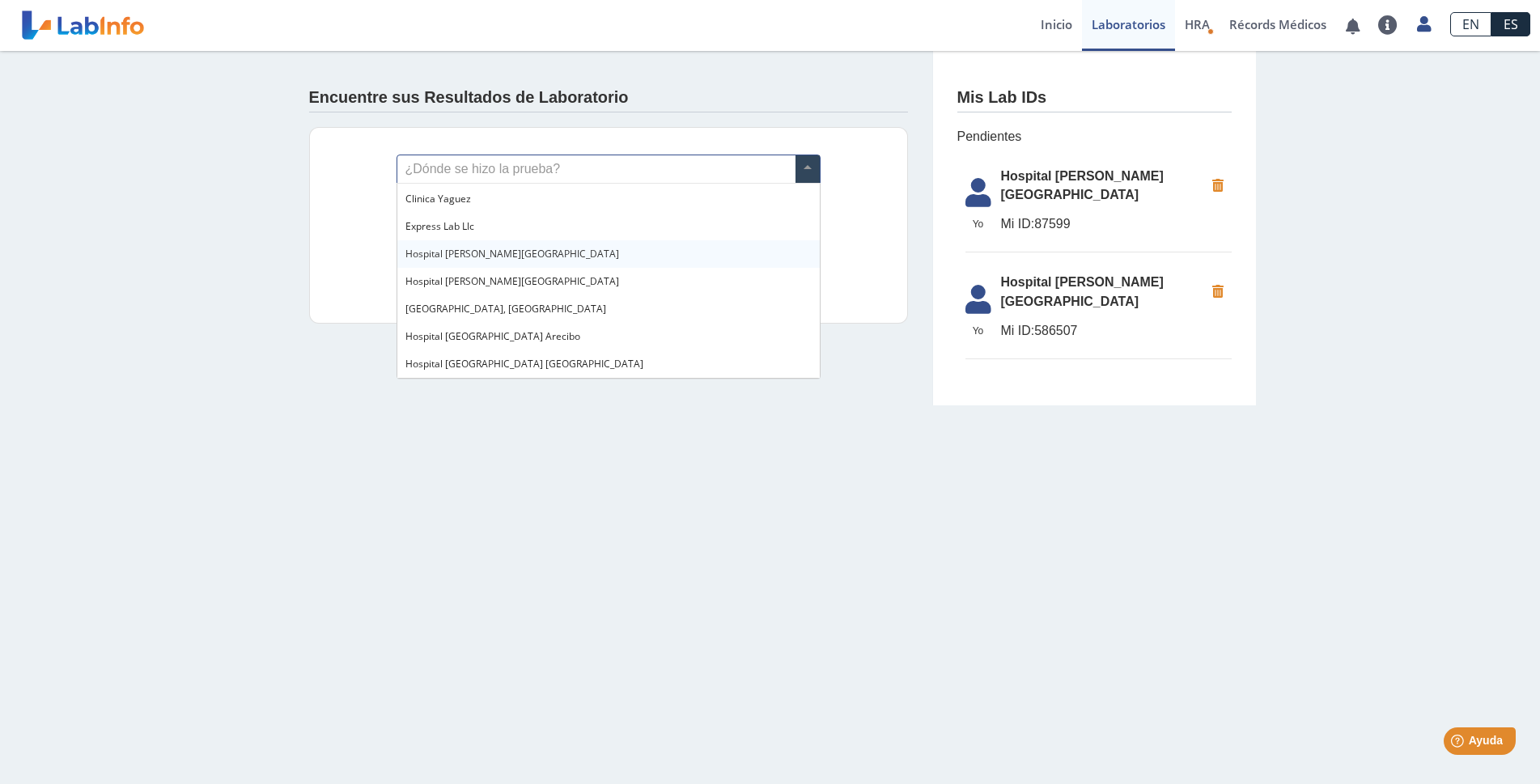
click at [488, 258] on span "Hospital Dr. [PERSON_NAME][GEOGRAPHIC_DATA]" at bounding box center [511, 254] width 214 height 13
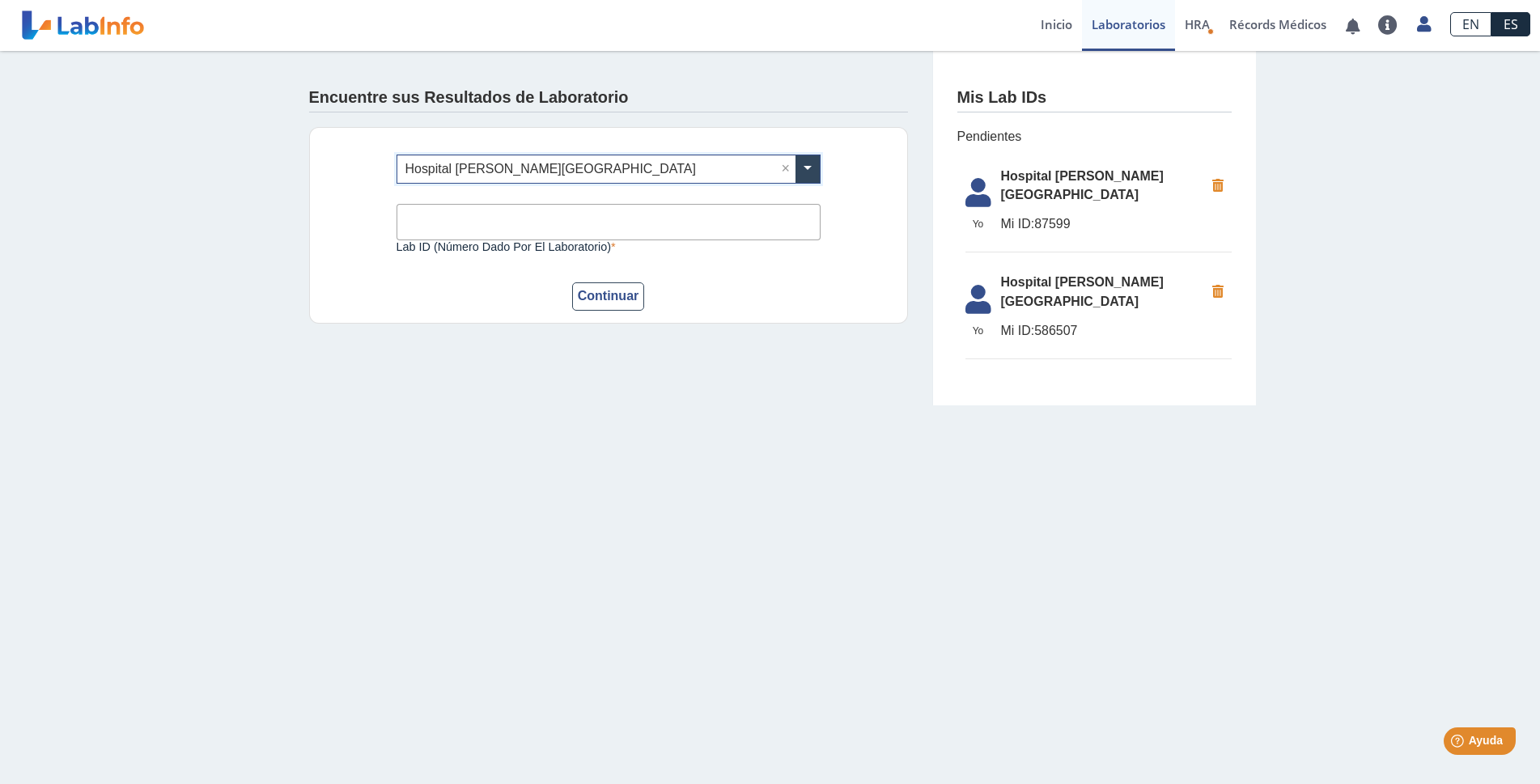
click at [494, 218] on input "Lab ID (número dado por el laboratorio)" at bounding box center [608, 221] width 424 height 36
click at [1062, 535] on main "Encuentre sus Resultados de Laboratorio ¿Dónde se hizo la prueba? × Hospital Dr…" at bounding box center [770, 417] width 1540 height 733
click at [977, 323] on span "Yo" at bounding box center [978, 330] width 46 height 14
click at [1042, 273] on span "Hospital Dr. [PERSON_NAME][GEOGRAPHIC_DATA]" at bounding box center [1103, 292] width 203 height 39
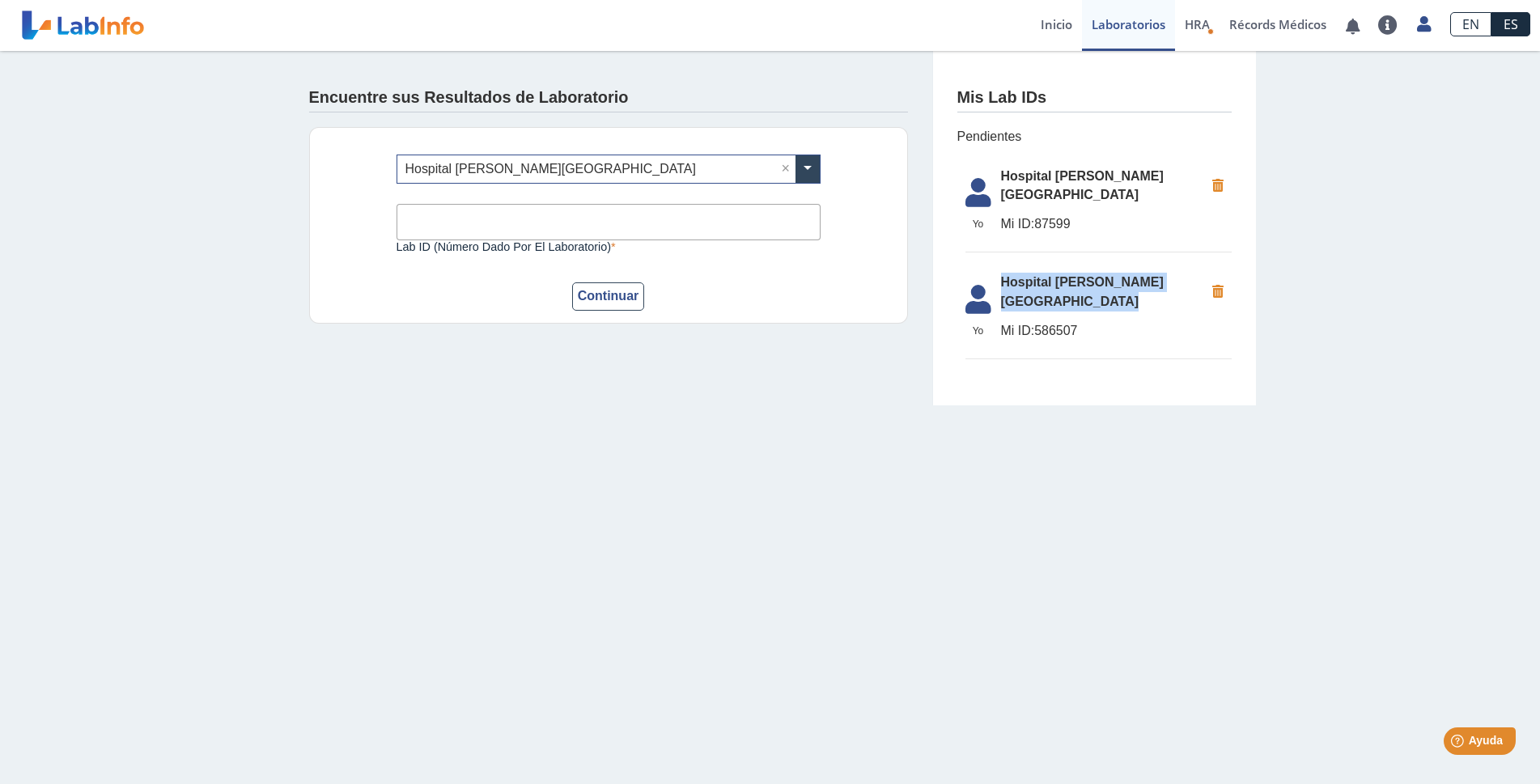
click at [1042, 273] on span "Hospital Dr. [PERSON_NAME][GEOGRAPHIC_DATA]" at bounding box center [1103, 292] width 203 height 39
copy span "Hospital Dr. [PERSON_NAME][GEOGRAPHIC_DATA]"
click at [1049, 189] on li "[GEOGRAPHIC_DATA] Dr. Pila, Ponce Mi ID: 87599" at bounding box center [1098, 206] width 266 height 95
click at [1008, 179] on span "Hospital Dr. [PERSON_NAME][GEOGRAPHIC_DATA]" at bounding box center [1103, 185] width 203 height 39
click at [1191, 27] on span "HRA" at bounding box center [1197, 24] width 25 height 16
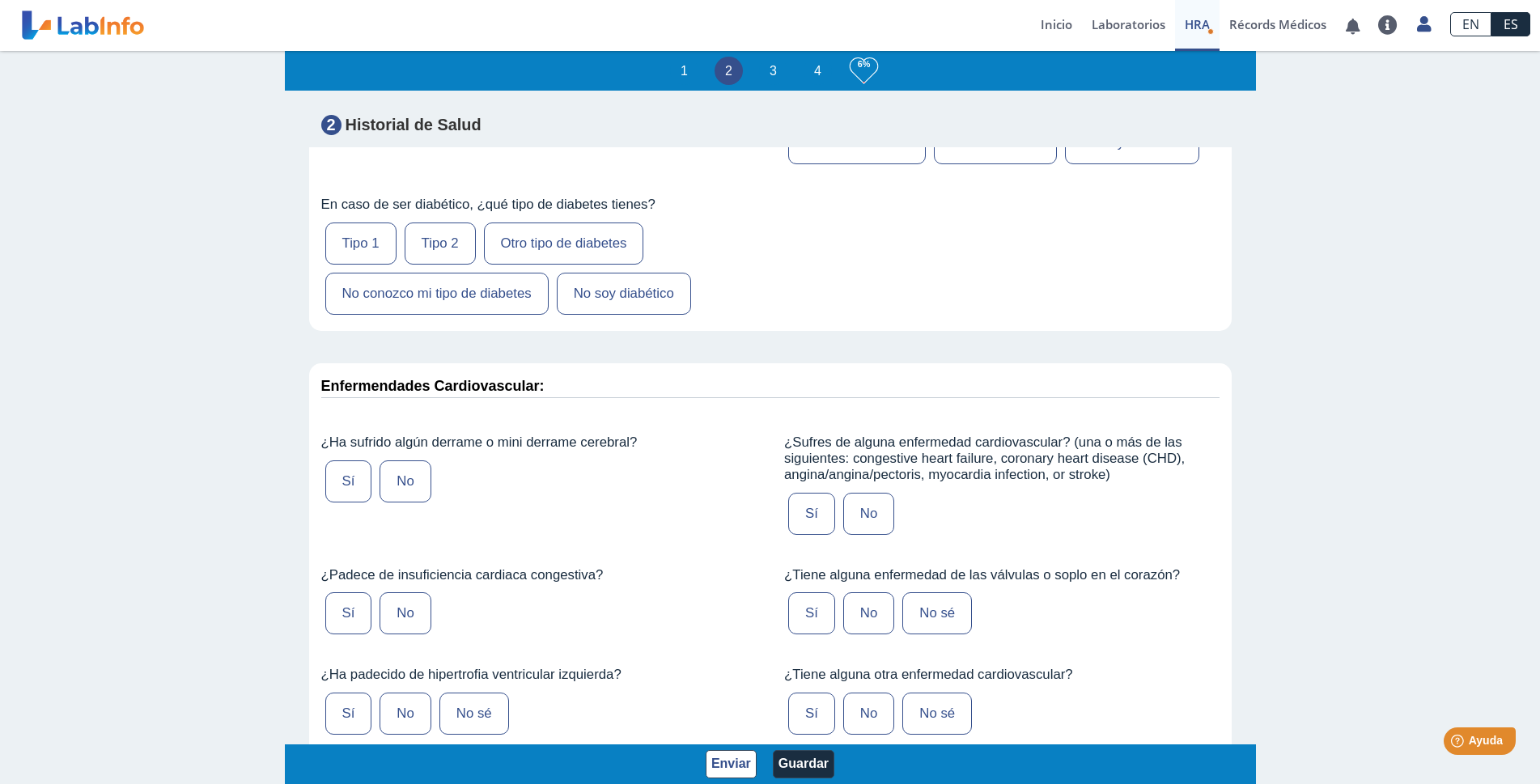
scroll to position [3883, 0]
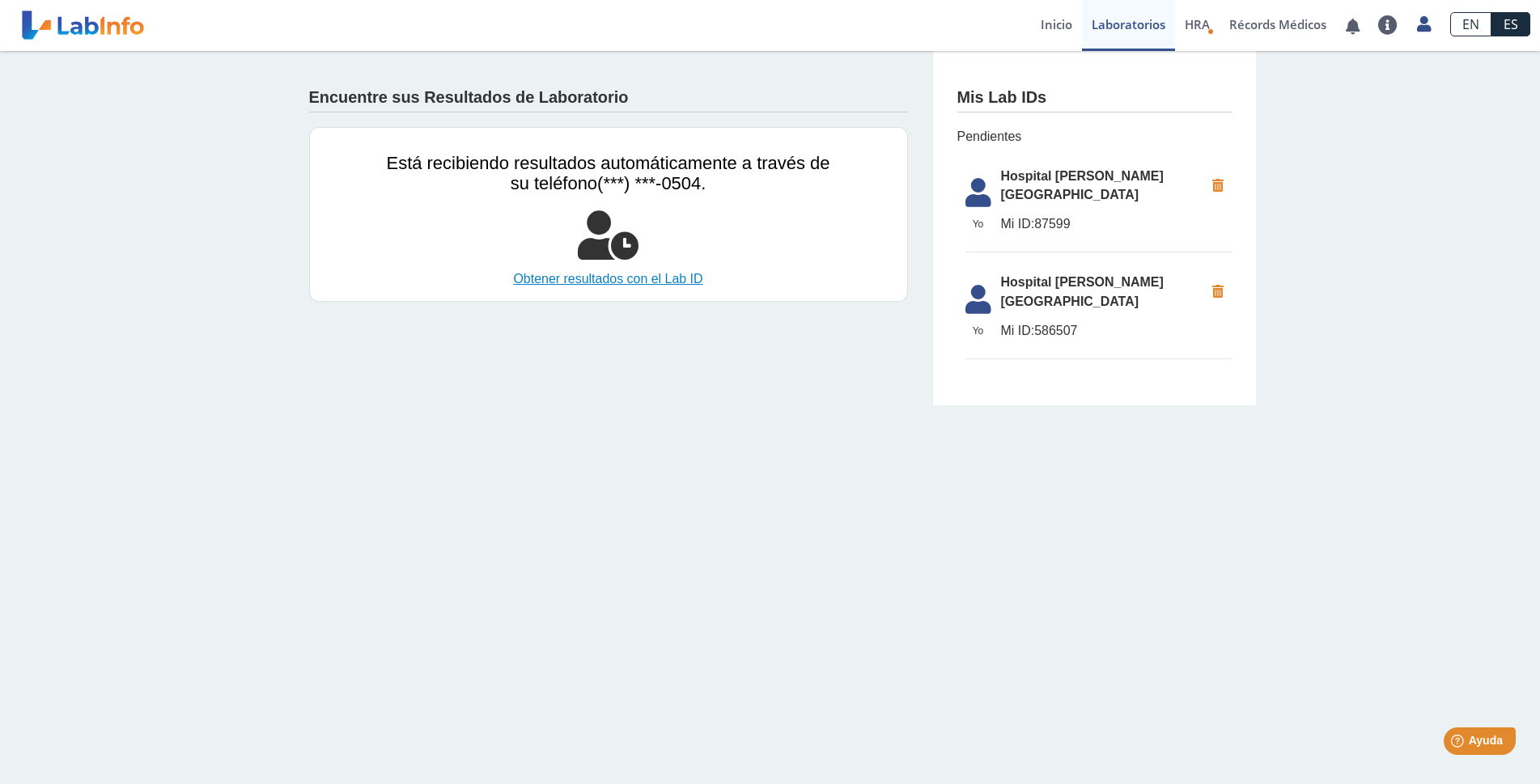
click at [645, 279] on link "Obtener resultados con el Lab ID" at bounding box center [608, 278] width 443 height 19
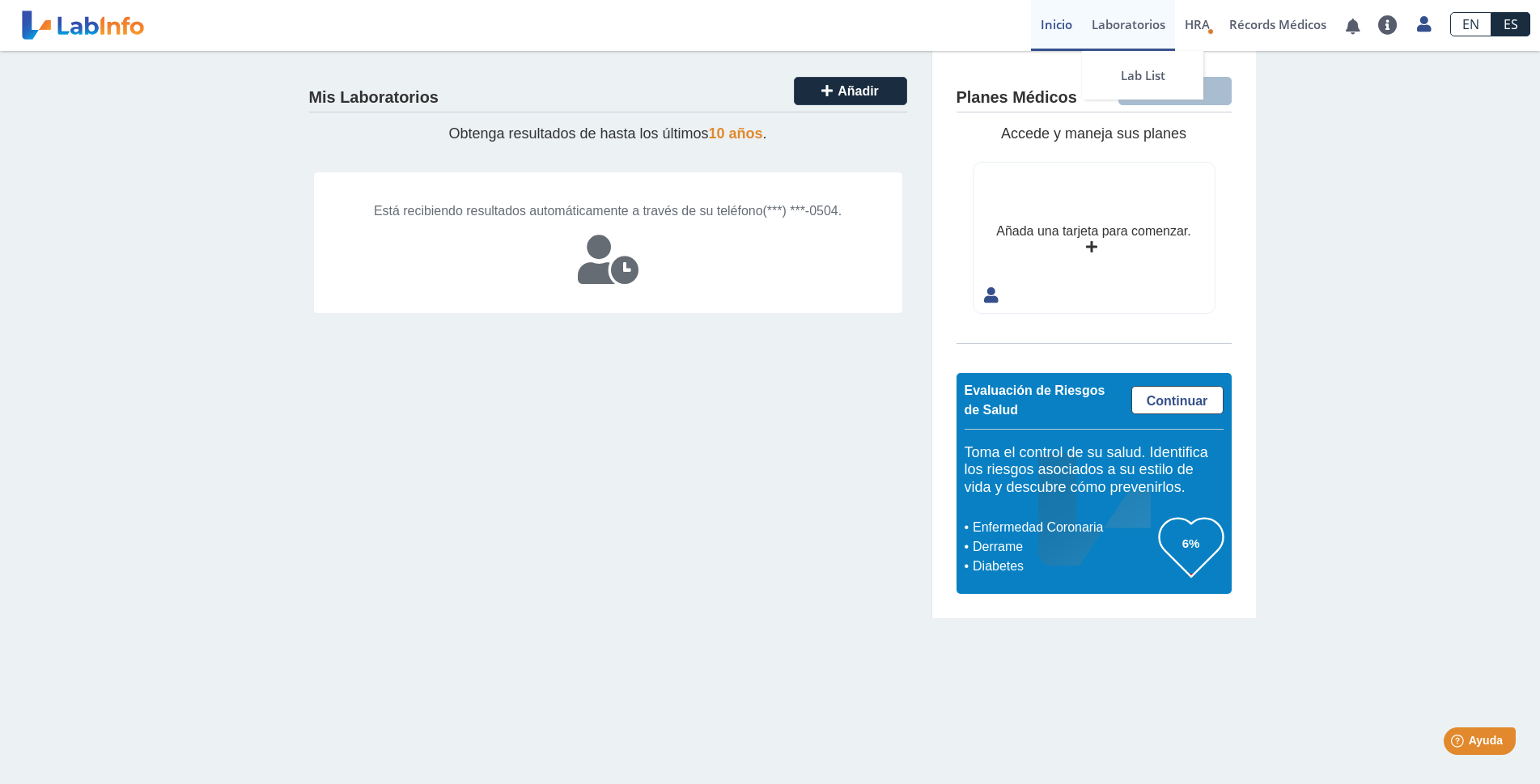
click at [1121, 19] on link "Laboratorios" at bounding box center [1128, 26] width 93 height 51
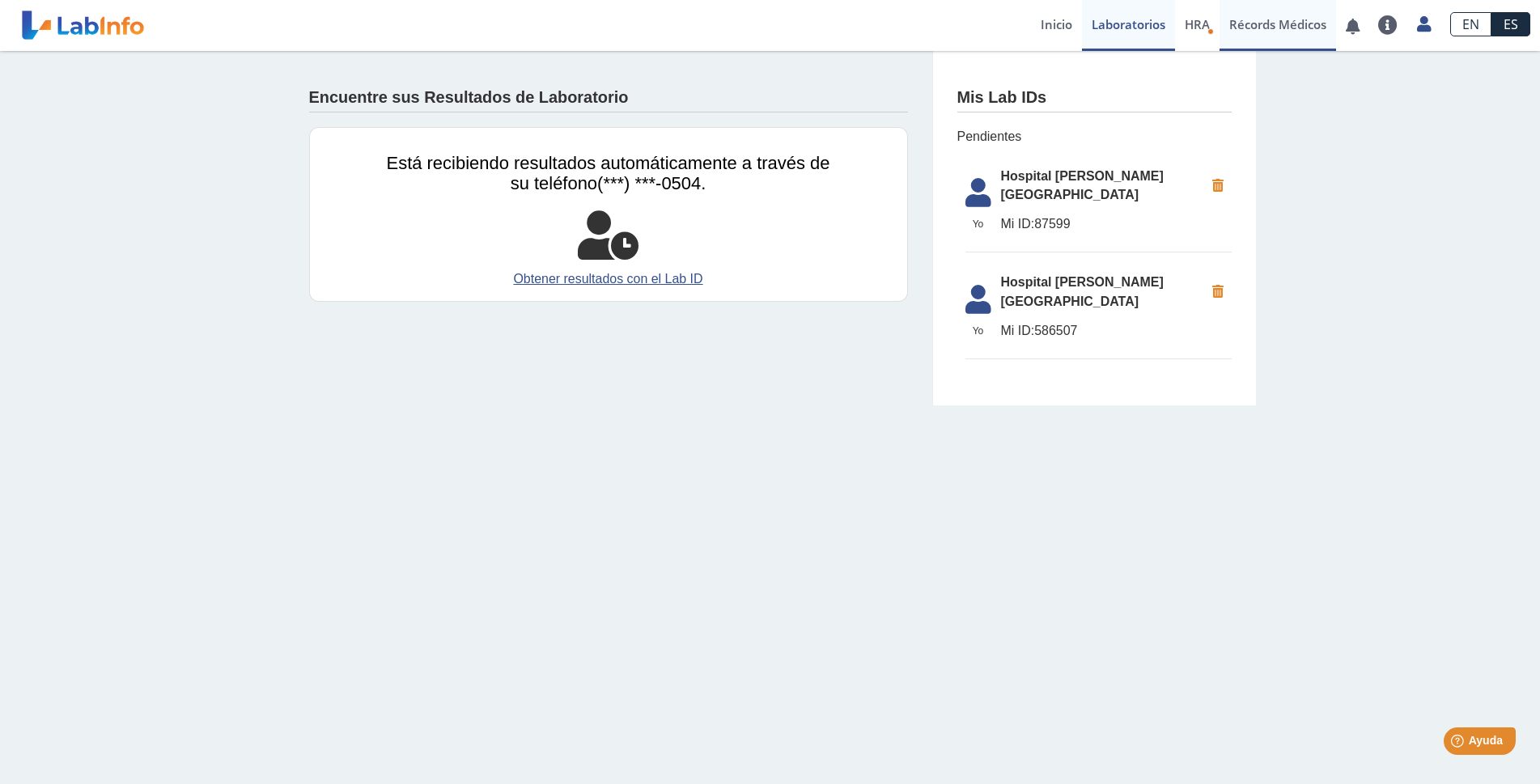
click at [1275, 28] on link "Récords Médicos" at bounding box center [1278, 26] width 117 height 51
